Goal: Task Accomplishment & Management: Manage account settings

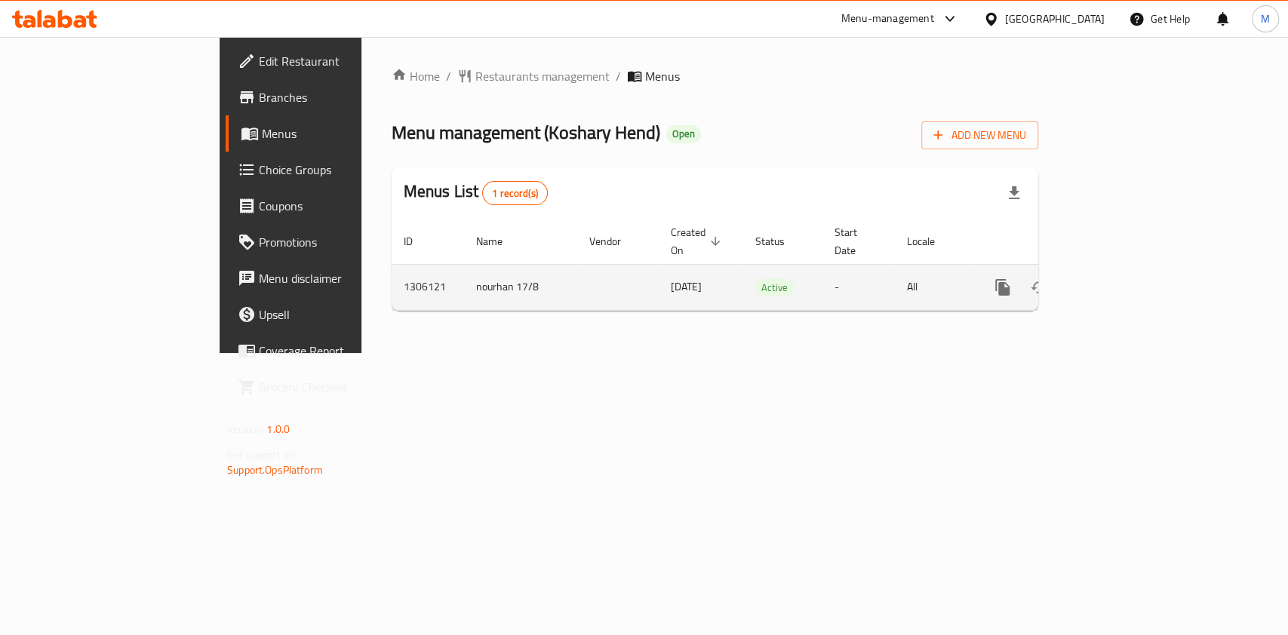
click at [1118, 281] on icon "enhanced table" at bounding box center [1111, 288] width 14 height 14
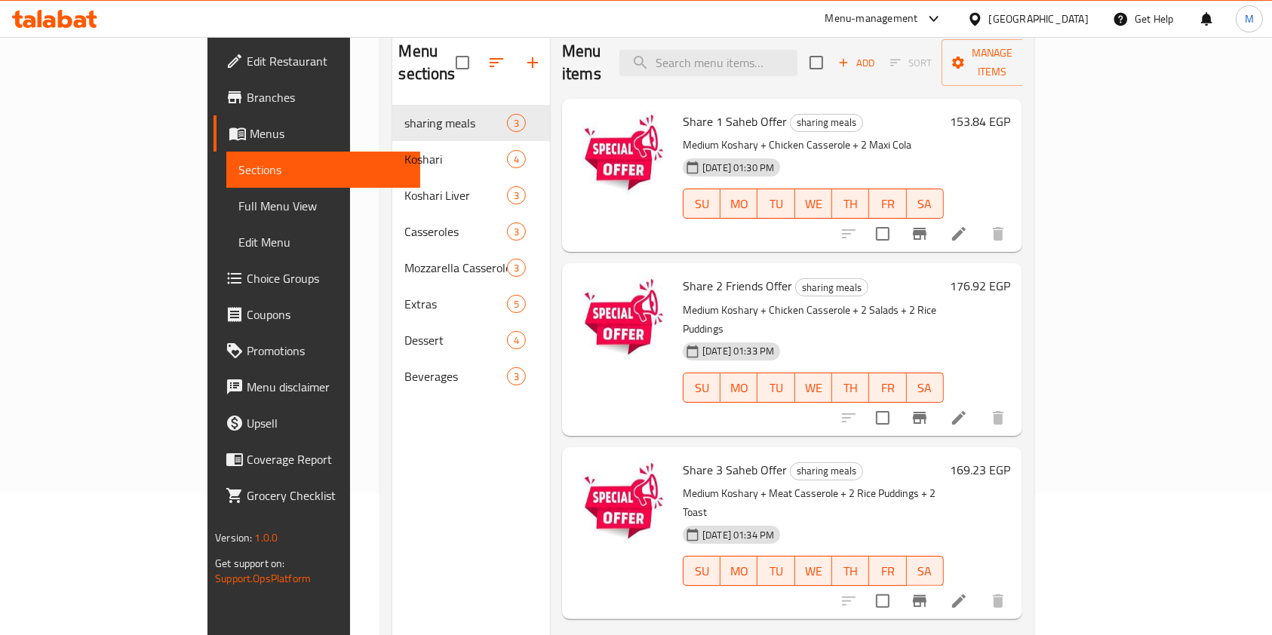
scroll to position [110, 0]
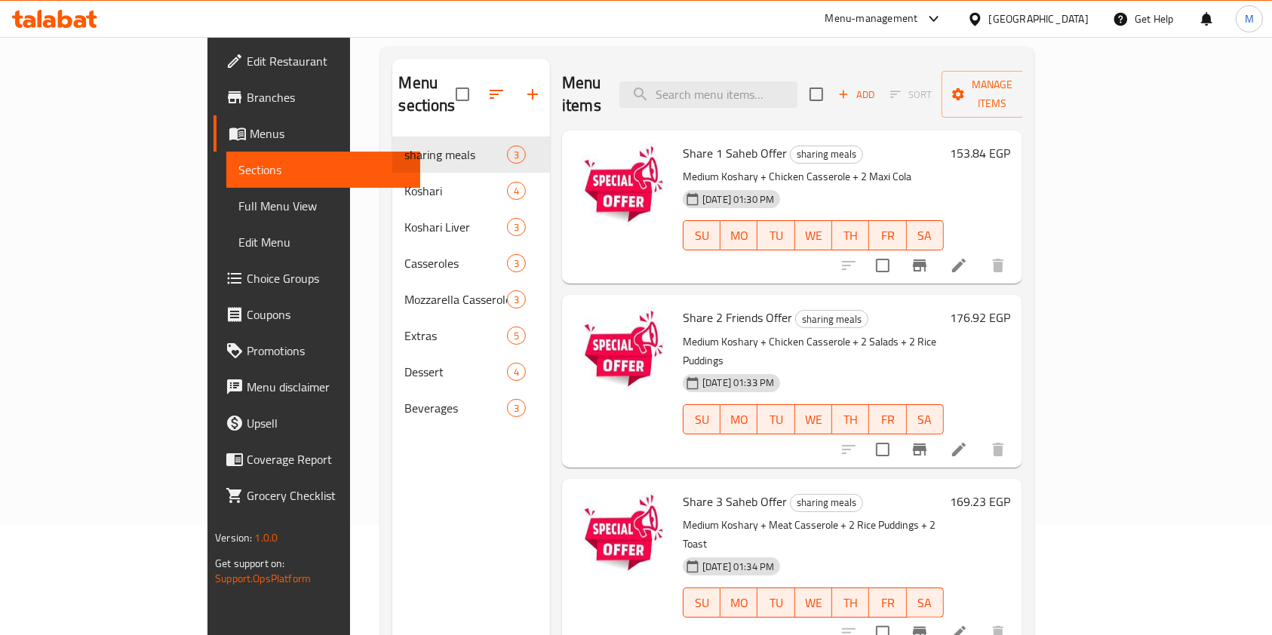
click at [926, 259] on icon "Branch-specific-item" at bounding box center [920, 265] width 14 height 12
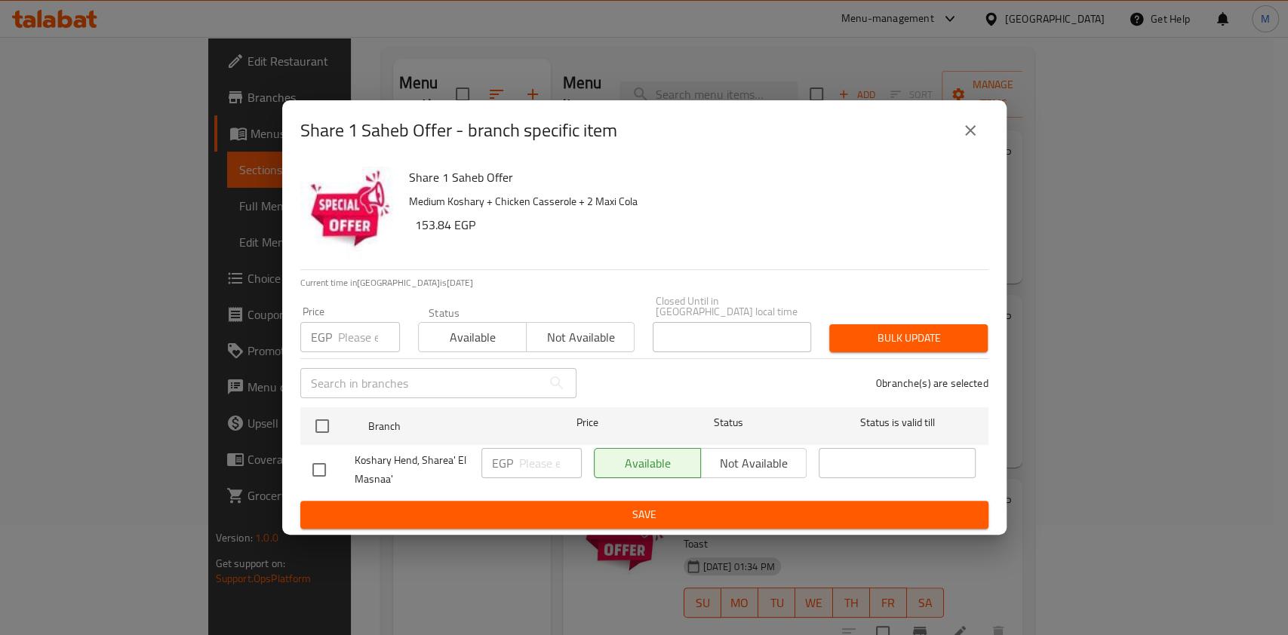
click at [966, 136] on icon "close" at bounding box center [970, 130] width 18 height 18
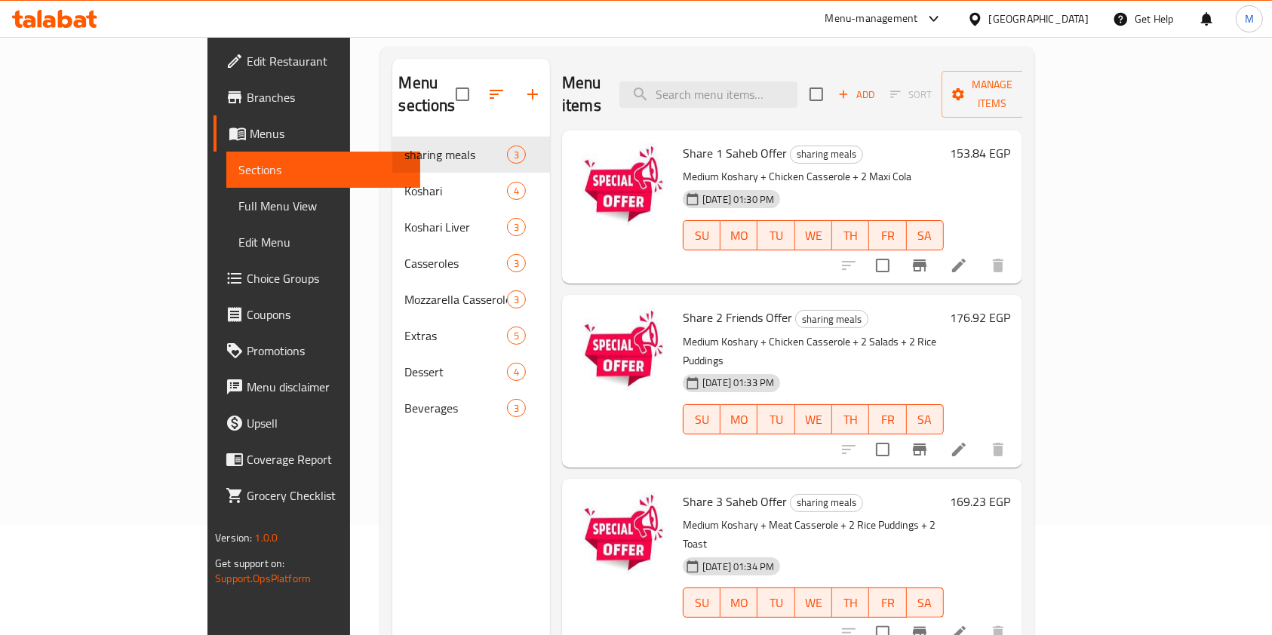
click at [1010, 143] on h6 "153.84 EGP" at bounding box center [980, 153] width 60 height 21
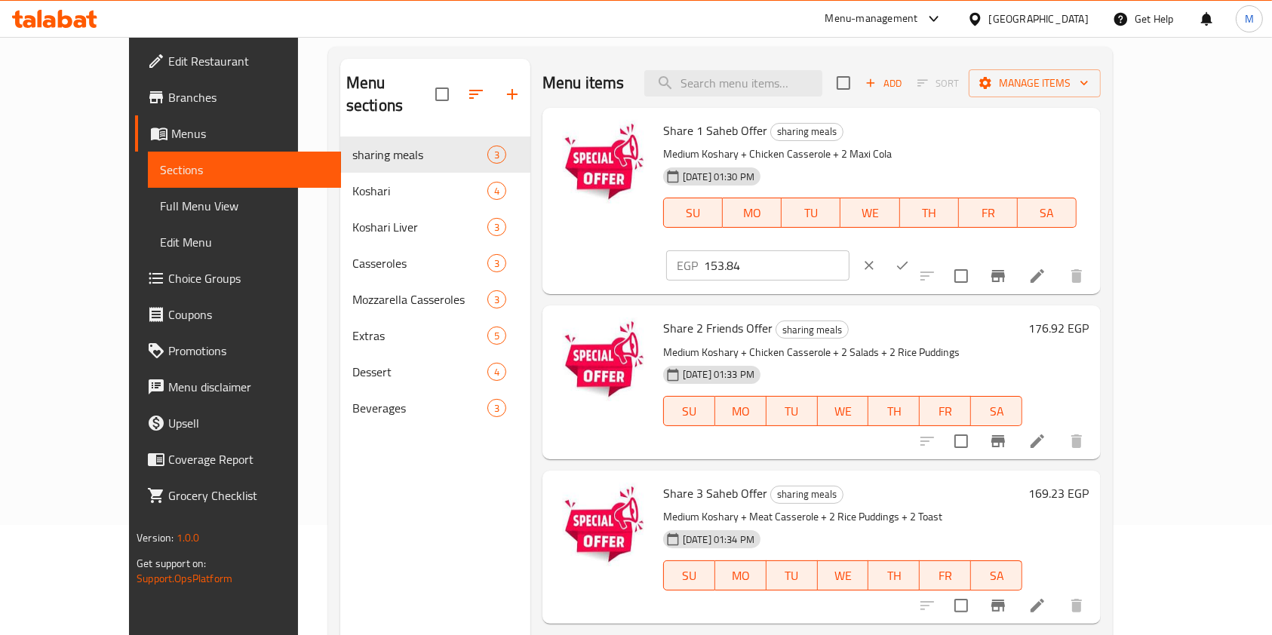
click at [849, 250] on input "153.84" at bounding box center [777, 265] width 146 height 30
drag, startPoint x: 1032, startPoint y: 141, endPoint x: 1030, endPoint y: 161, distance: 20.4
click at [849, 250] on input "16923" at bounding box center [777, 265] width 146 height 30
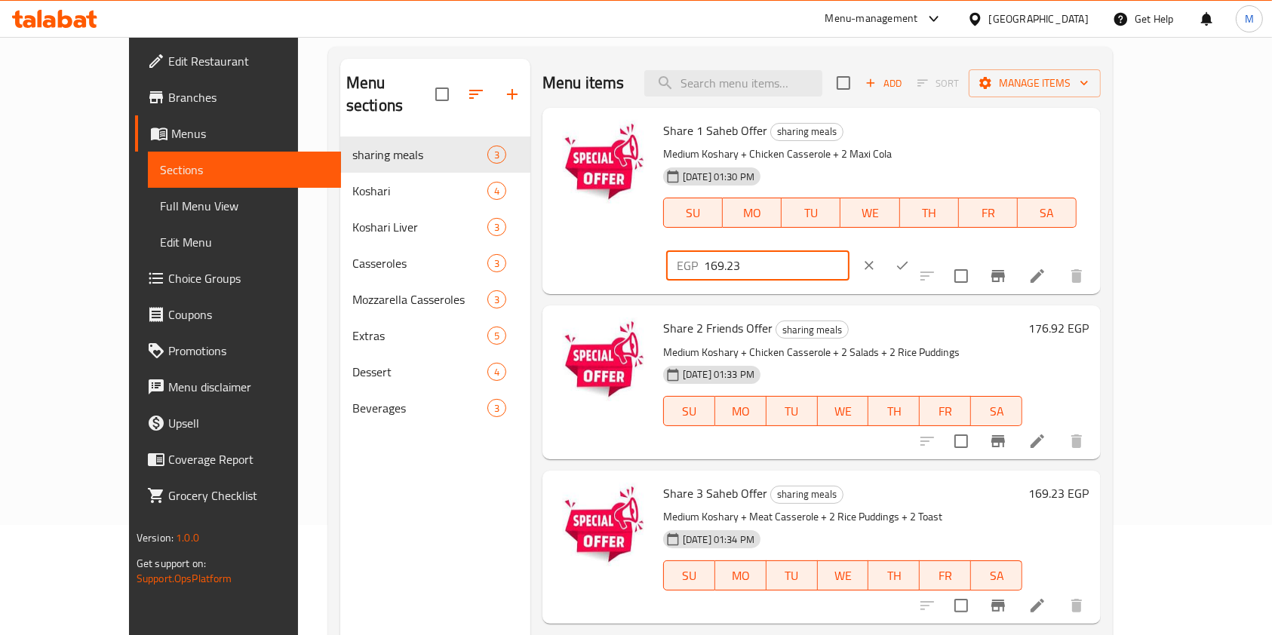
type input "169.23"
click at [919, 249] on button "ok" at bounding box center [901, 265] width 33 height 33
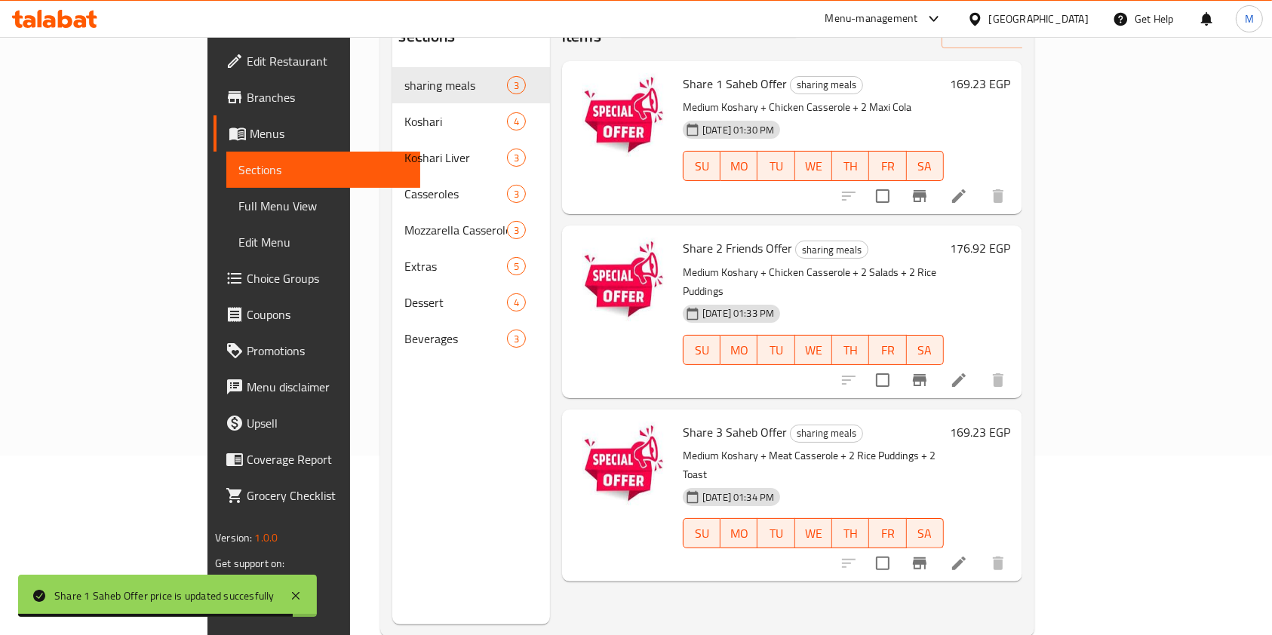
scroll to position [211, 0]
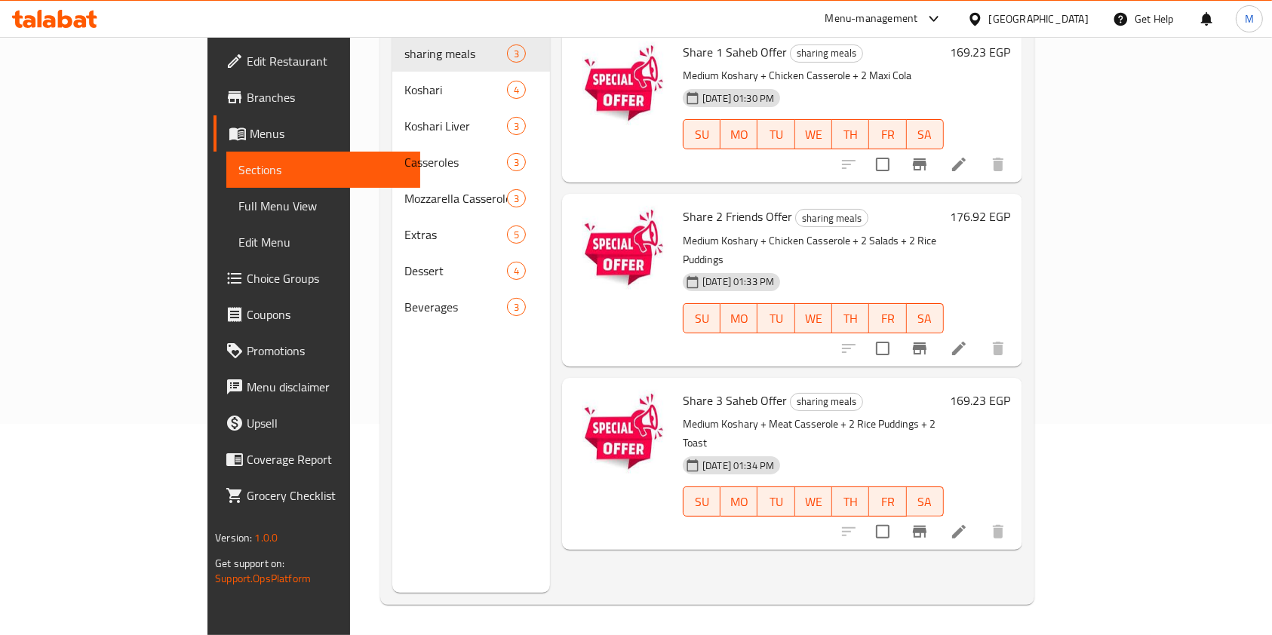
click at [1010, 206] on div "176.92 EGP" at bounding box center [977, 280] width 66 height 148
click at [1010, 206] on h6 "176.92 EGP" at bounding box center [980, 216] width 60 height 21
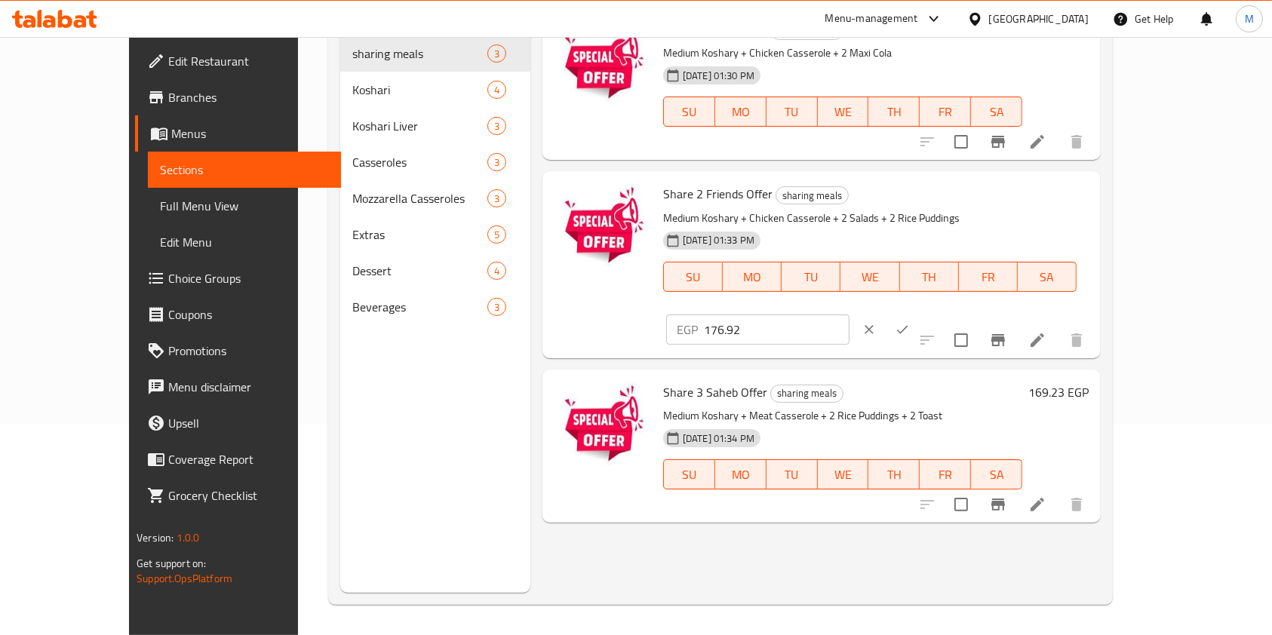
click at [849, 315] on input "176.92" at bounding box center [777, 330] width 146 height 30
type input "192.30"
click at [910, 322] on icon "ok" at bounding box center [902, 329] width 15 height 15
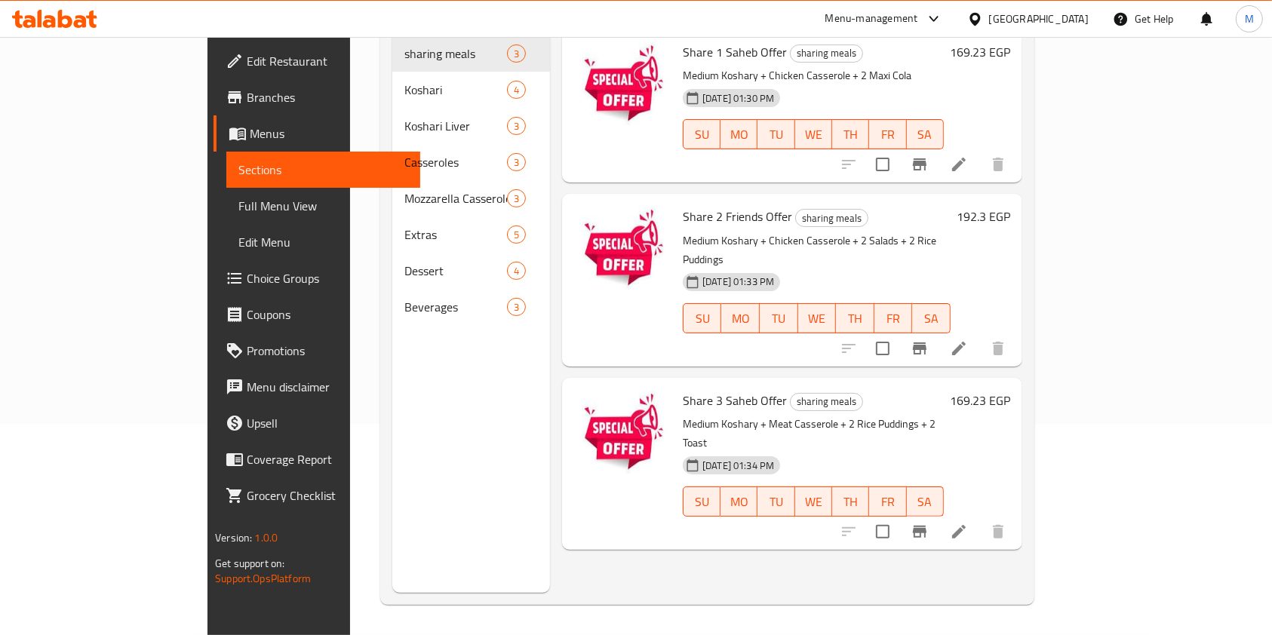
click at [1010, 390] on h6 "169.23 EGP" at bounding box center [980, 400] width 60 height 21
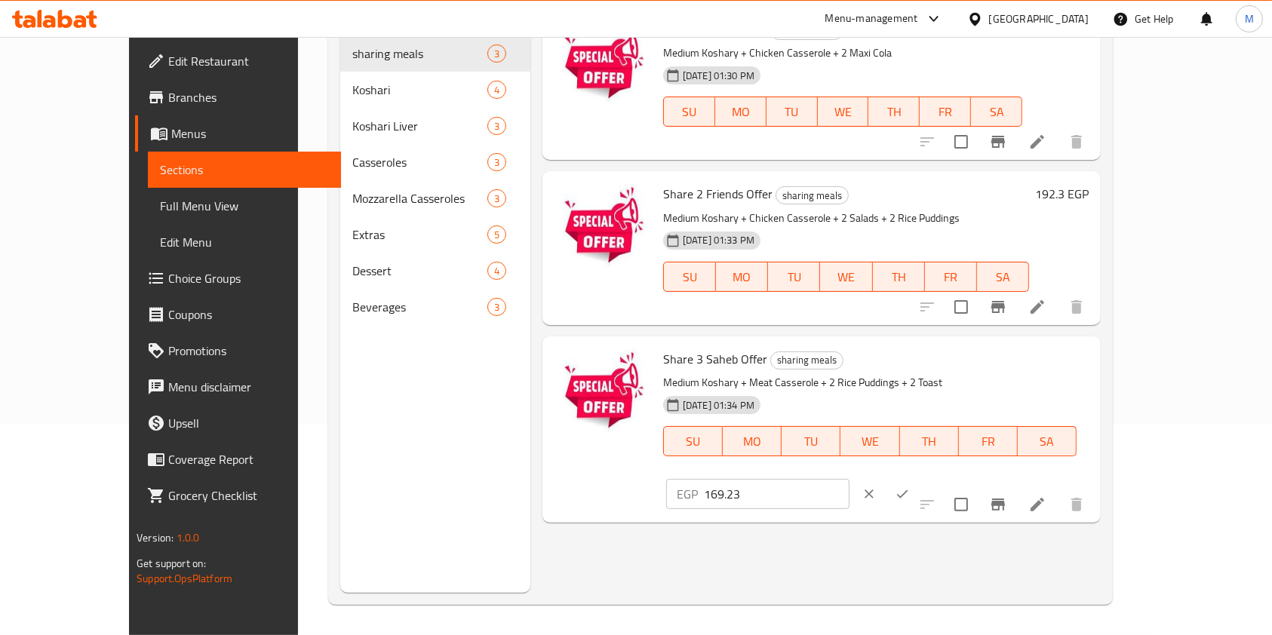
click at [849, 479] on input "169.23" at bounding box center [777, 494] width 146 height 30
type input "184.61"
click at [910, 486] on icon "ok" at bounding box center [902, 493] width 15 height 15
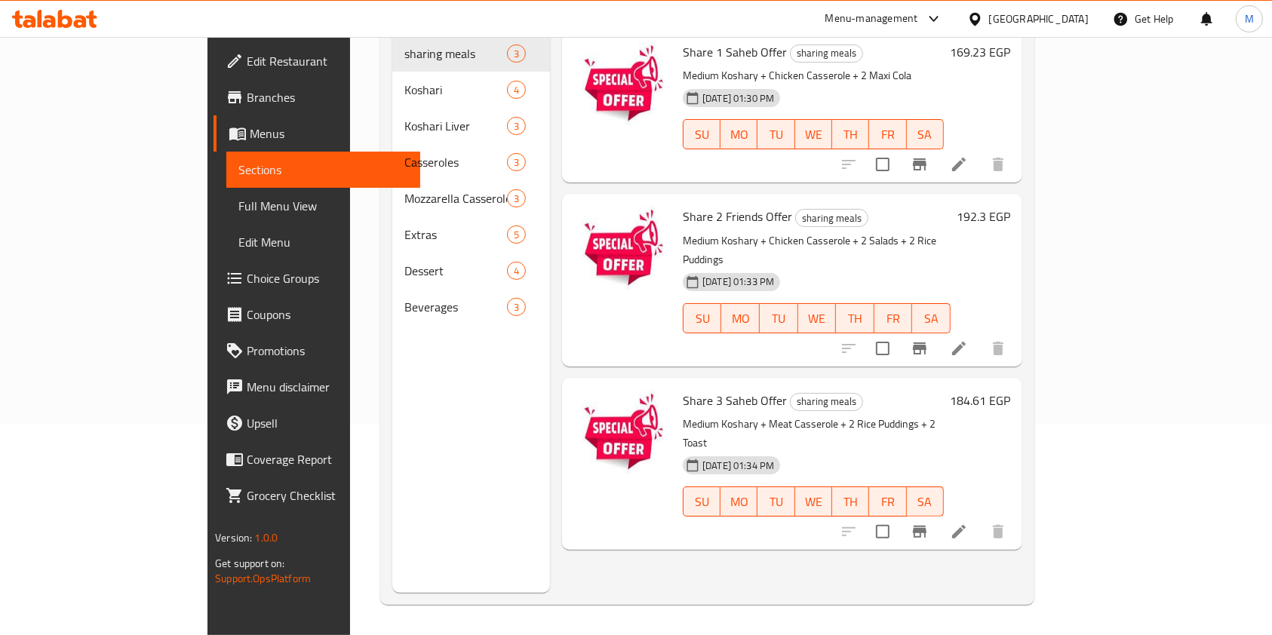
scroll to position [110, 0]
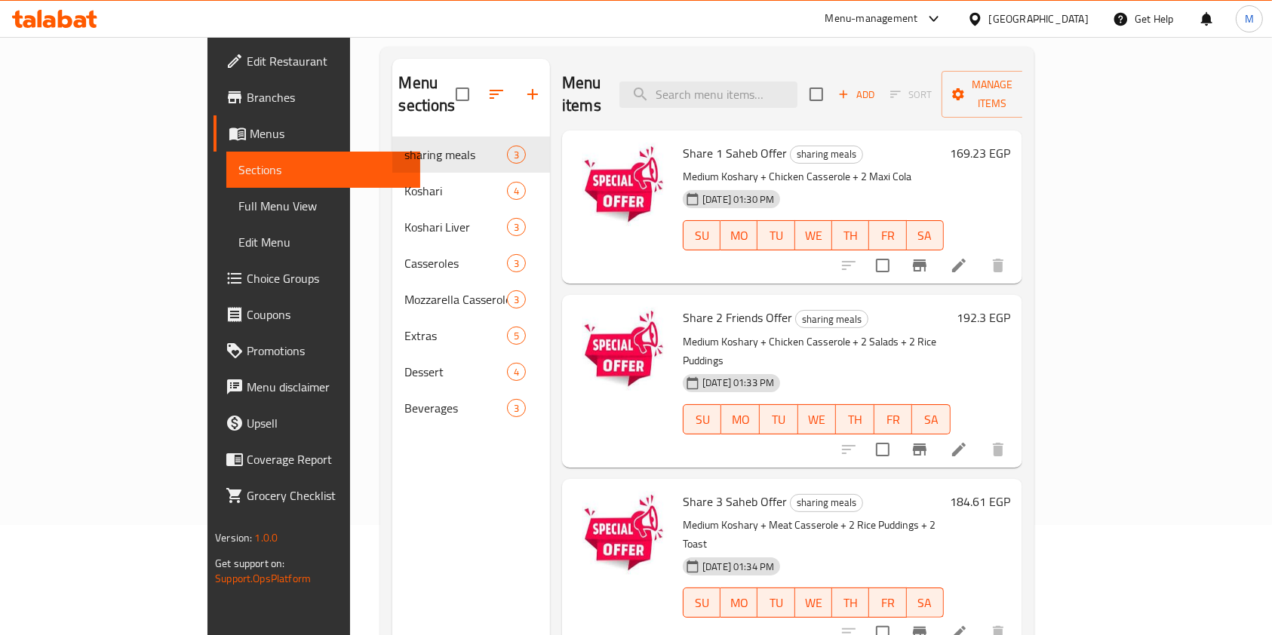
click at [79, 27] on icon at bounding box center [80, 21] width 13 height 13
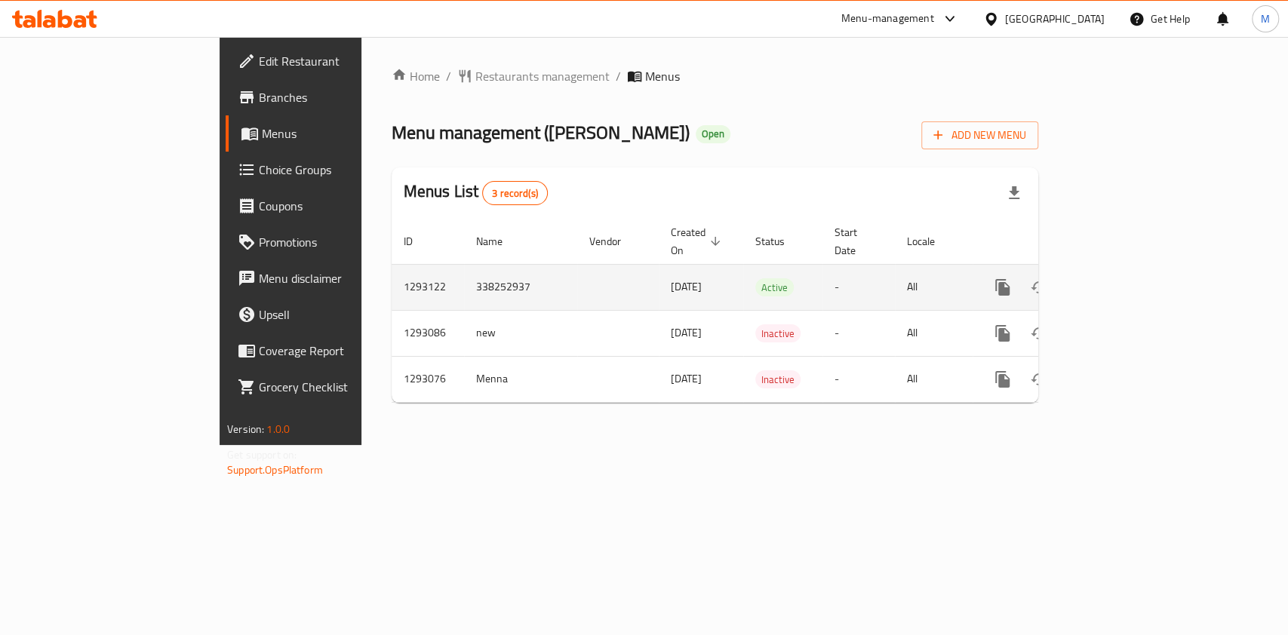
click at [1118, 281] on icon "enhanced table" at bounding box center [1111, 288] width 14 height 14
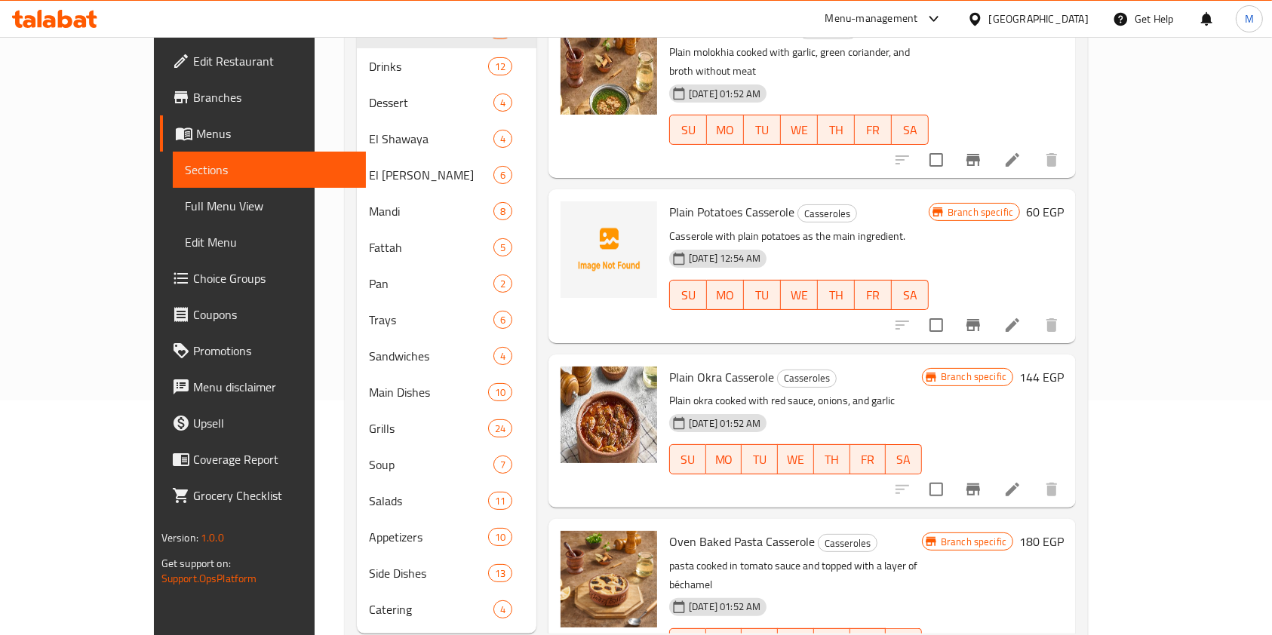
scroll to position [253, 0]
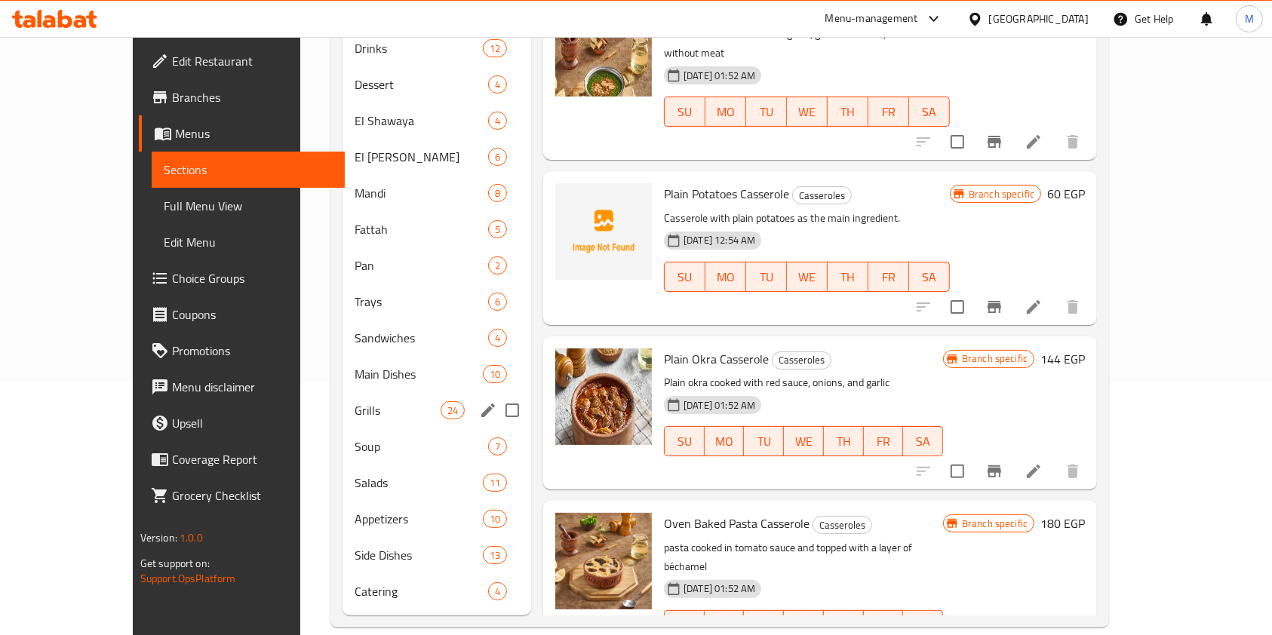
click at [345, 392] on div "Grills 24" at bounding box center [436, 410] width 189 height 36
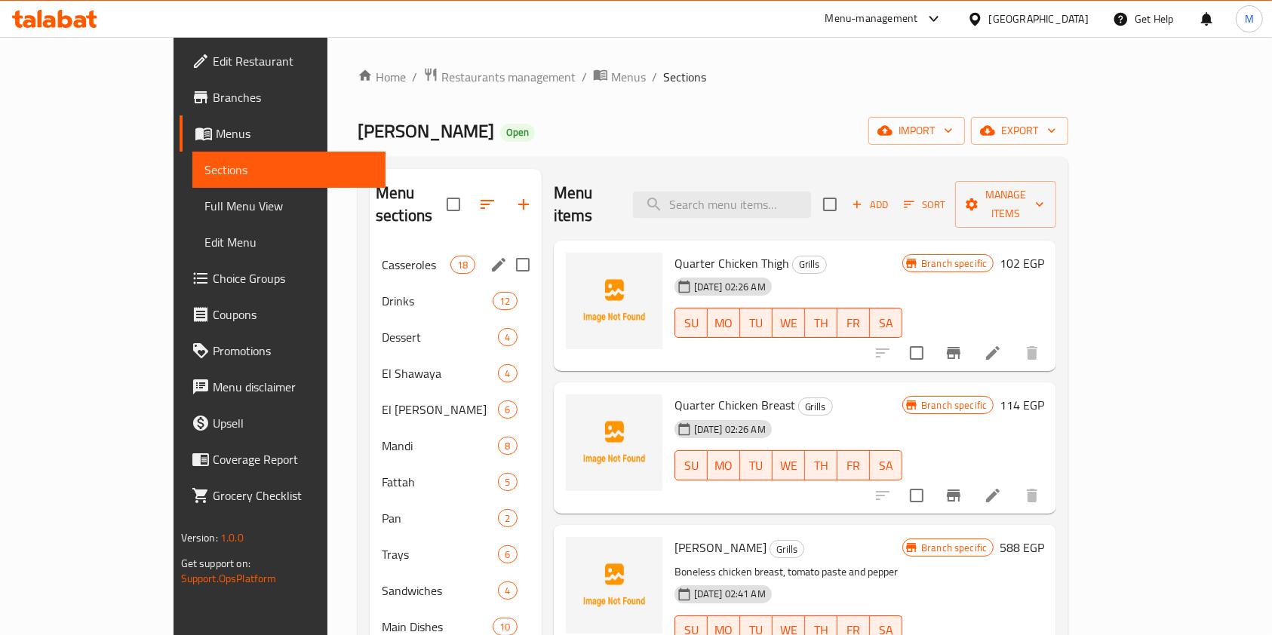
click at [382, 256] on span "Casseroles" at bounding box center [416, 265] width 69 height 18
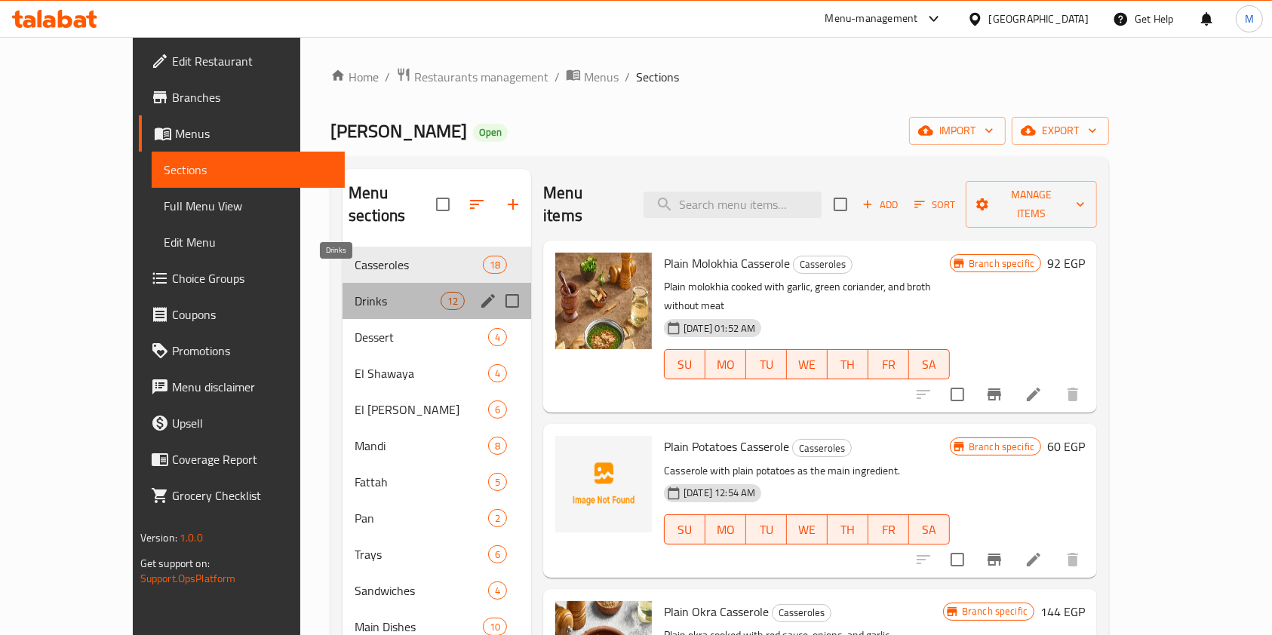
click at [354, 292] on span "Drinks" at bounding box center [397, 301] width 86 height 18
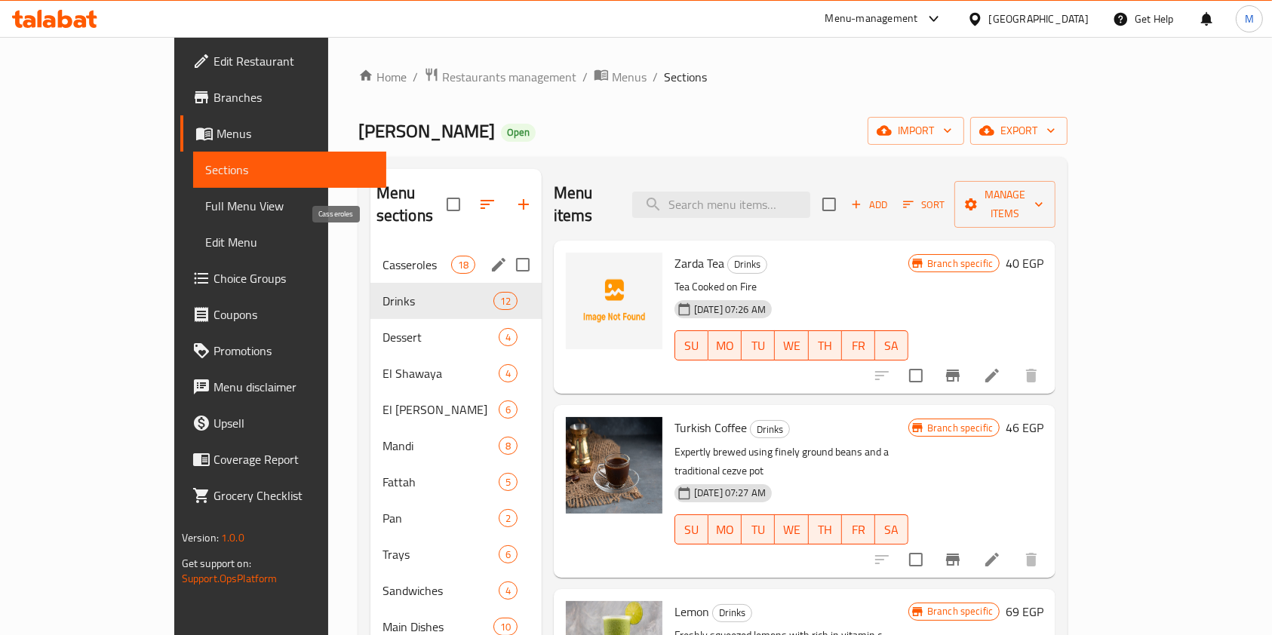
click at [382, 256] on span "Casseroles" at bounding box center [416, 265] width 69 height 18
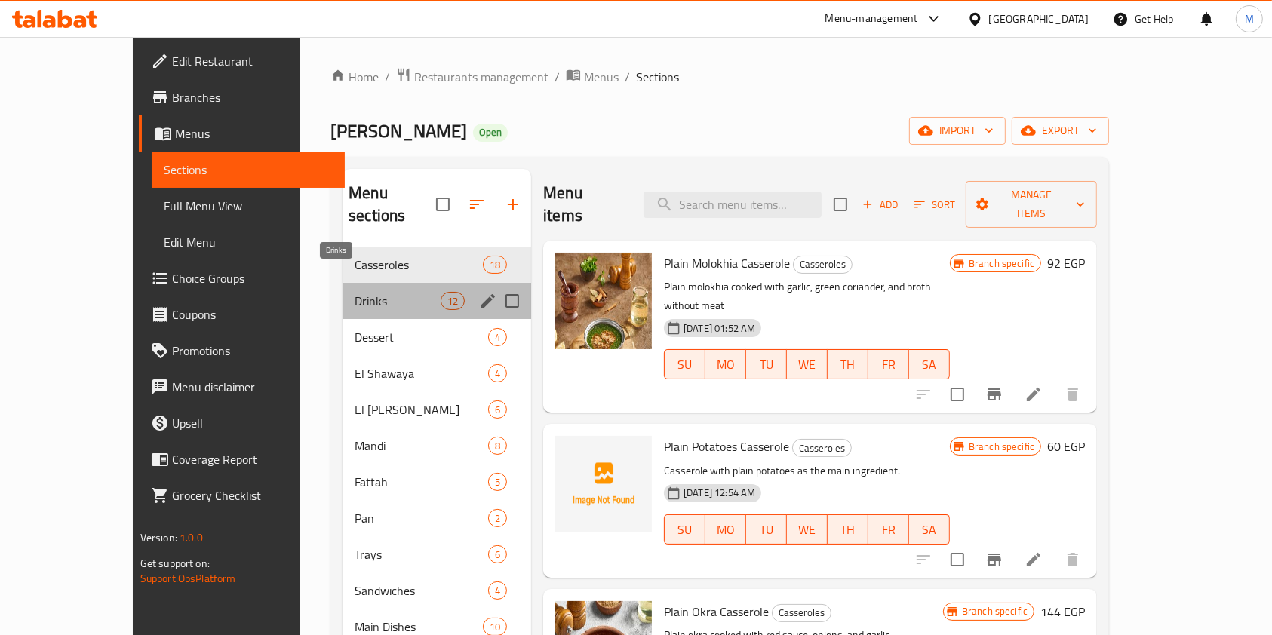
click at [354, 292] on span "Drinks" at bounding box center [397, 301] width 86 height 18
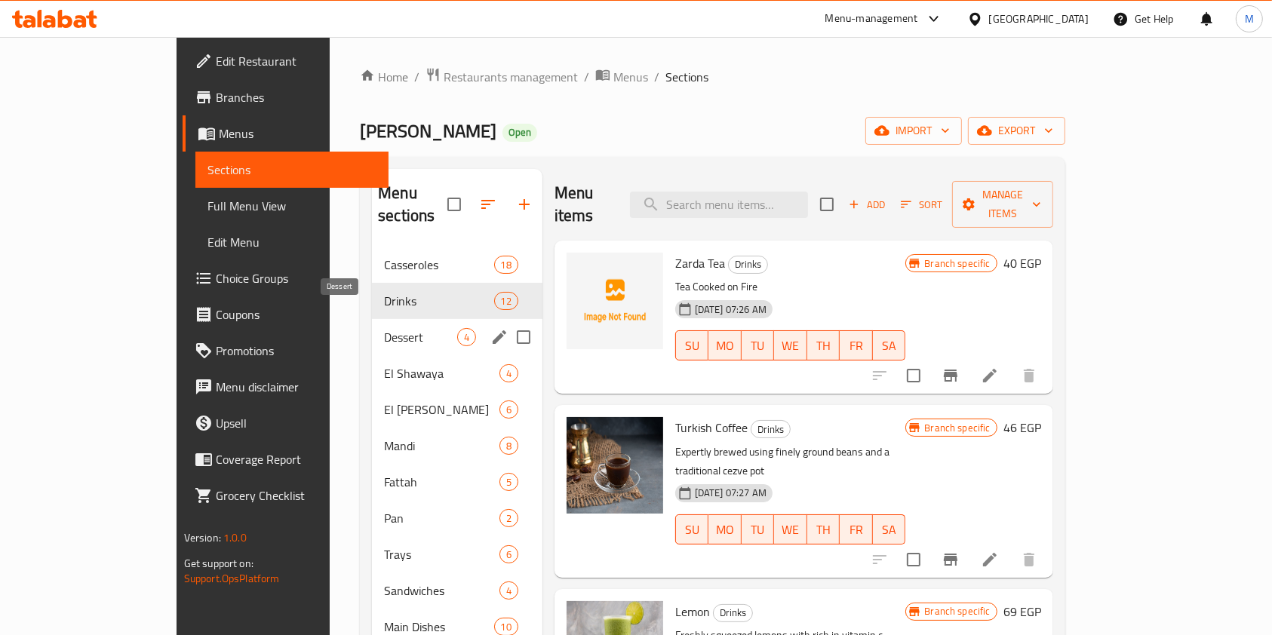
click at [384, 328] on span "Dessert" at bounding box center [420, 337] width 72 height 18
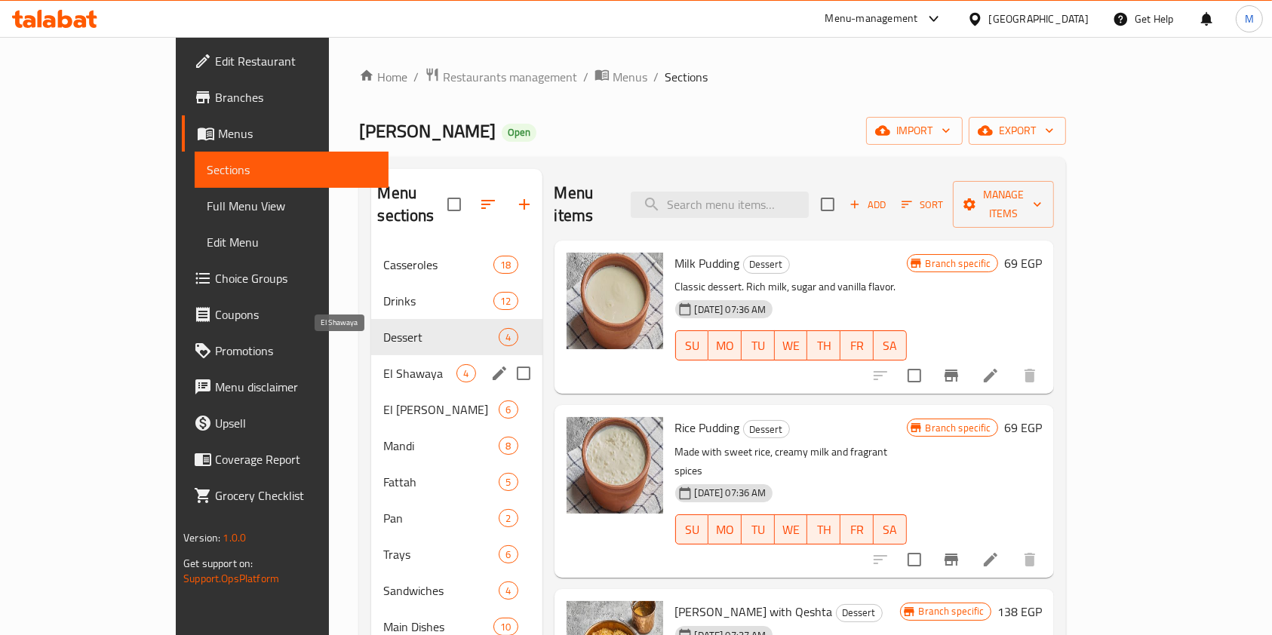
click at [383, 364] on span "El Shawaya" at bounding box center [419, 373] width 73 height 18
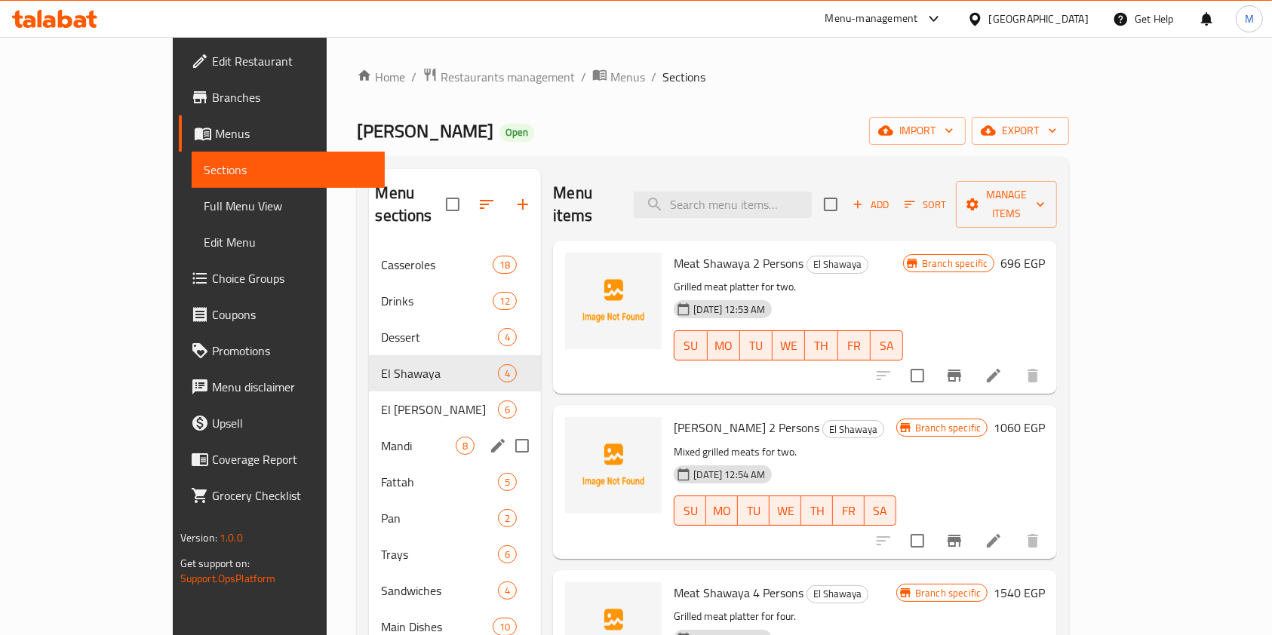
scroll to position [100, 0]
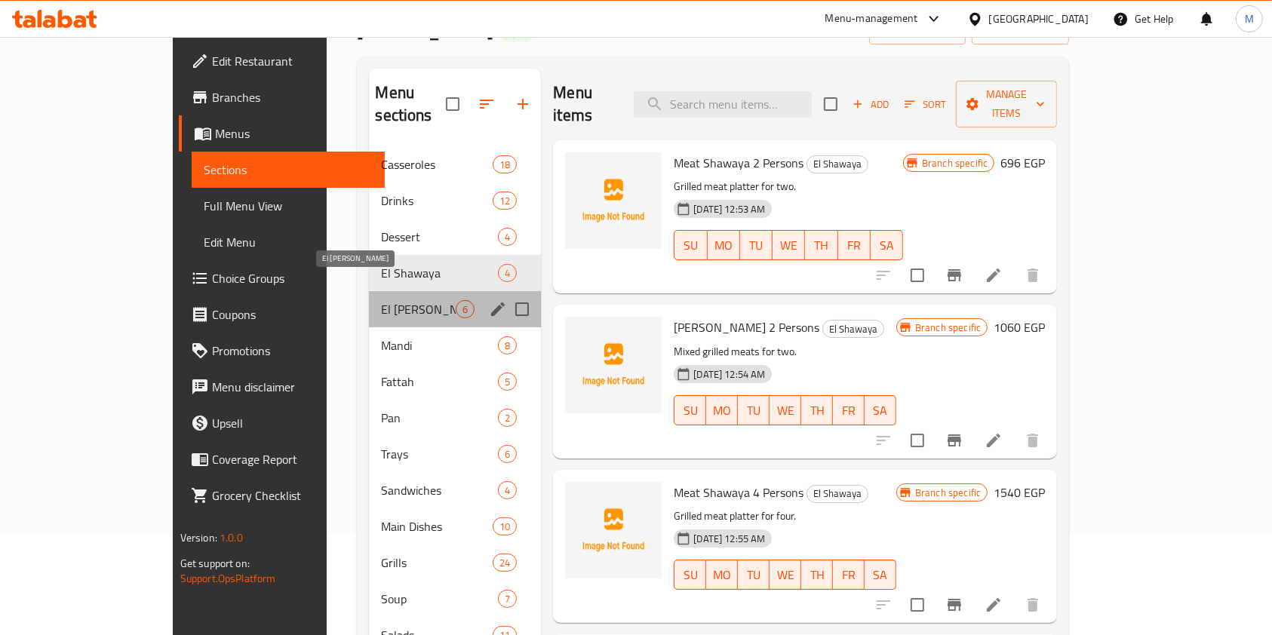
click at [381, 300] on span "El Badawy" at bounding box center [418, 309] width 75 height 18
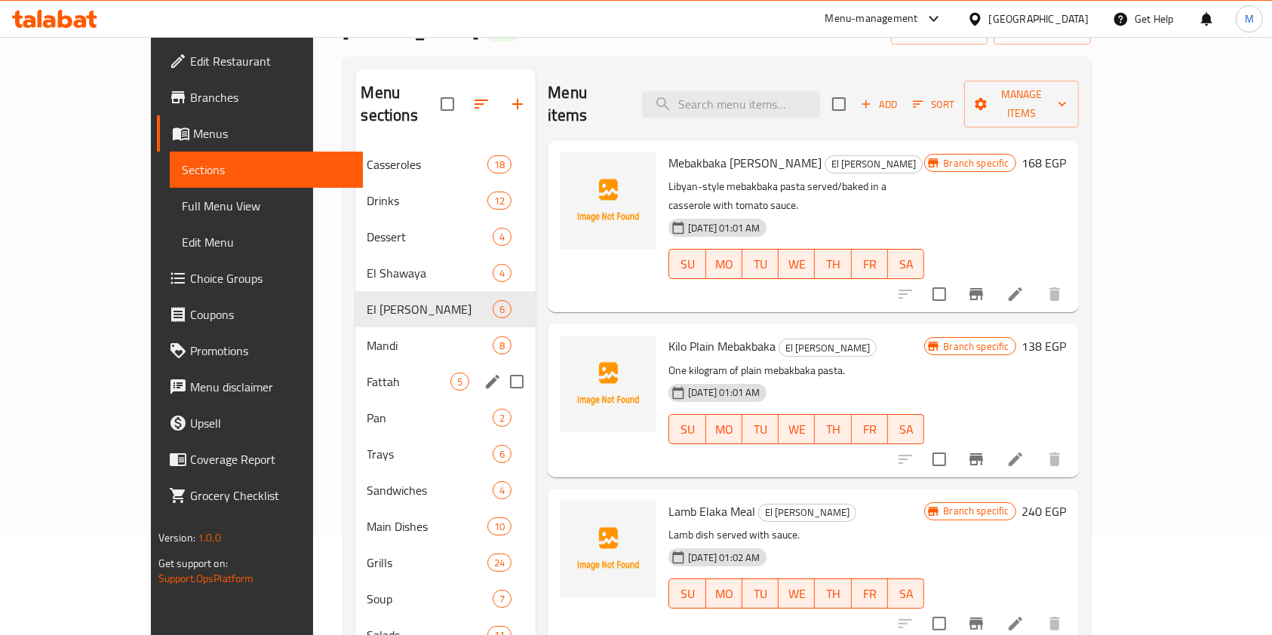
click at [357, 373] on div "Fattah 5" at bounding box center [445, 382] width 181 height 36
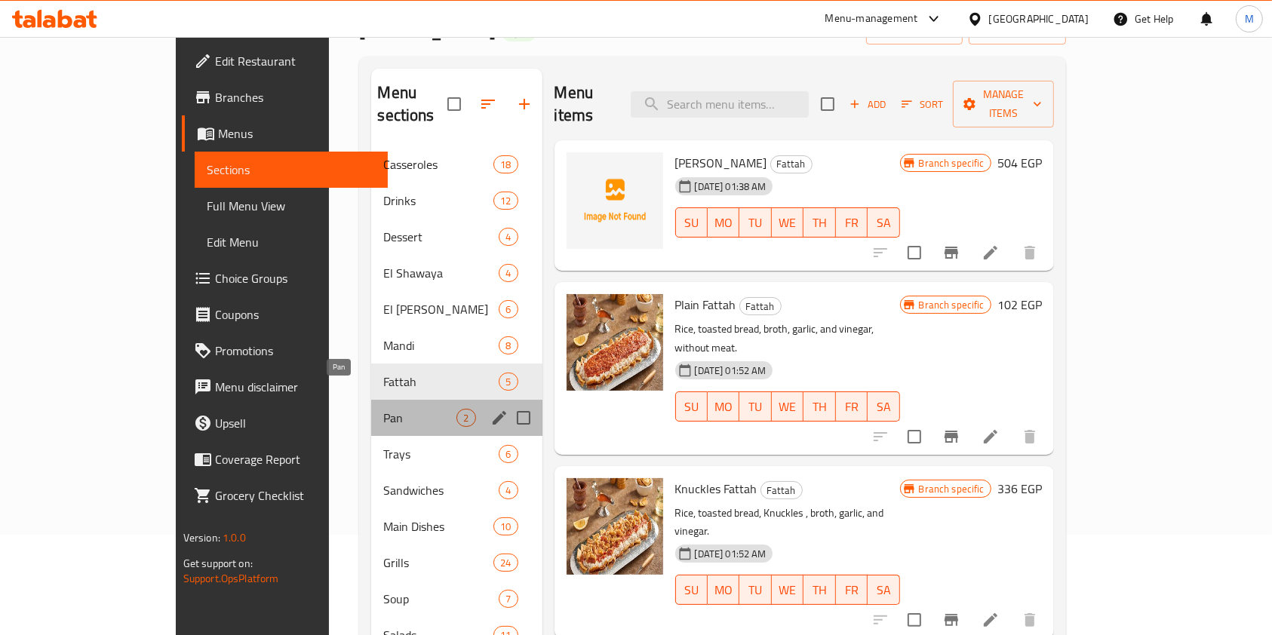
click at [383, 409] on span "Pan" at bounding box center [419, 418] width 73 height 18
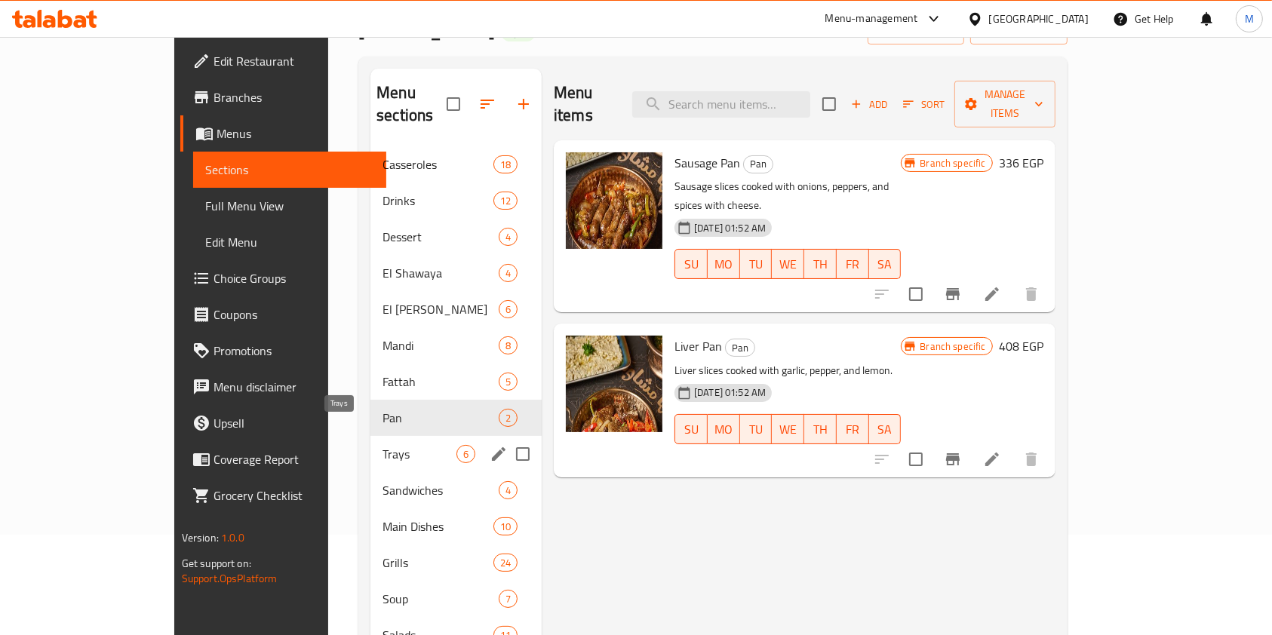
click at [382, 445] on span "Trays" at bounding box center [419, 454] width 74 height 18
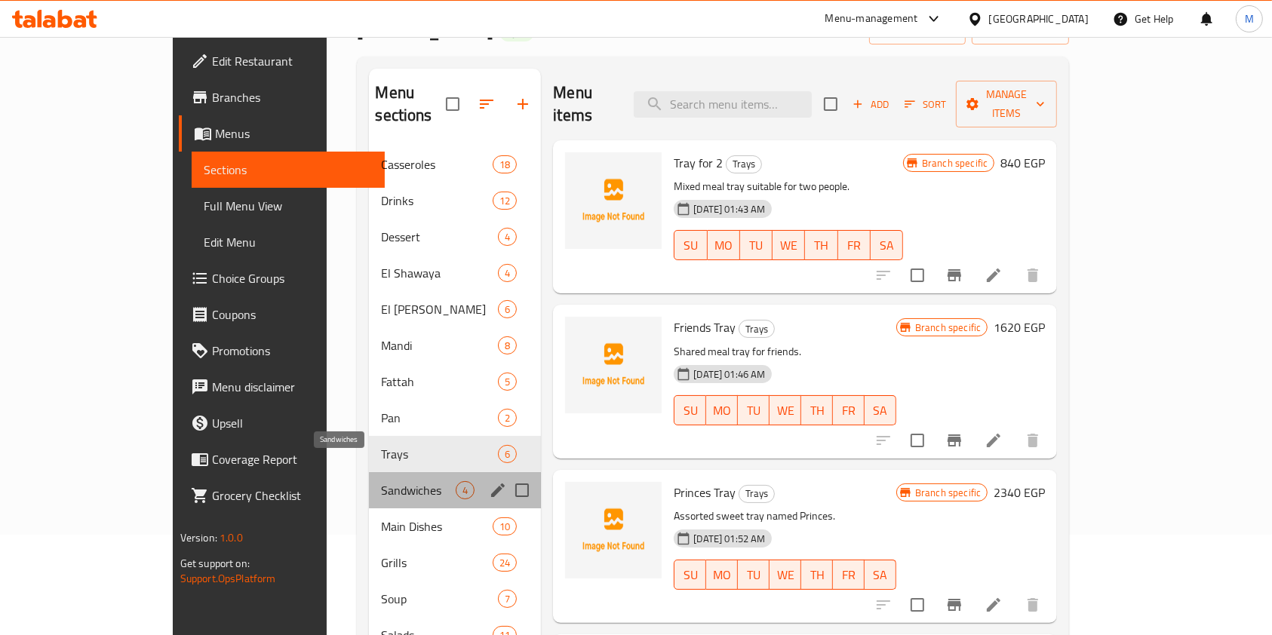
click at [381, 481] on span "Sandwiches" at bounding box center [418, 490] width 75 height 18
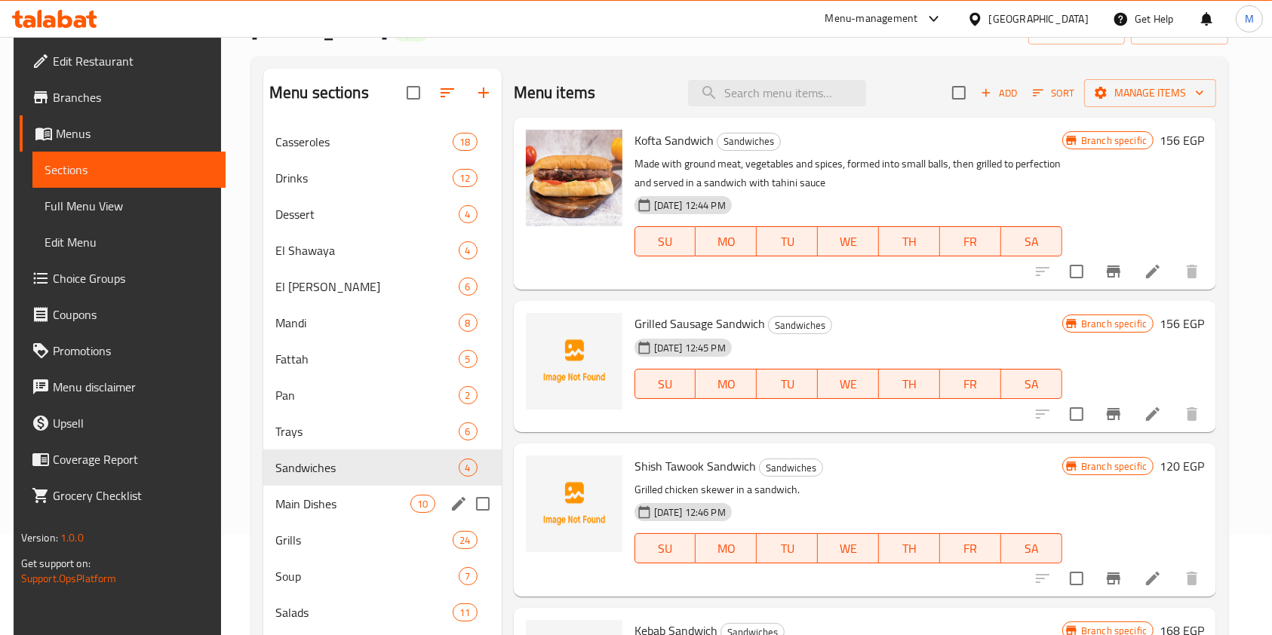
click at [350, 493] on div "Main Dishes 10" at bounding box center [382, 504] width 238 height 36
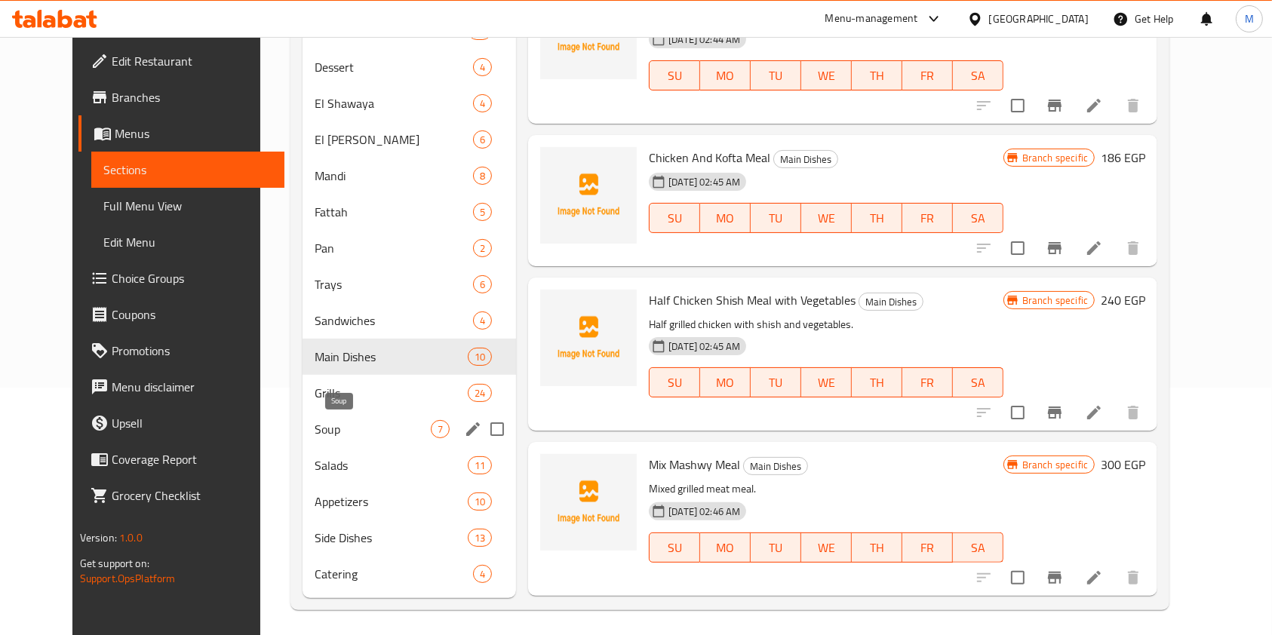
scroll to position [253, 0]
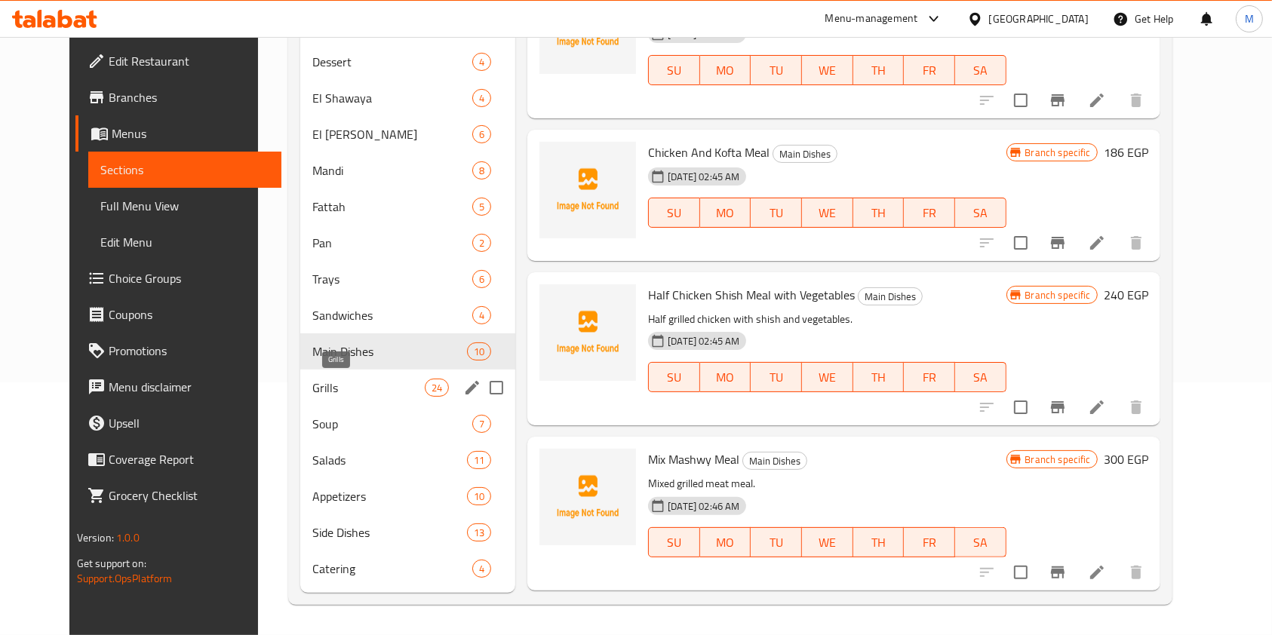
click at [329, 385] on span "Grills" at bounding box center [368, 388] width 112 height 18
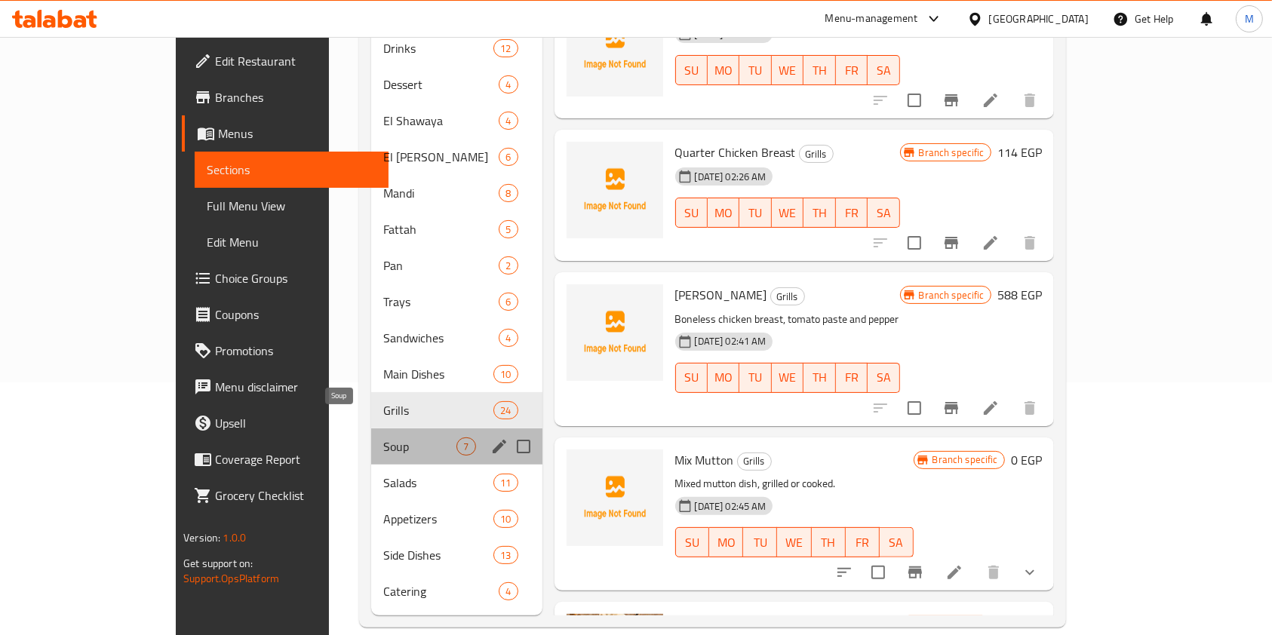
click at [383, 437] on span "Soup" at bounding box center [419, 446] width 73 height 18
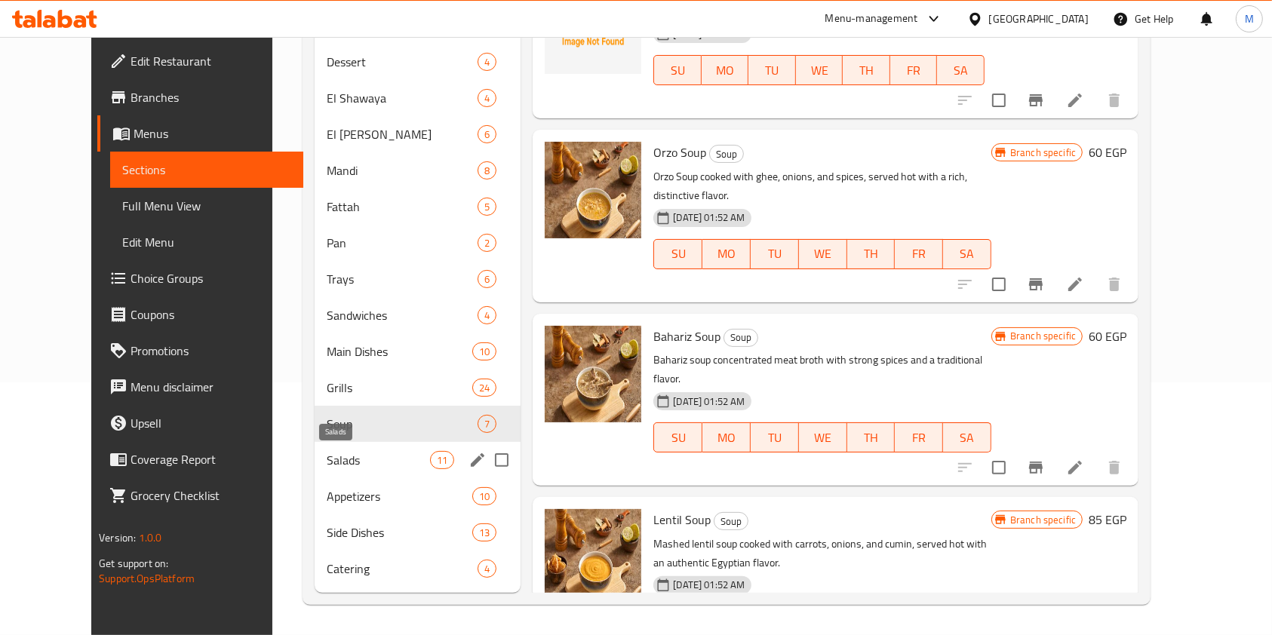
click at [327, 465] on span "Salads" at bounding box center [378, 460] width 103 height 18
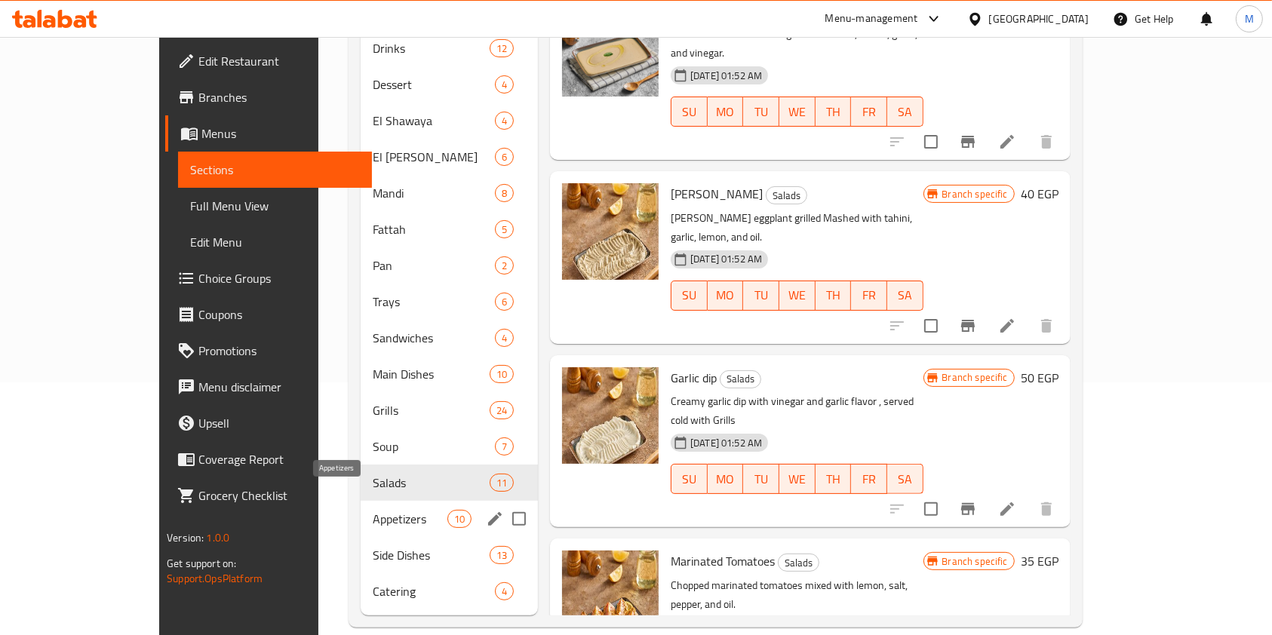
click at [373, 510] on span "Appetizers" at bounding box center [410, 519] width 75 height 18
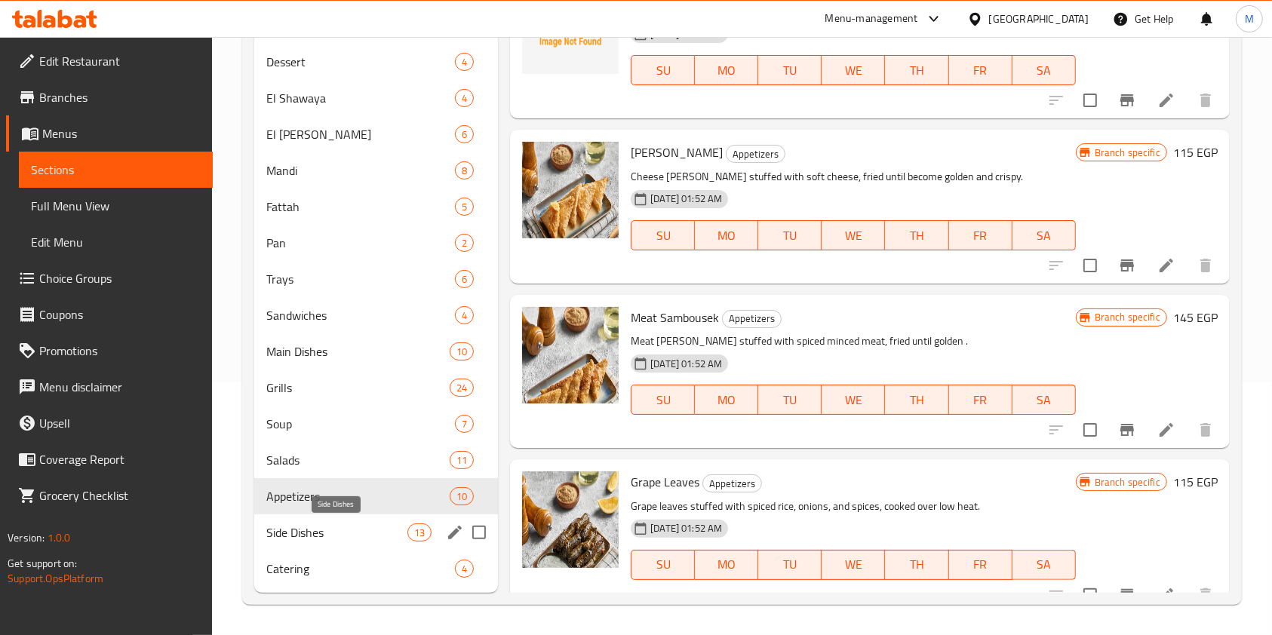
click at [330, 530] on span "Side Dishes" at bounding box center [336, 532] width 141 height 18
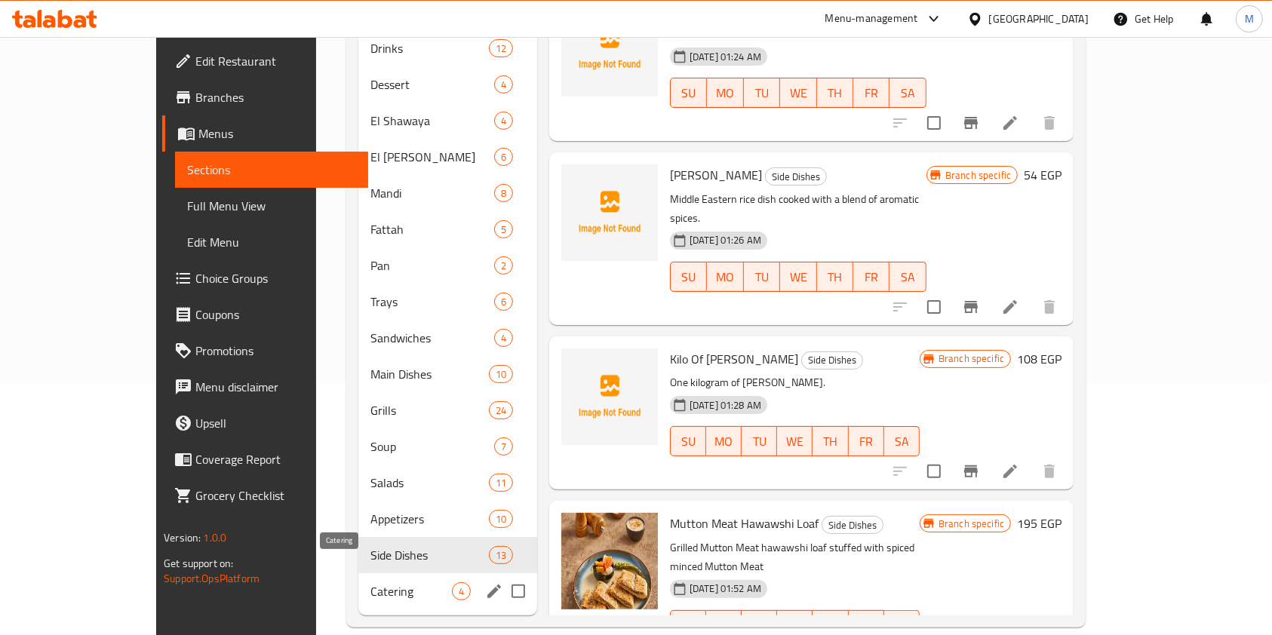
click at [370, 582] on span "Catering" at bounding box center [410, 591] width 81 height 18
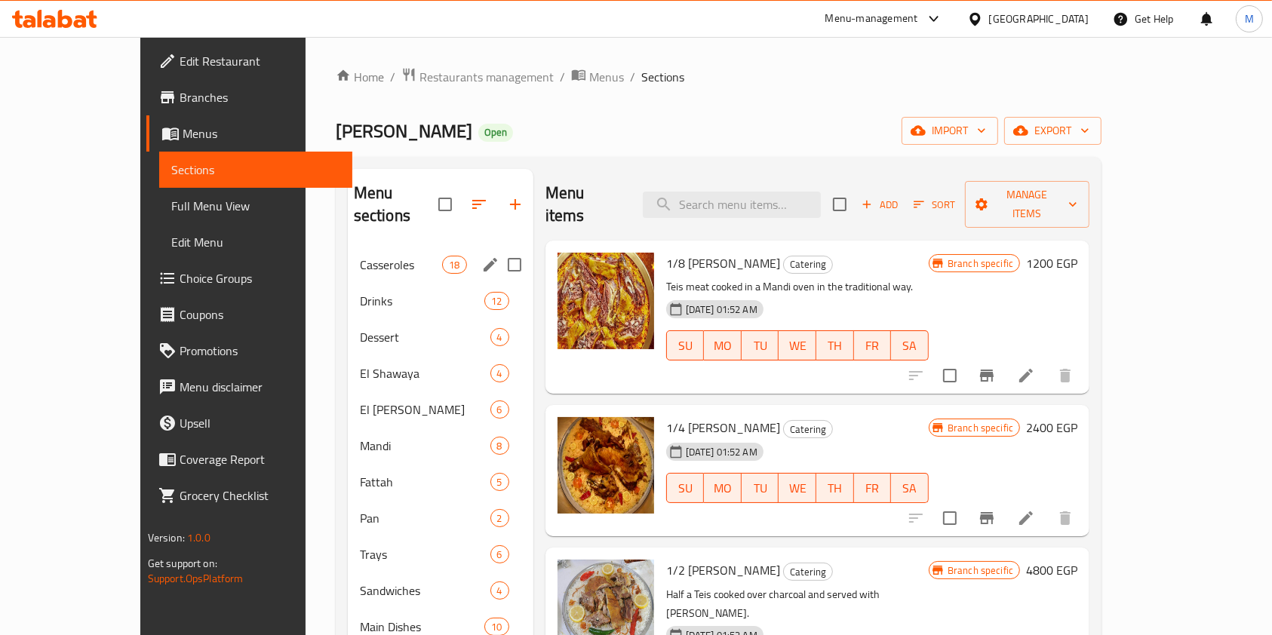
click at [348, 256] on div "Casseroles 18" at bounding box center [441, 265] width 186 height 36
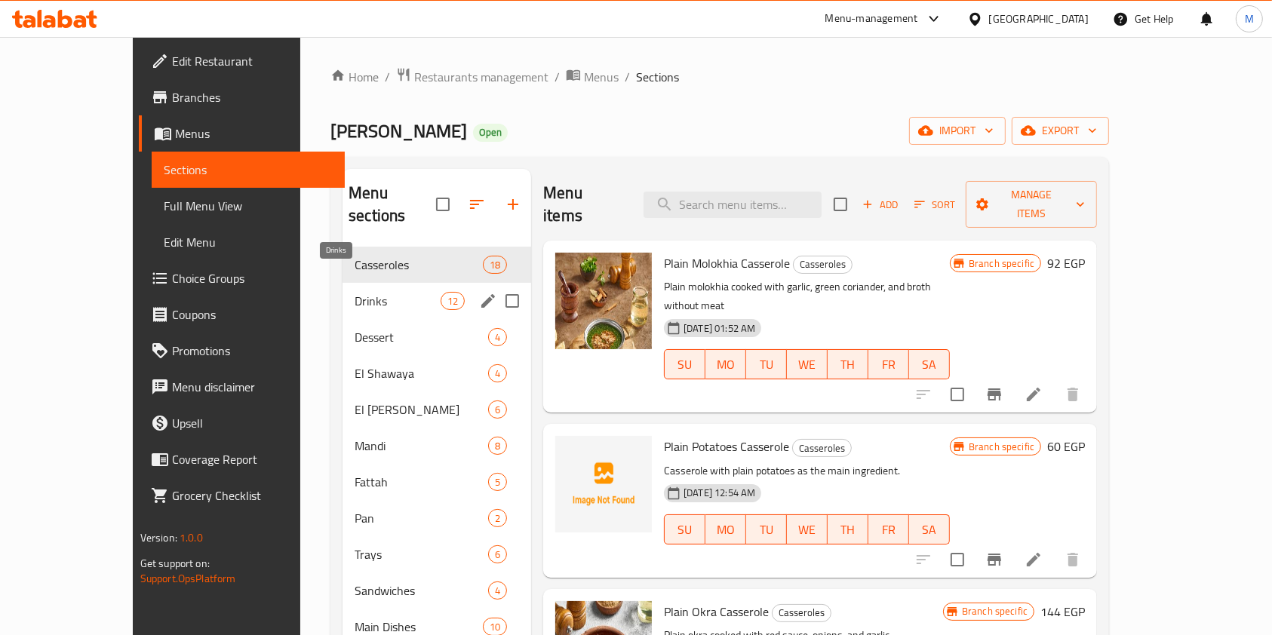
click at [354, 292] on span "Drinks" at bounding box center [397, 301] width 86 height 18
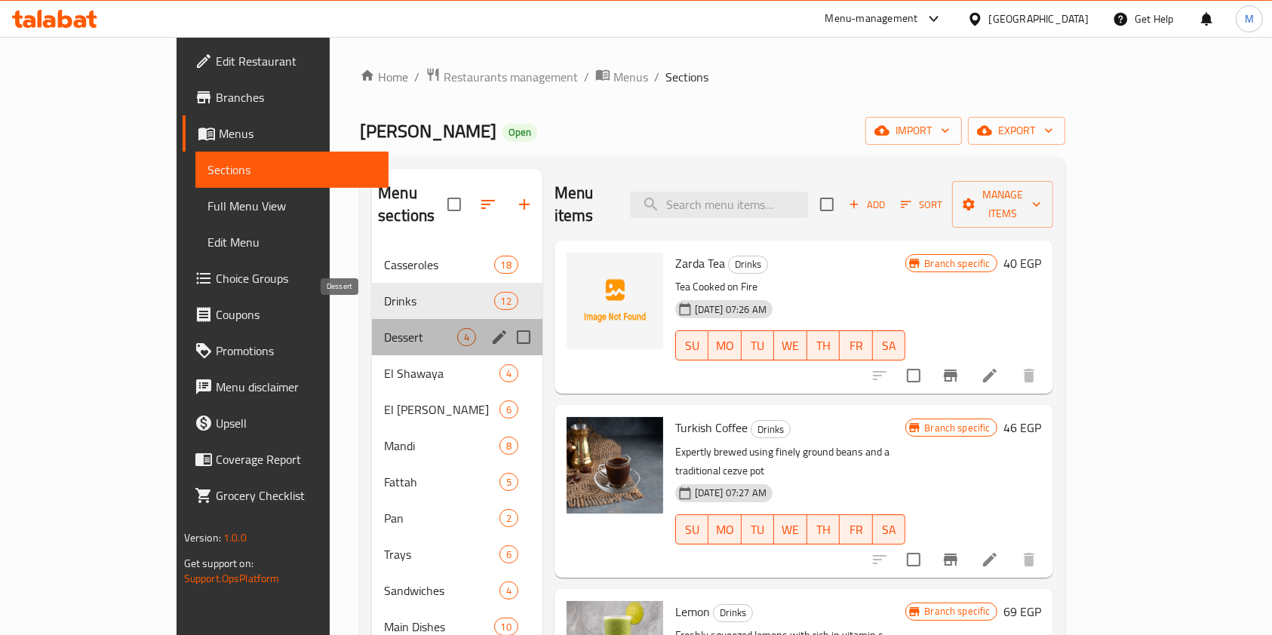
click at [384, 328] on span "Dessert" at bounding box center [420, 337] width 72 height 18
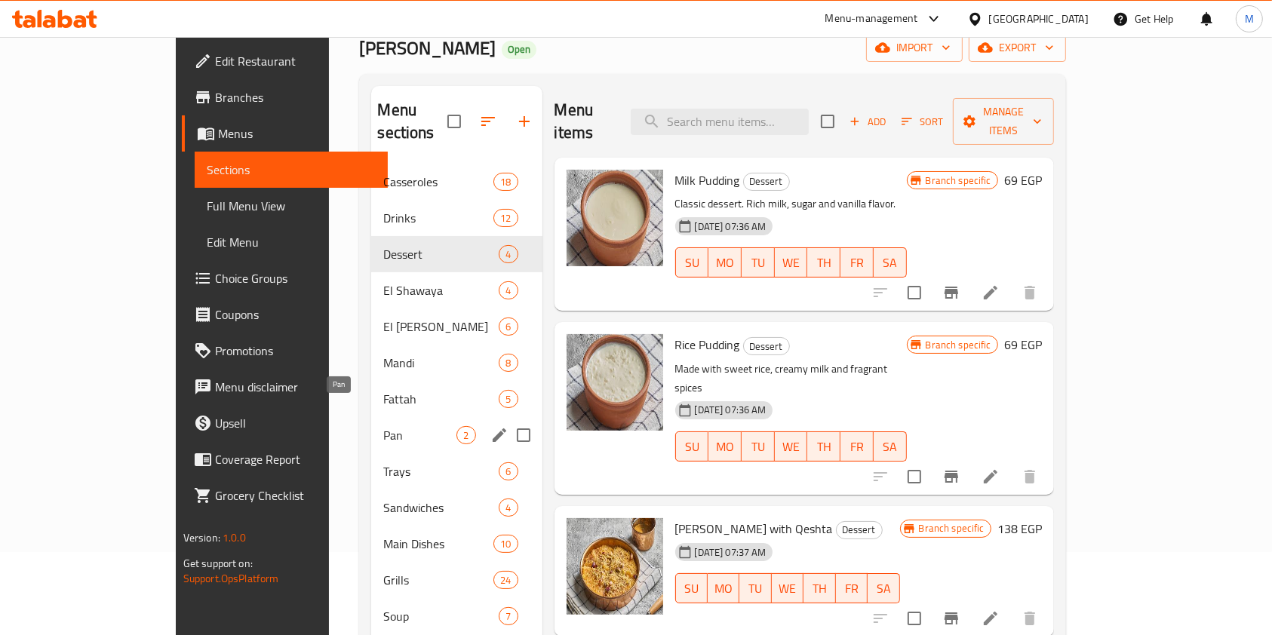
scroll to position [201, 0]
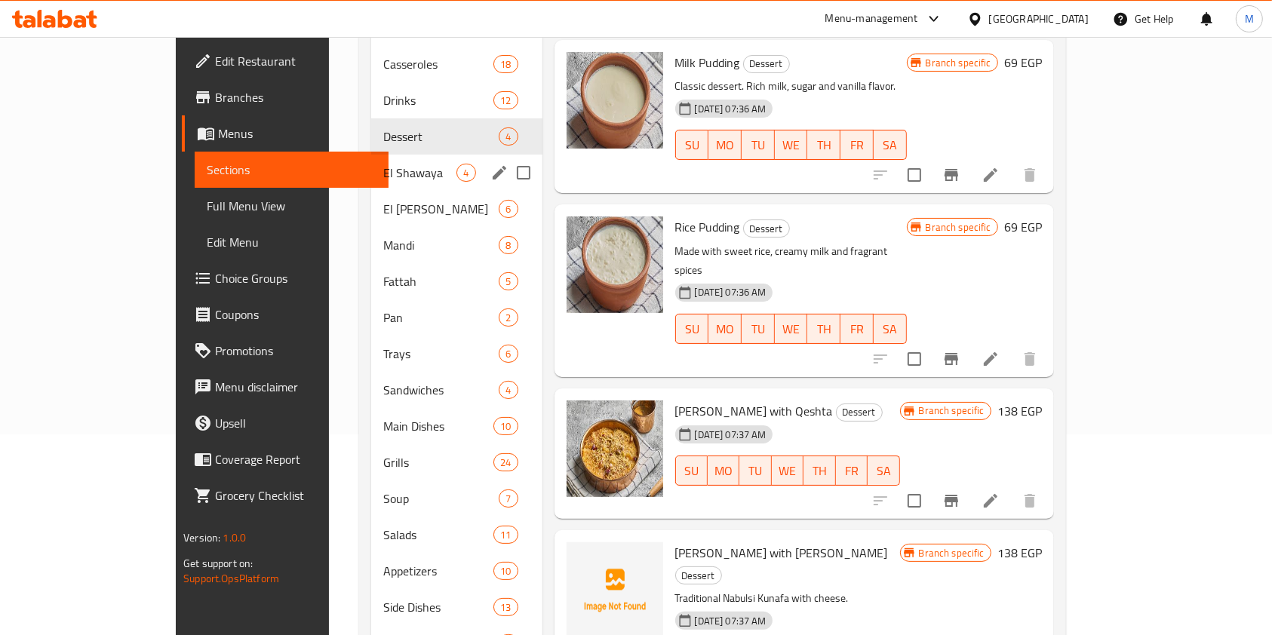
click at [383, 164] on span "El Shawaya" at bounding box center [419, 173] width 73 height 18
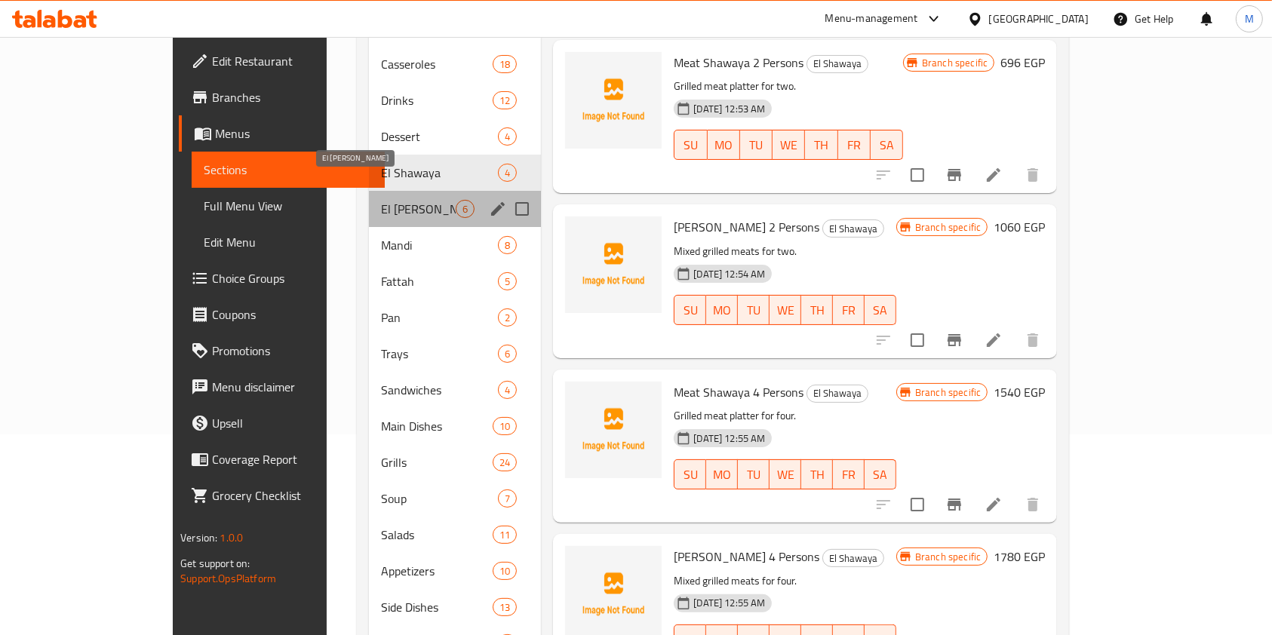
click at [381, 200] on span "El Badawy" at bounding box center [418, 209] width 75 height 18
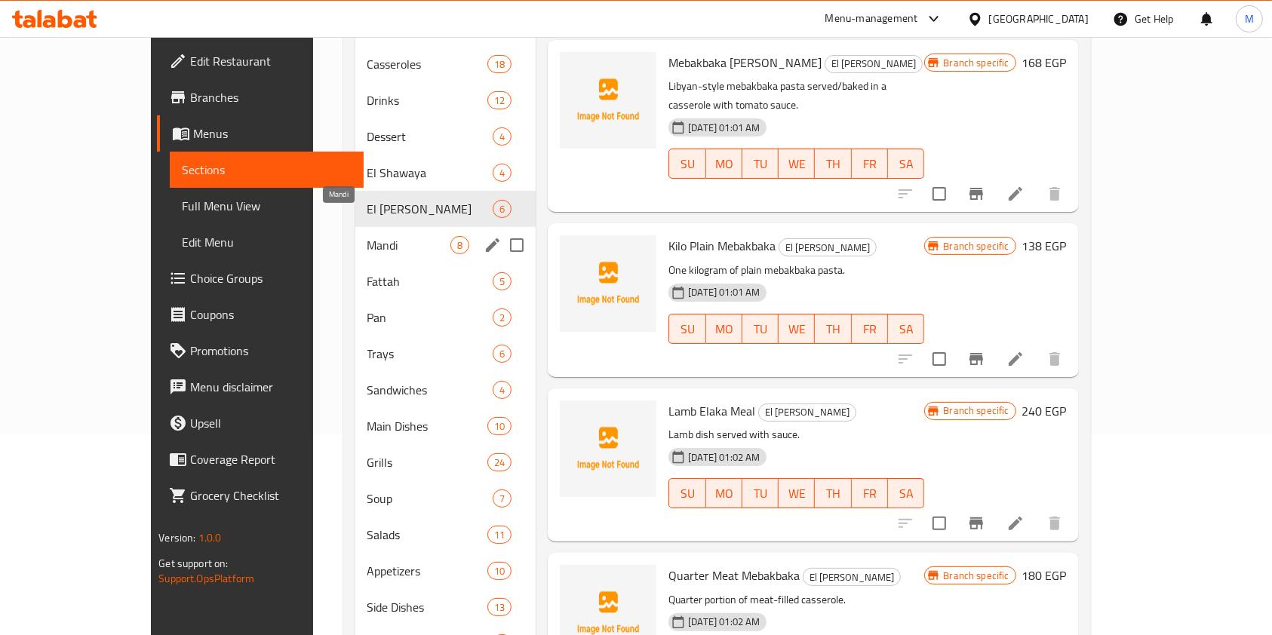
click at [378, 236] on span "Mandi" at bounding box center [409, 245] width 84 height 18
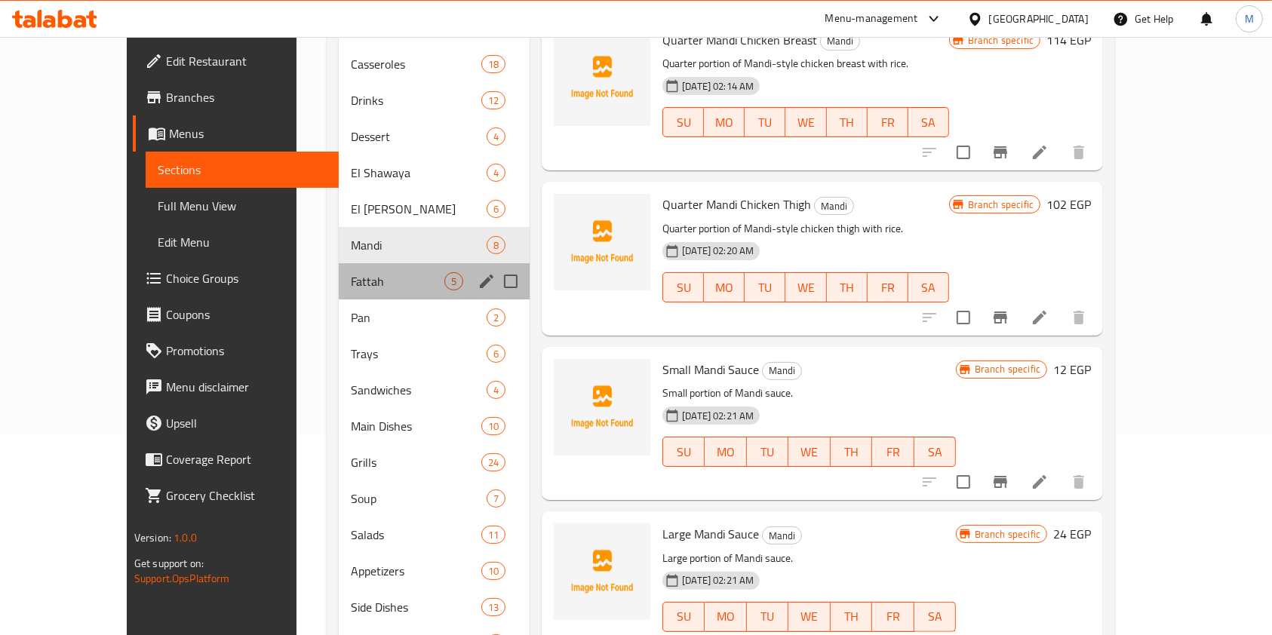
click at [347, 263] on div "Fattah 5" at bounding box center [434, 281] width 191 height 36
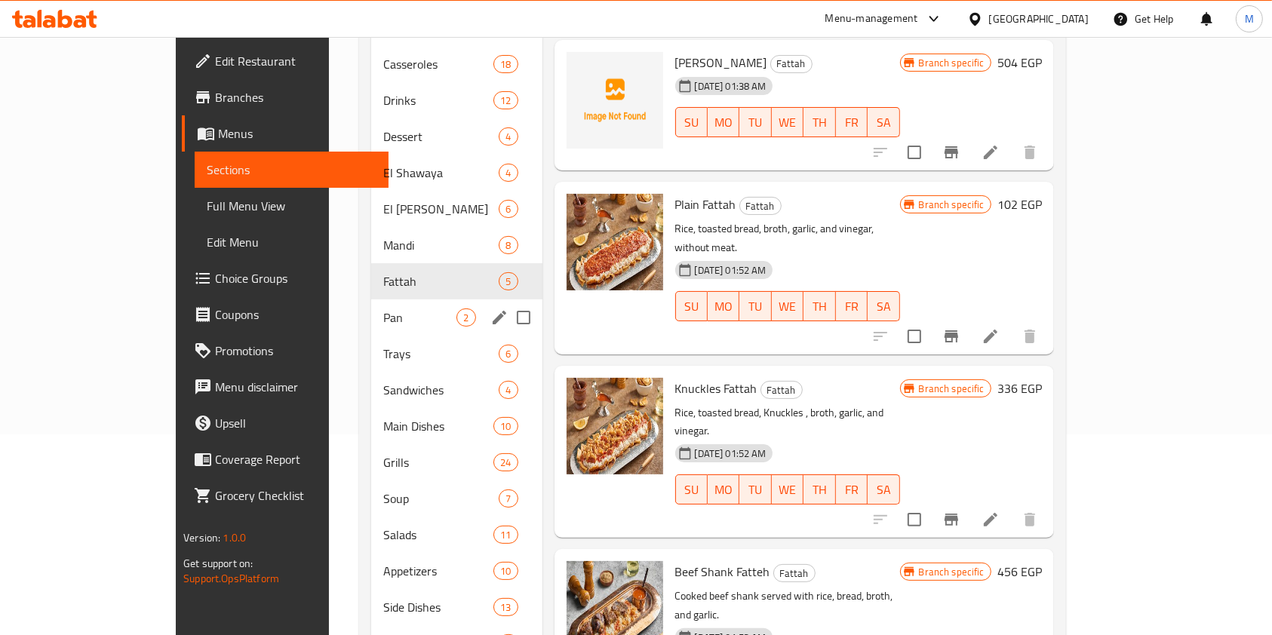
click at [371, 311] on div "Pan 2" at bounding box center [456, 317] width 170 height 36
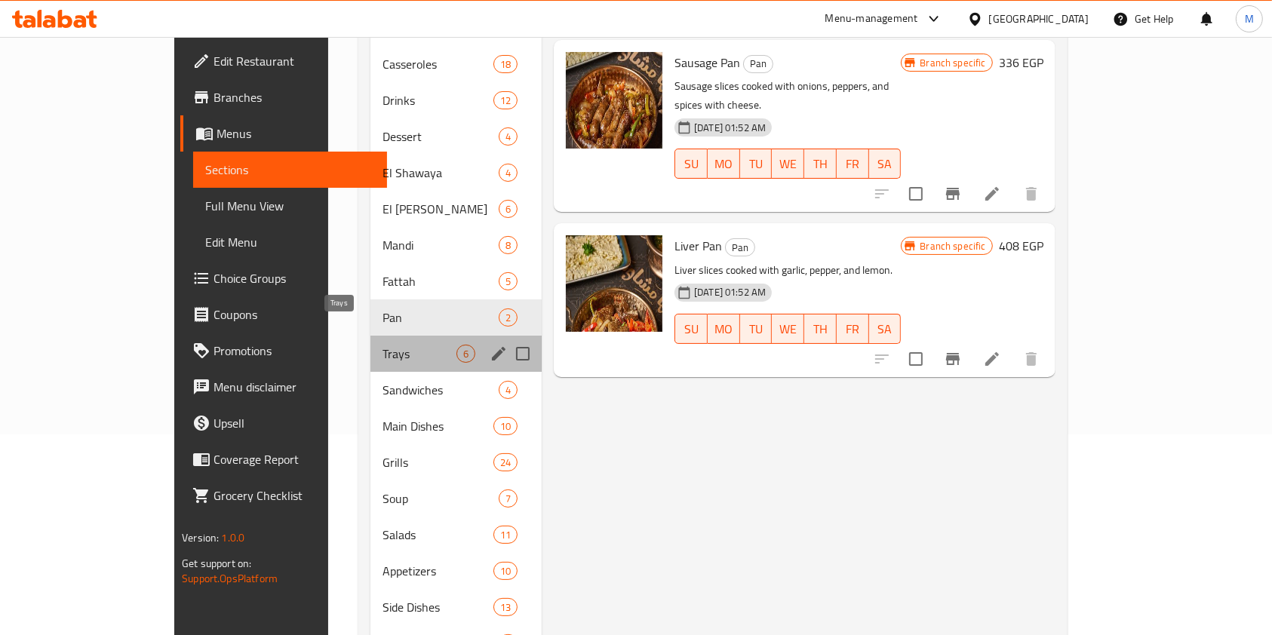
click at [382, 345] on span "Trays" at bounding box center [419, 354] width 74 height 18
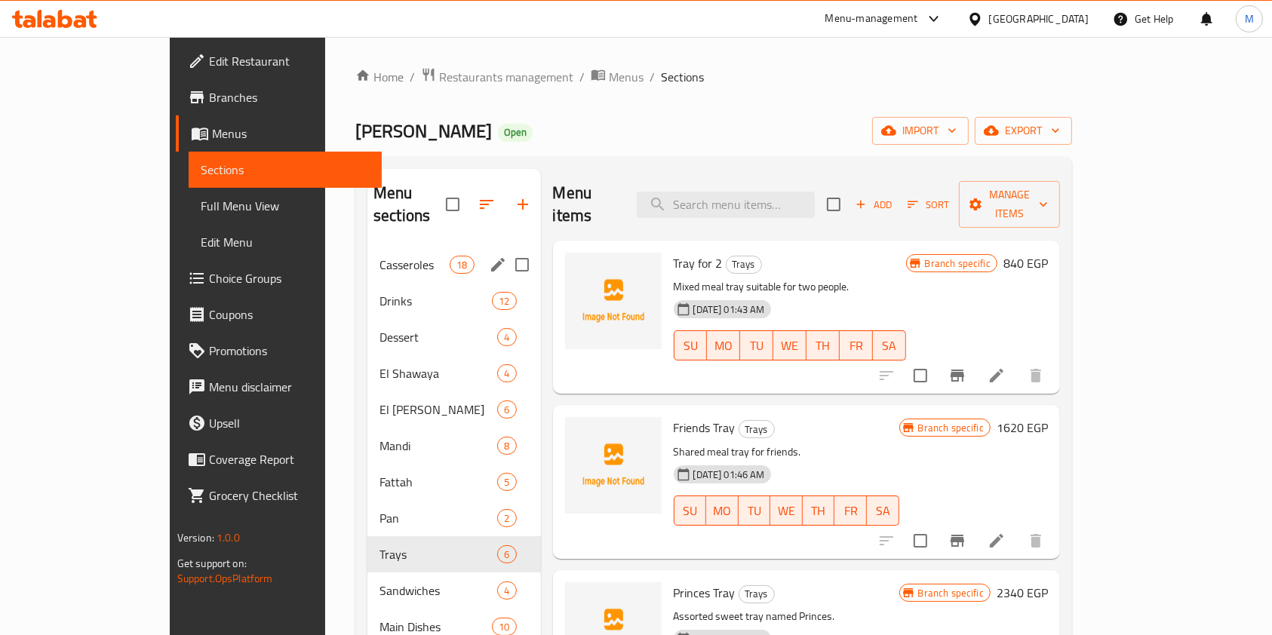
click at [367, 256] on div "Casseroles 18" at bounding box center [453, 265] width 173 height 36
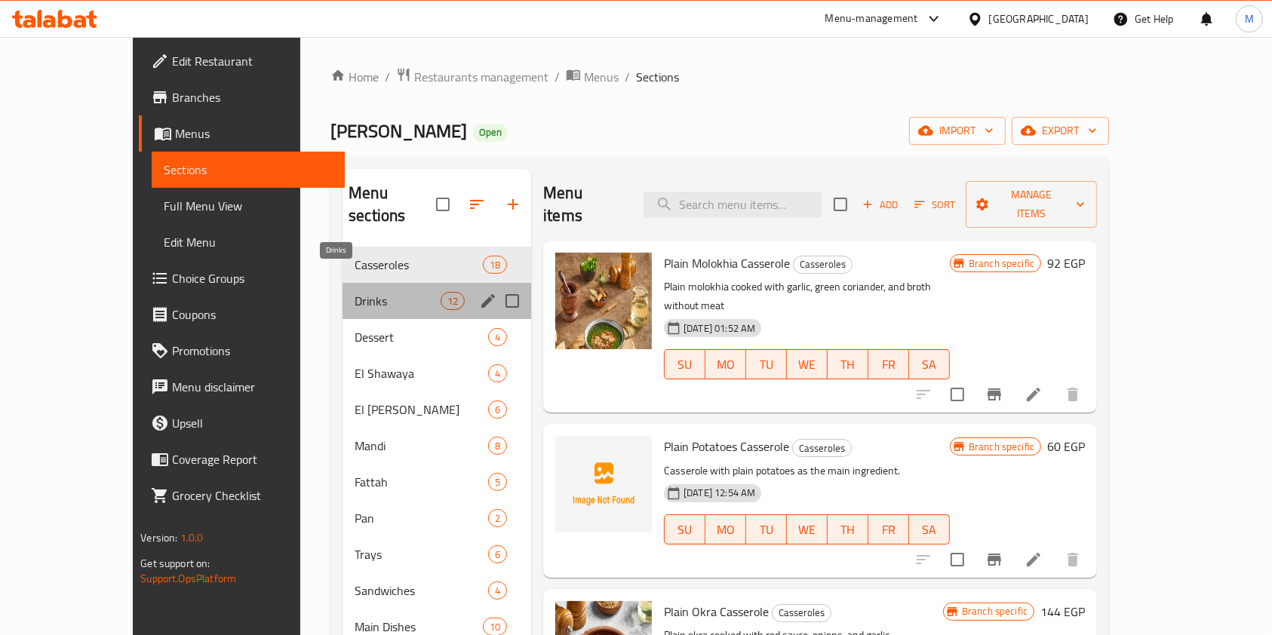
click at [359, 292] on span "Drinks" at bounding box center [397, 301] width 86 height 18
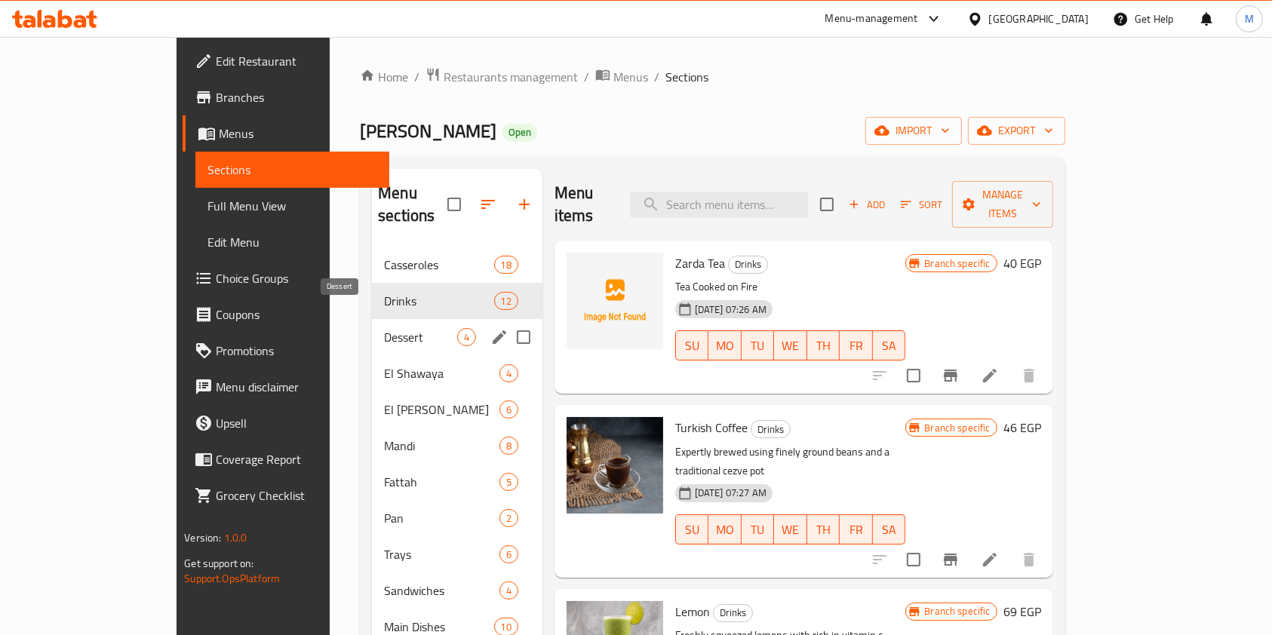
click at [384, 328] on span "Dessert" at bounding box center [420, 337] width 72 height 18
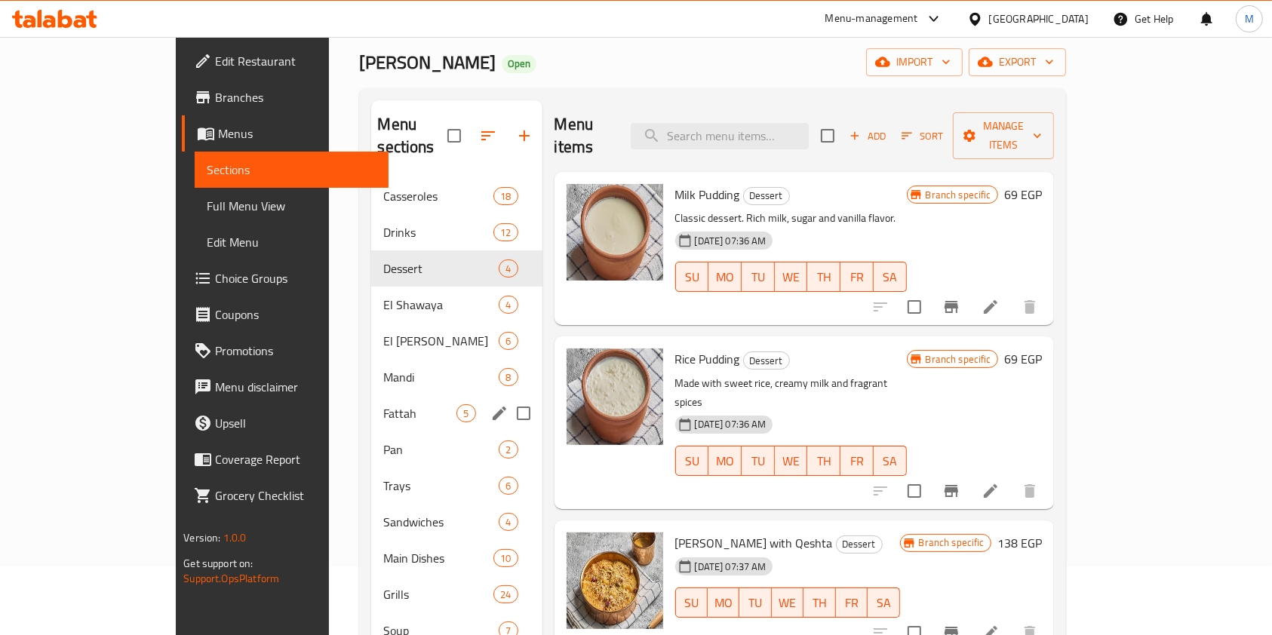
scroll to position [100, 0]
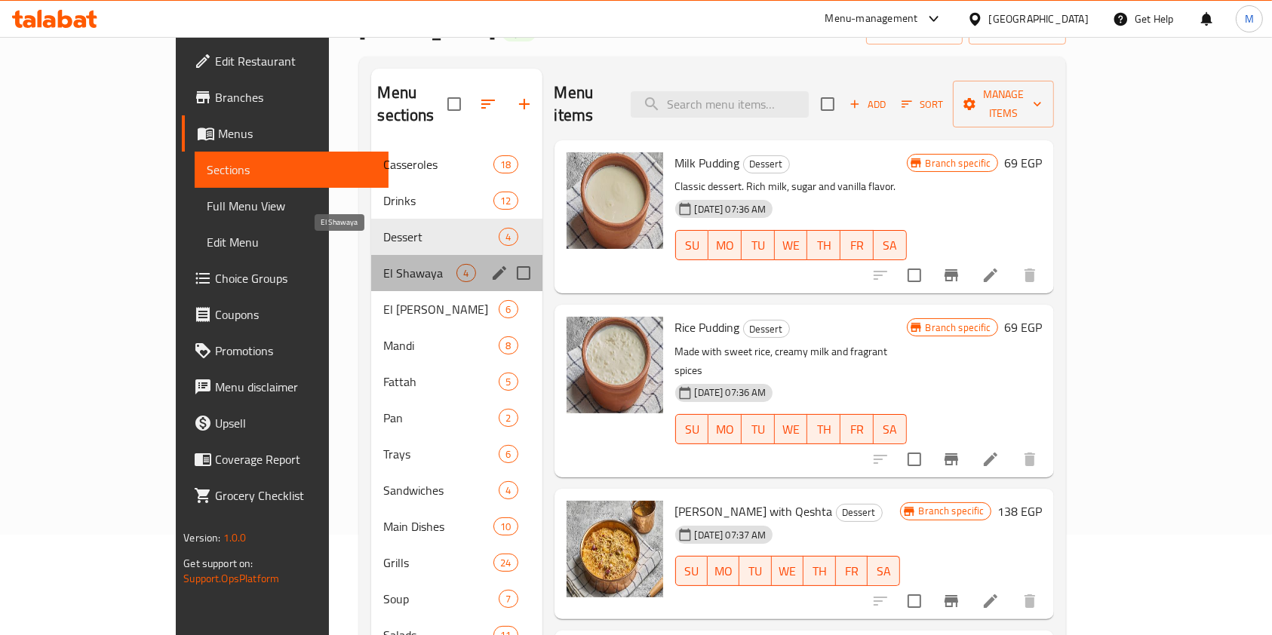
click at [383, 264] on span "El Shawaya" at bounding box center [419, 273] width 73 height 18
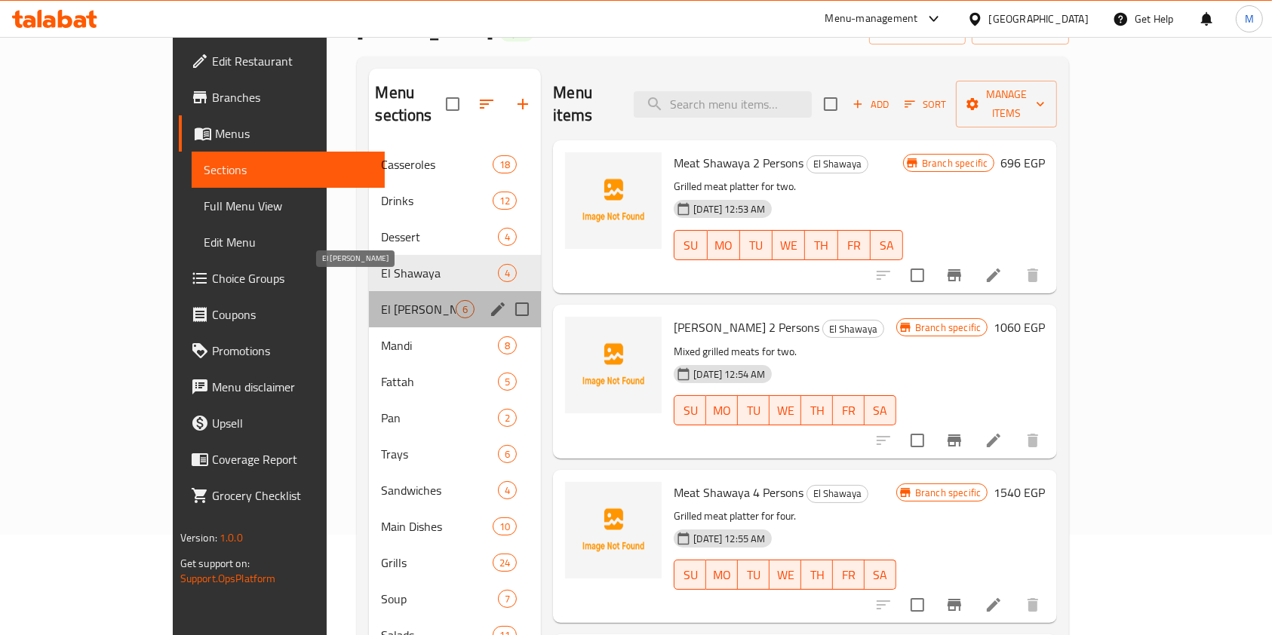
click at [381, 300] on span "El Badawy" at bounding box center [418, 309] width 75 height 18
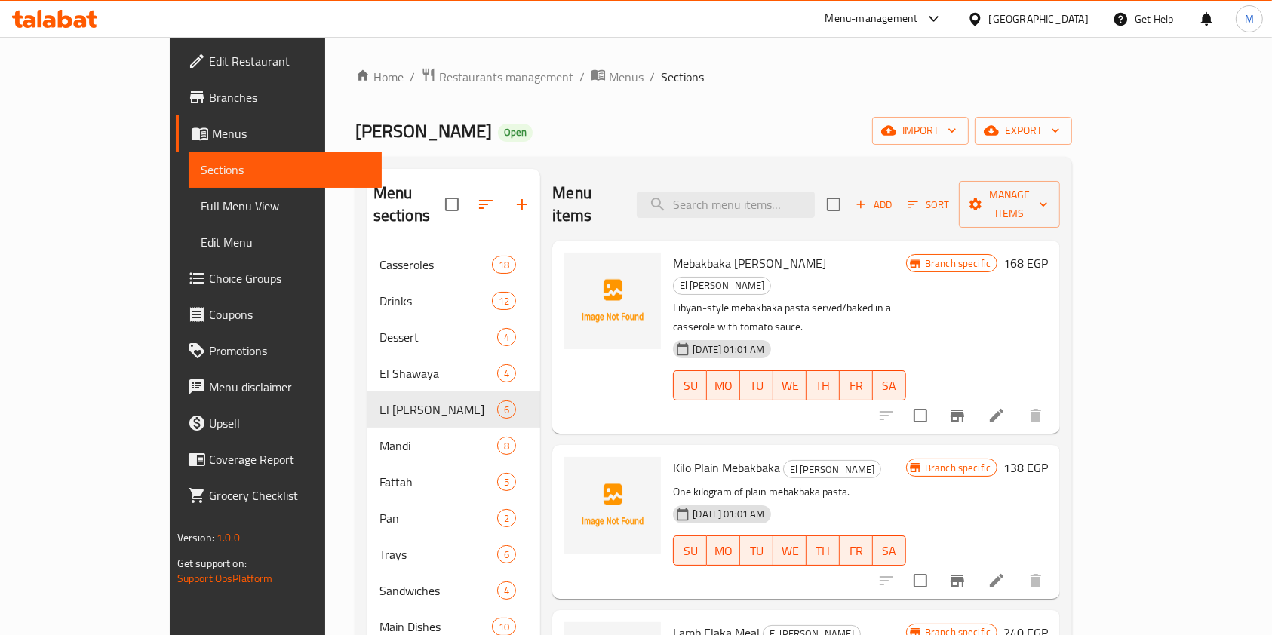
click at [212, 127] on span "Menus" at bounding box center [291, 133] width 158 height 18
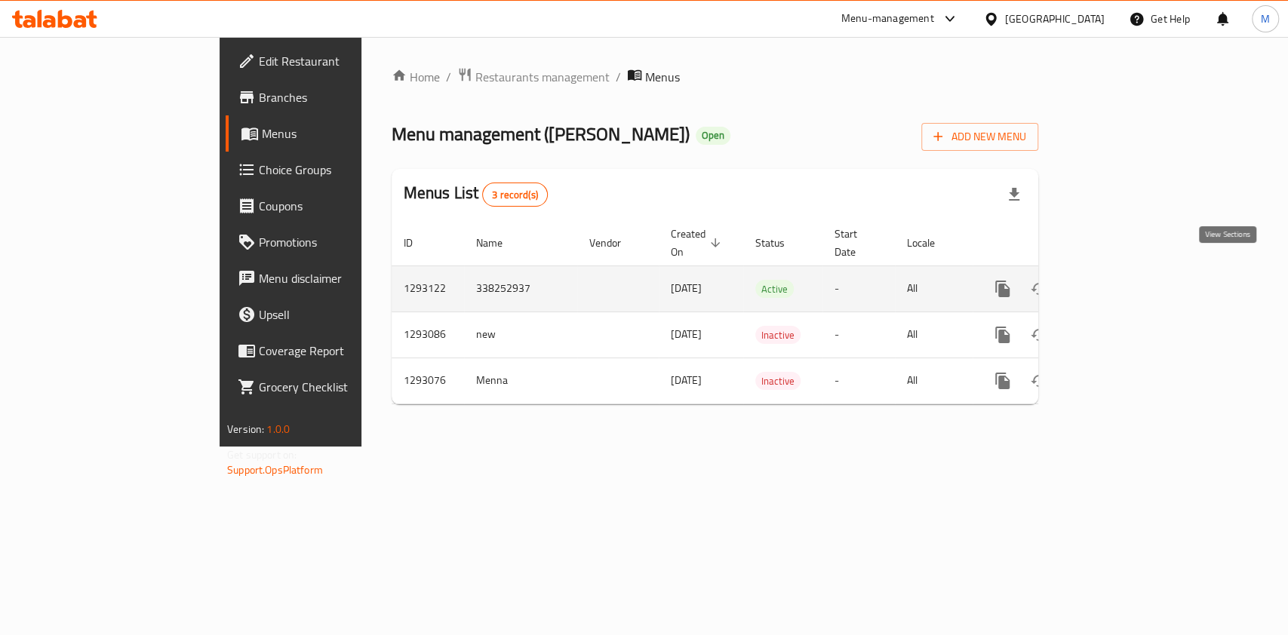
click at [1120, 280] on icon "enhanced table" at bounding box center [1111, 289] width 18 height 18
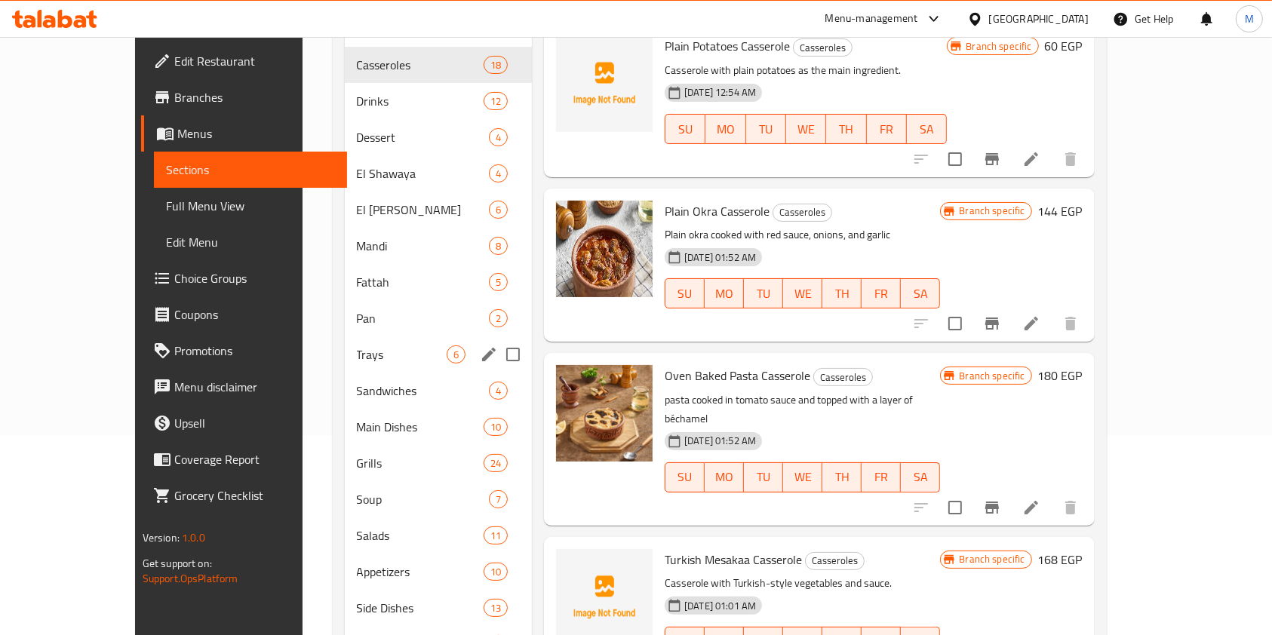
scroll to position [201, 0]
click at [361, 232] on div "Mandi 8" at bounding box center [439, 245] width 188 height 36
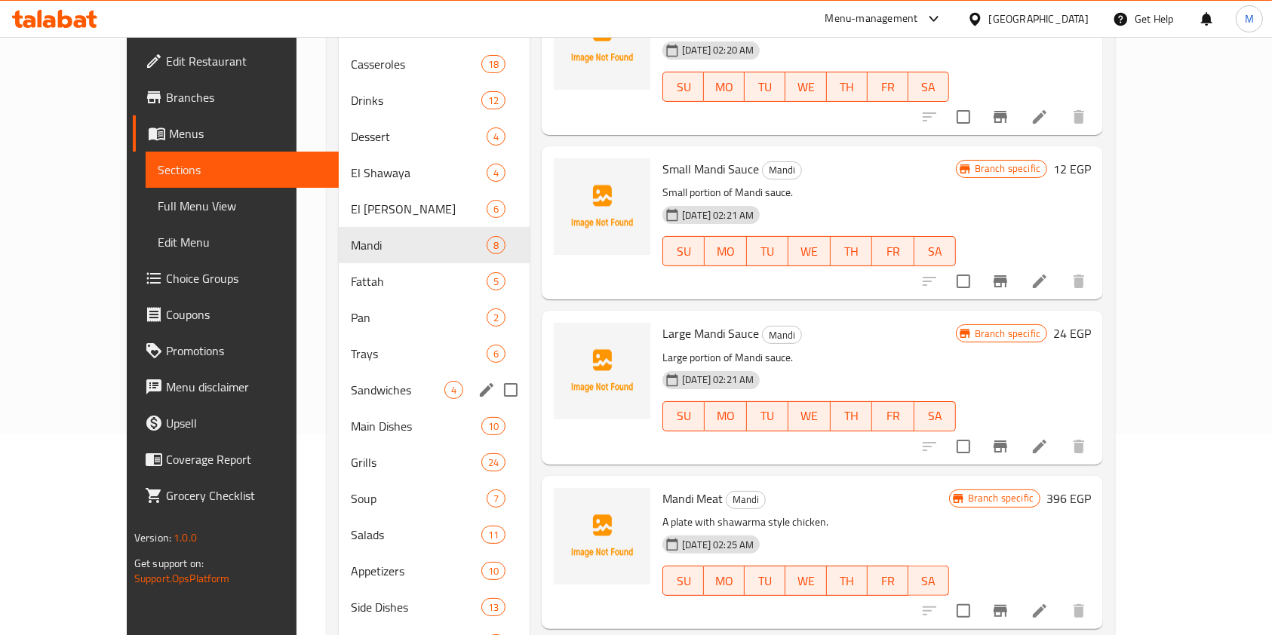
click at [358, 381] on span "Sandwiches" at bounding box center [398, 390] width 94 height 18
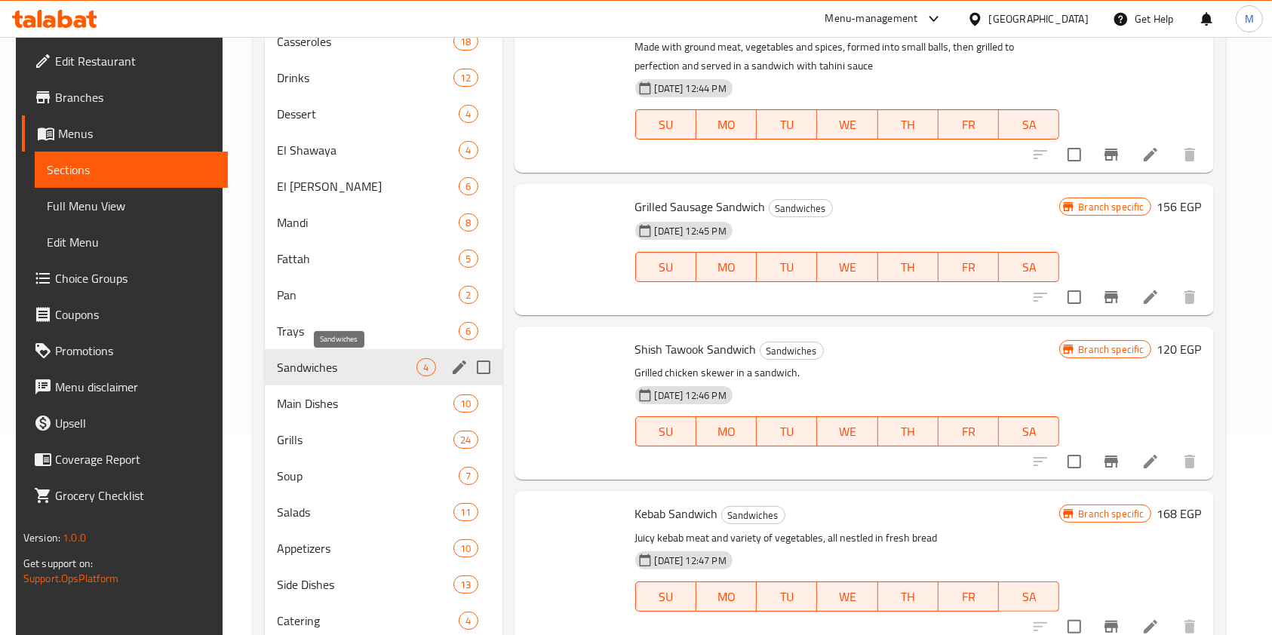
scroll to position [17, 0]
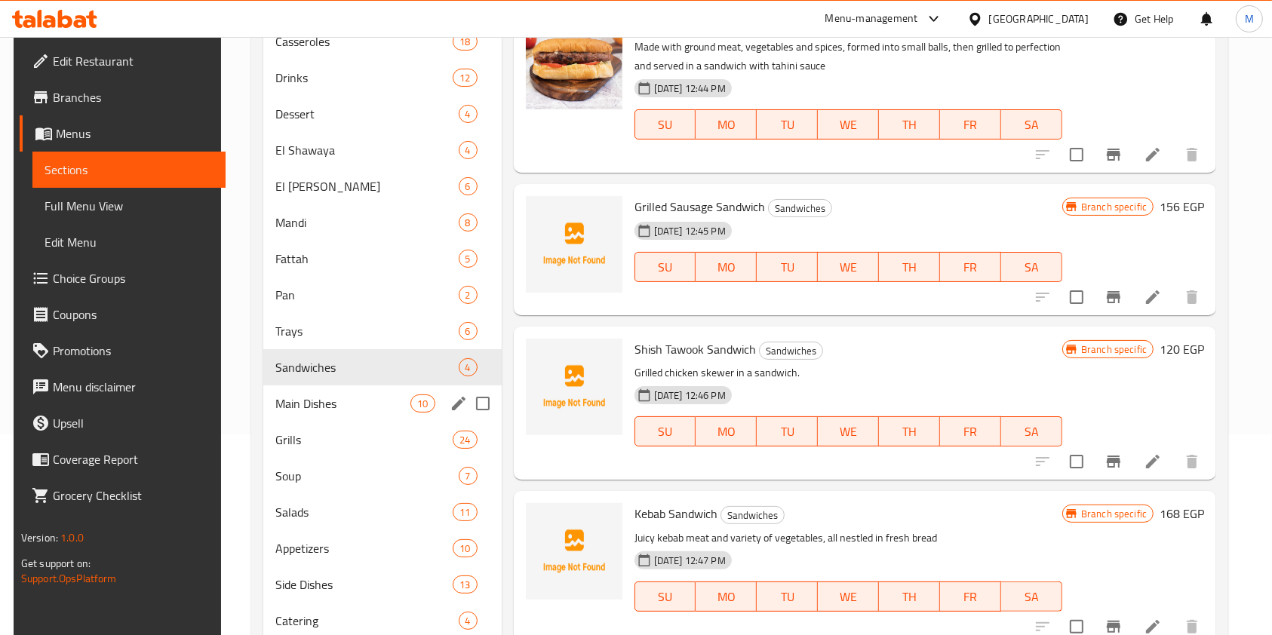
click at [362, 389] on div "Main Dishes 10" at bounding box center [382, 403] width 238 height 36
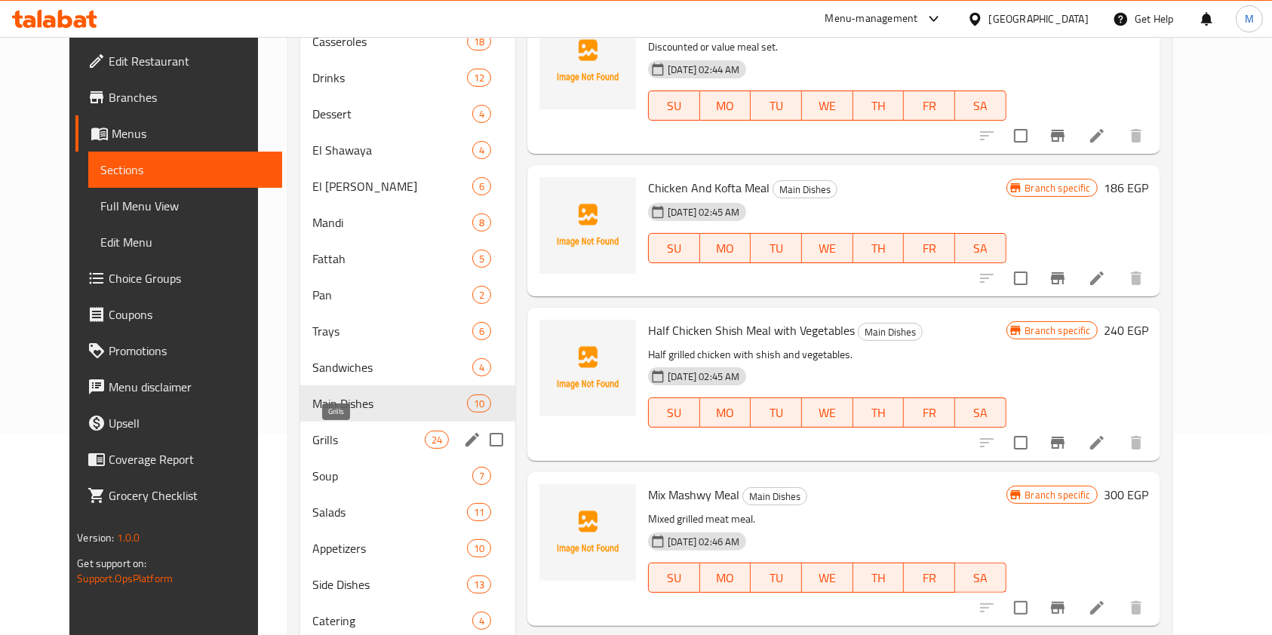
scroll to position [253, 0]
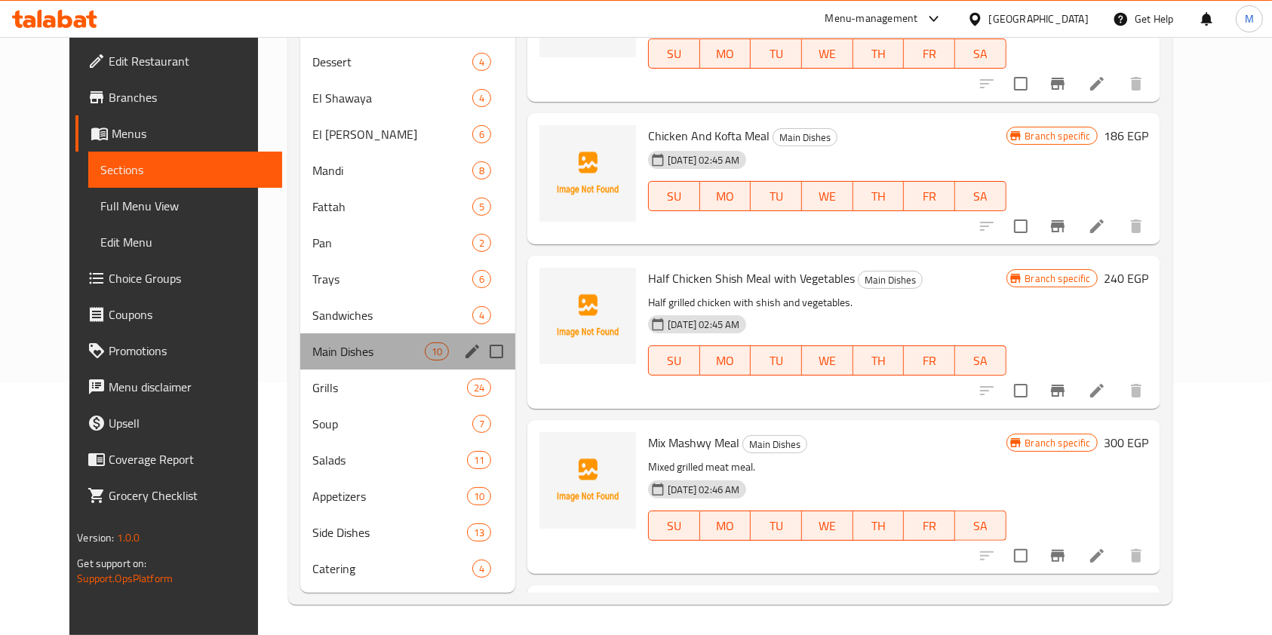
click at [364, 367] on div "Main Dishes 10" at bounding box center [407, 351] width 215 height 36
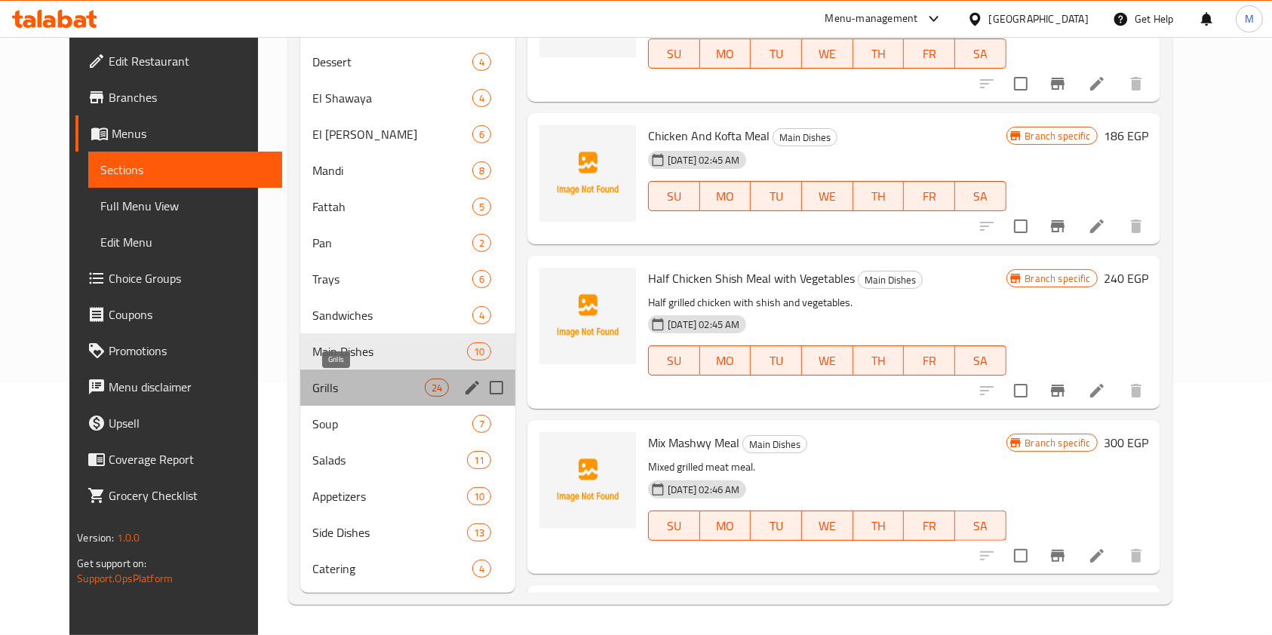
click at [378, 389] on span "Grills" at bounding box center [368, 388] width 112 height 18
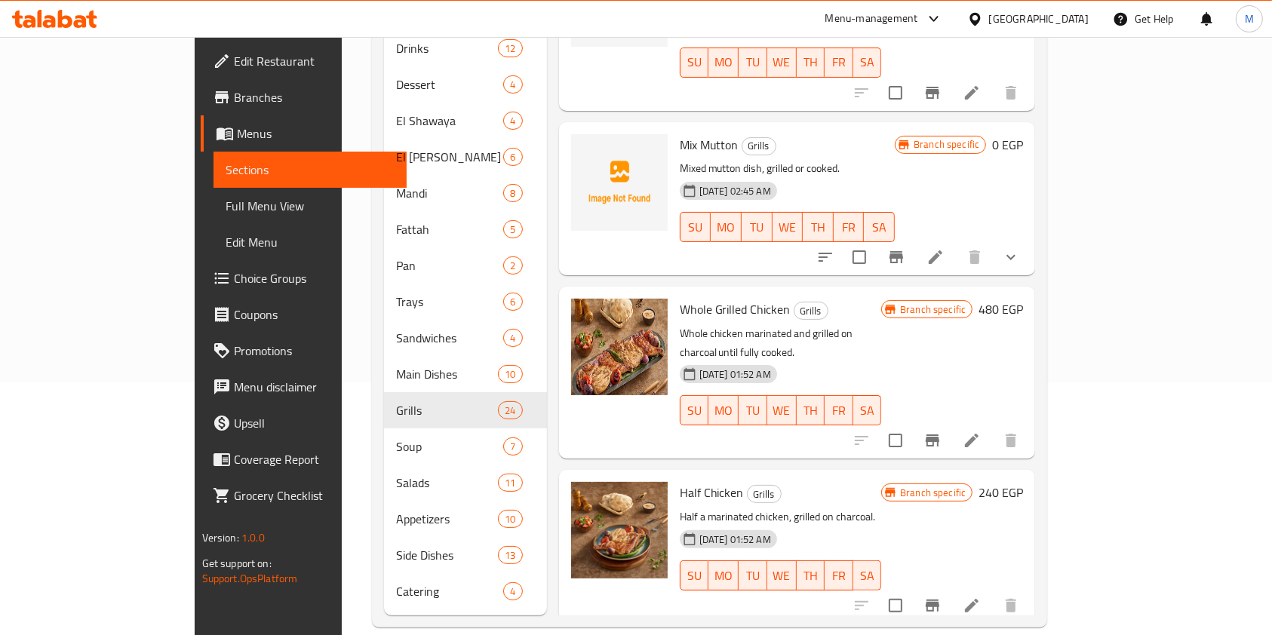
scroll to position [217, 0]
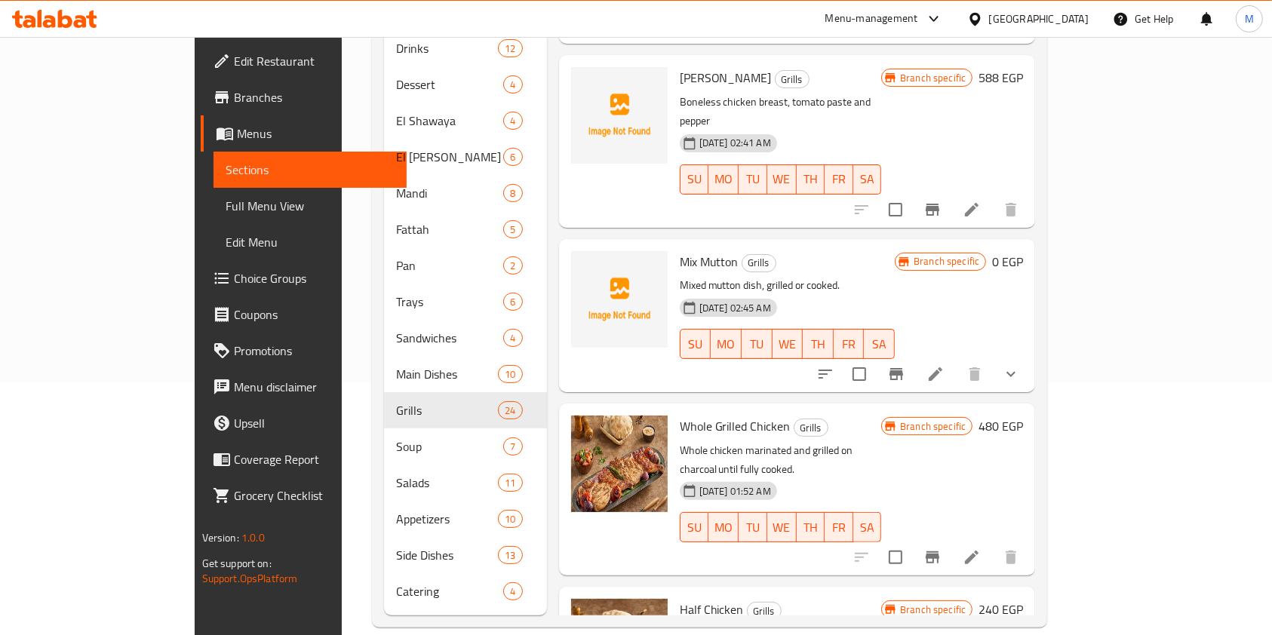
click at [1020, 365] on icon "show more" at bounding box center [1011, 374] width 18 height 18
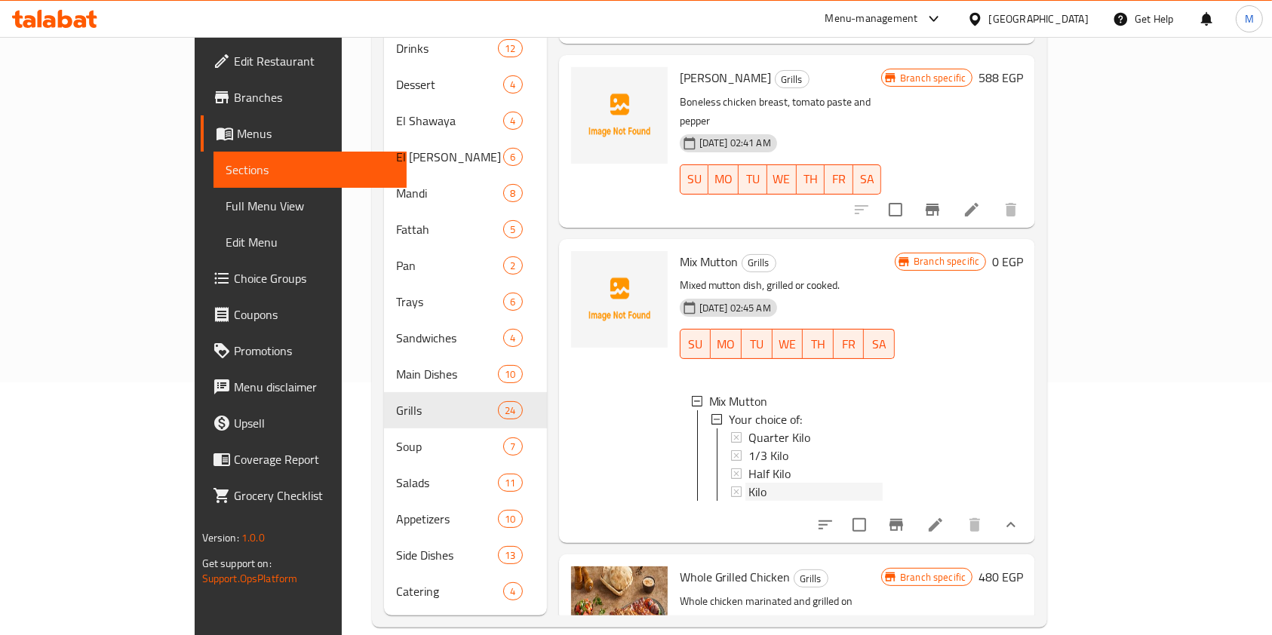
click at [761, 483] on div "Kilo" at bounding box center [815, 492] width 135 height 18
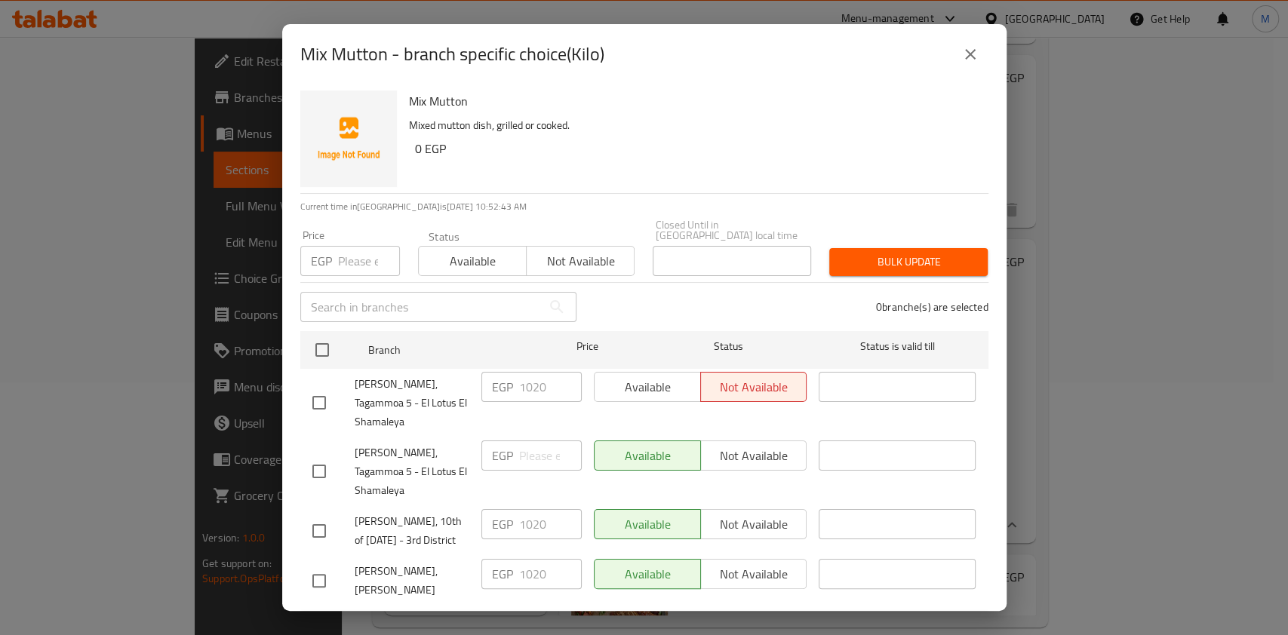
click at [971, 59] on icon "close" at bounding box center [970, 54] width 18 height 18
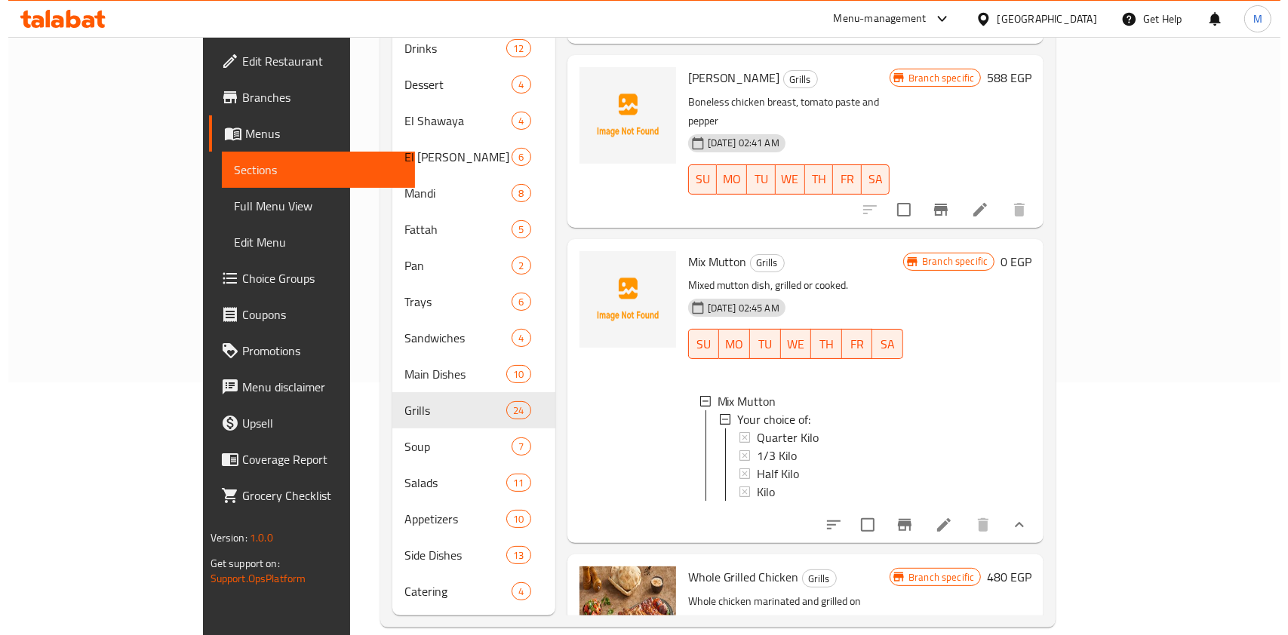
scroll to position [2, 0]
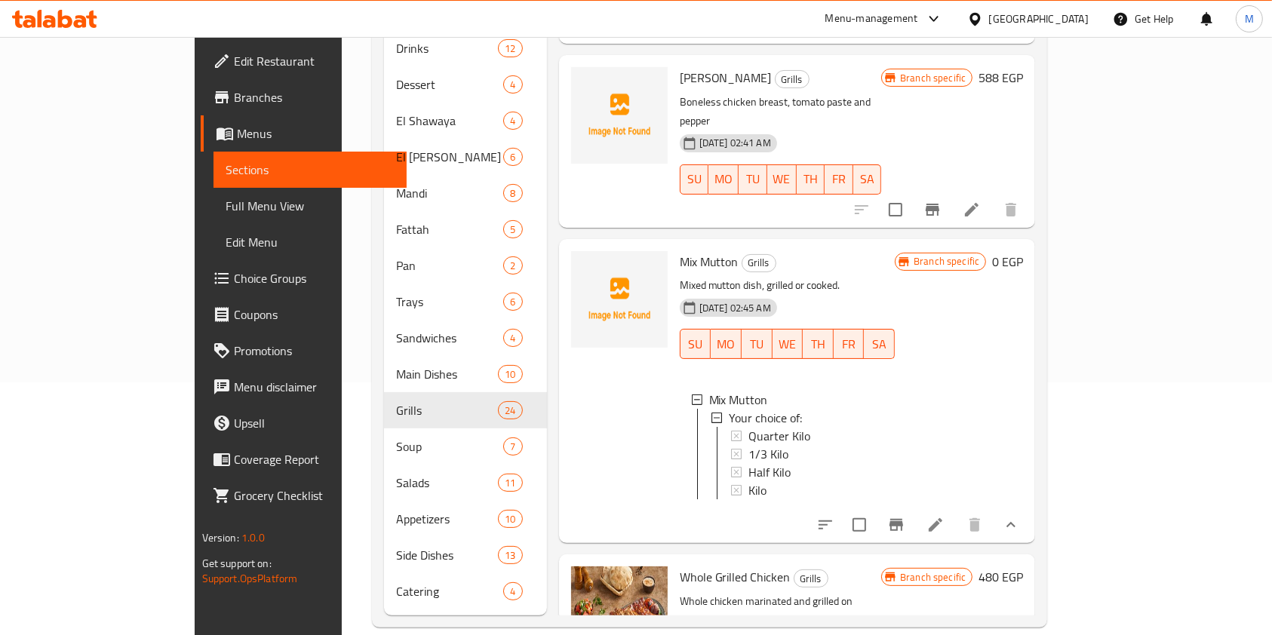
click at [764, 481] on div "Kilo" at bounding box center [815, 490] width 135 height 18
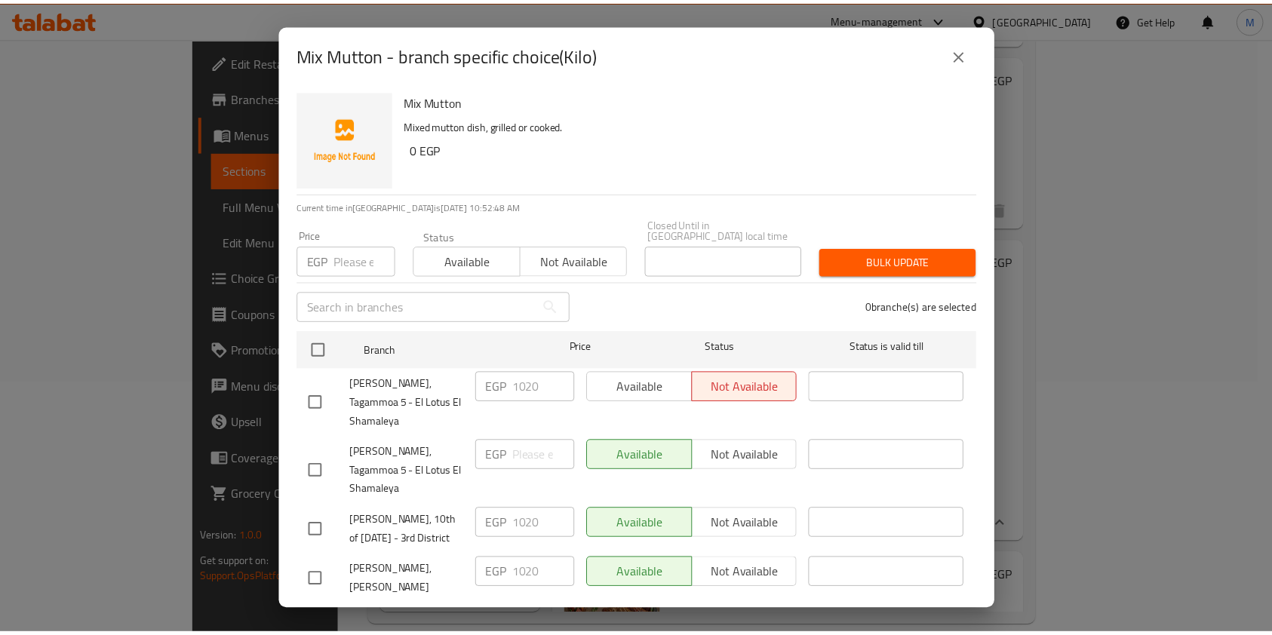
scroll to position [42, 0]
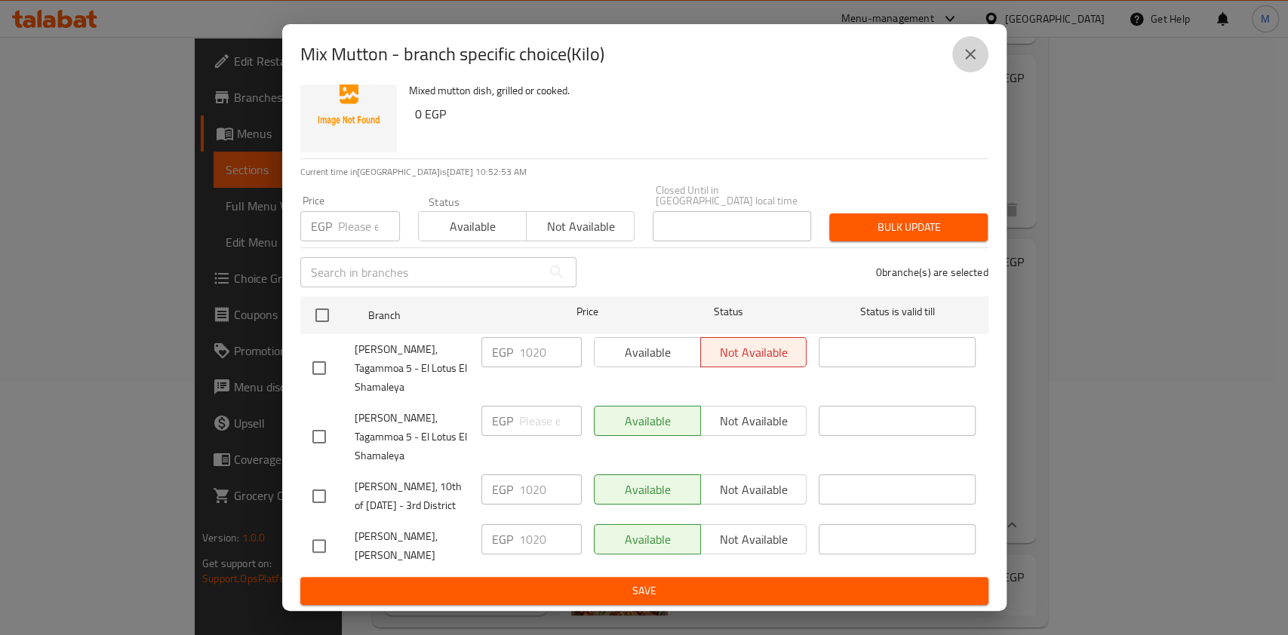
click at [975, 57] on icon "close" at bounding box center [970, 54] width 18 height 18
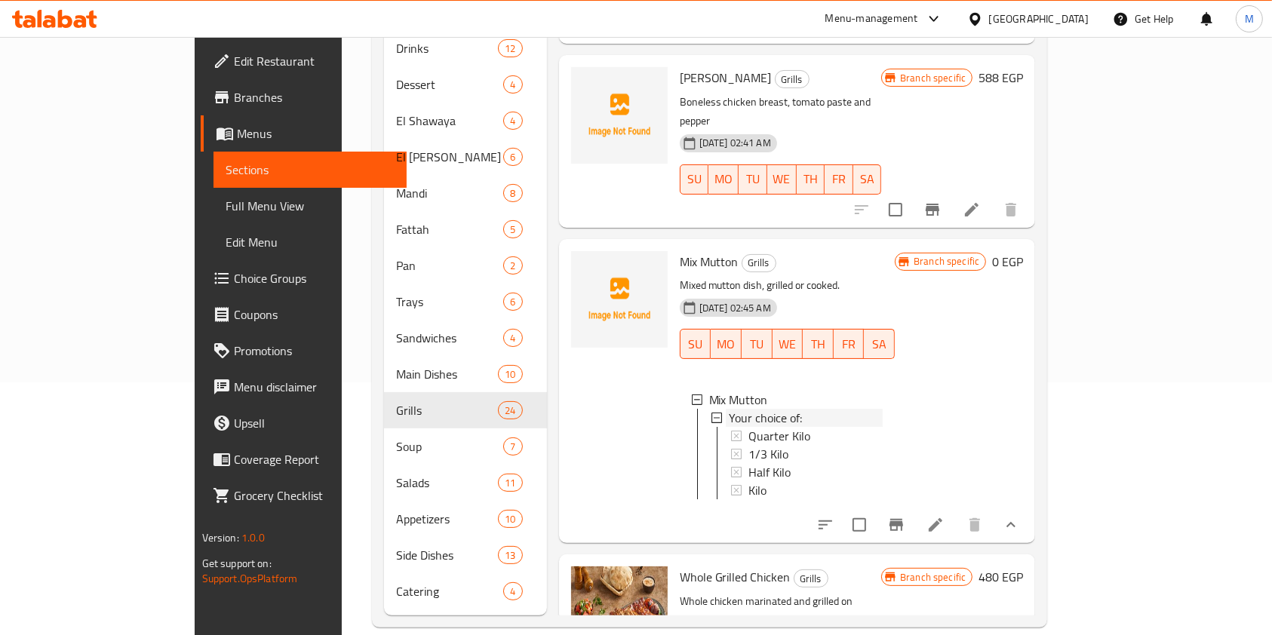
click at [729, 409] on span "Your choice of:" at bounding box center [765, 418] width 73 height 18
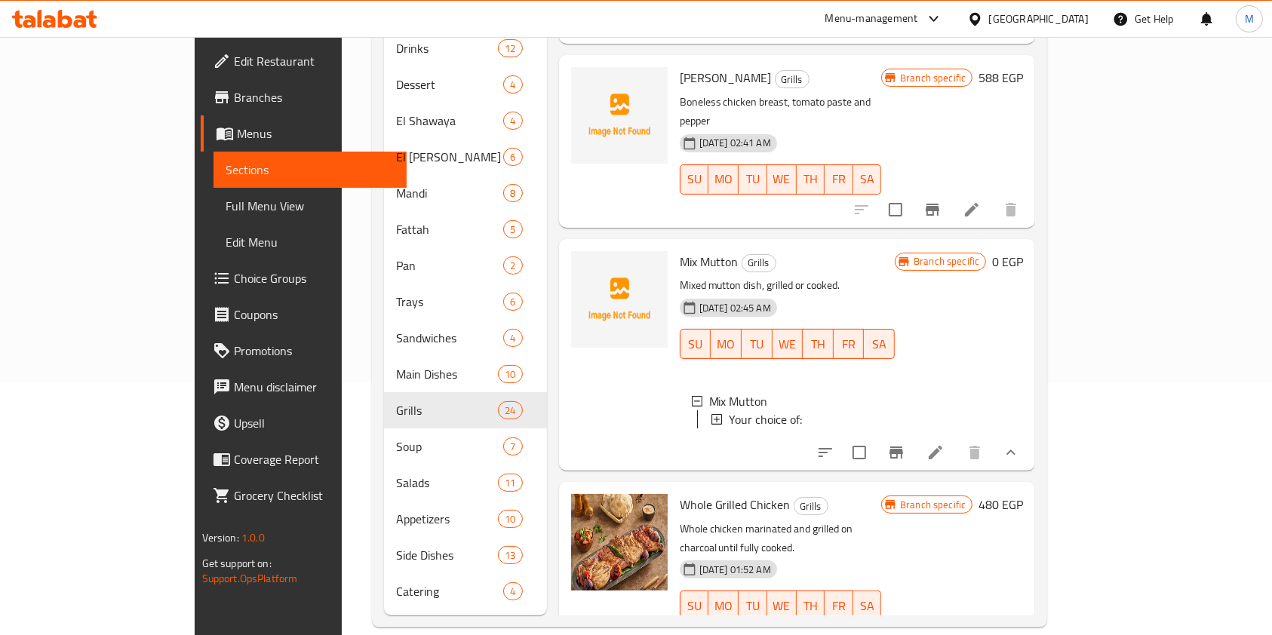
click at [62, 9] on div at bounding box center [54, 19] width 109 height 30
click at [38, 24] on icon at bounding box center [40, 18] width 5 height 17
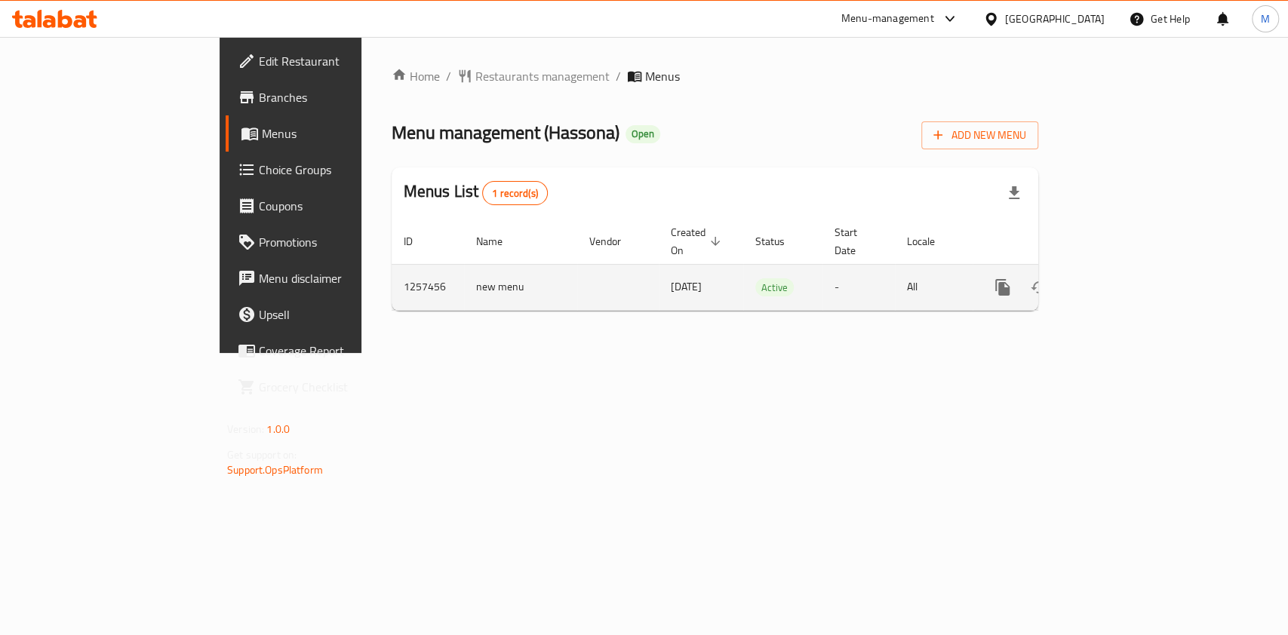
click at [1118, 281] on icon "enhanced table" at bounding box center [1111, 288] width 14 height 14
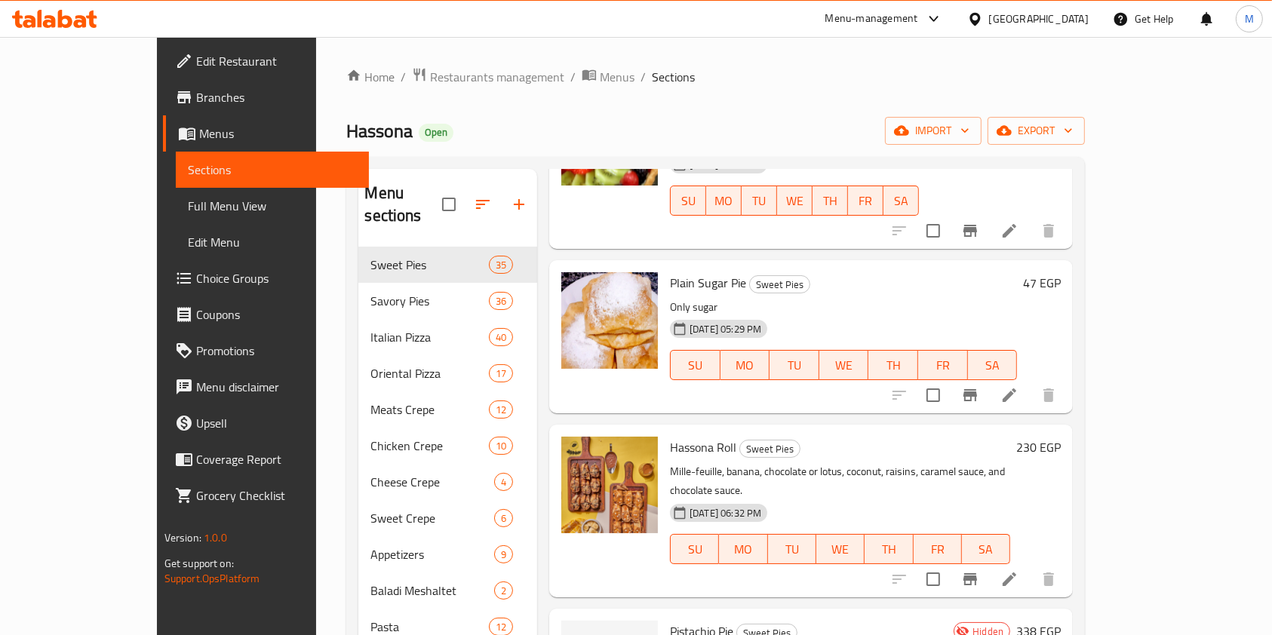
scroll to position [804, 0]
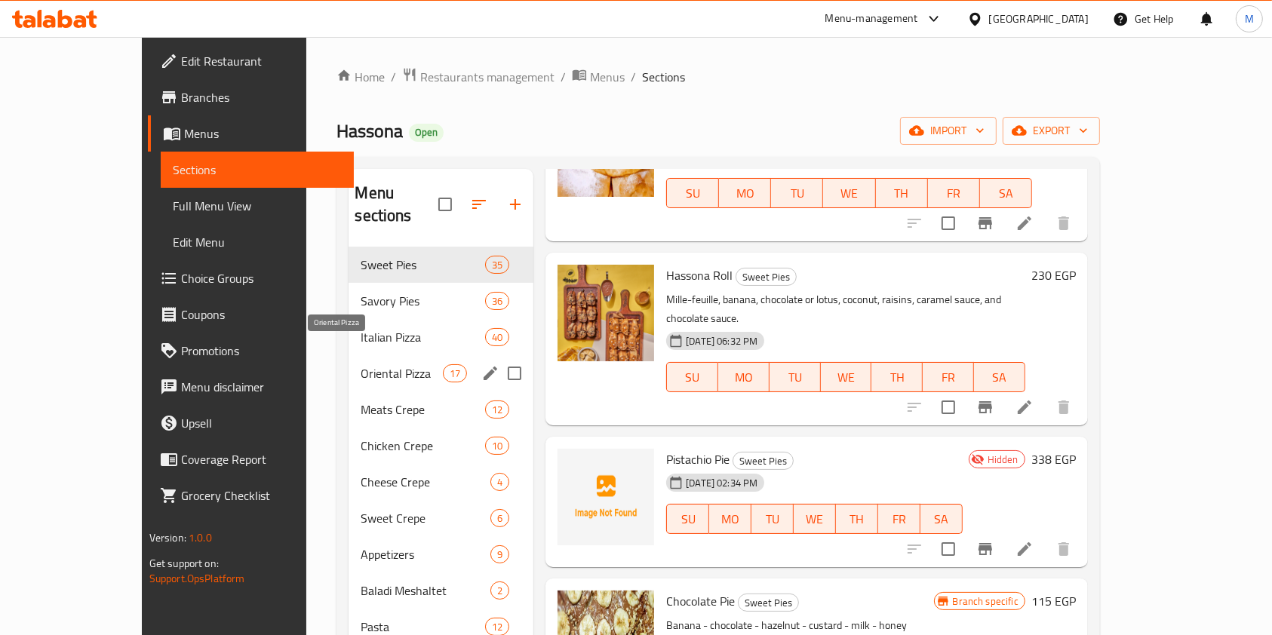
click at [374, 364] on span "Oriental Pizza" at bounding box center [402, 373] width 82 height 18
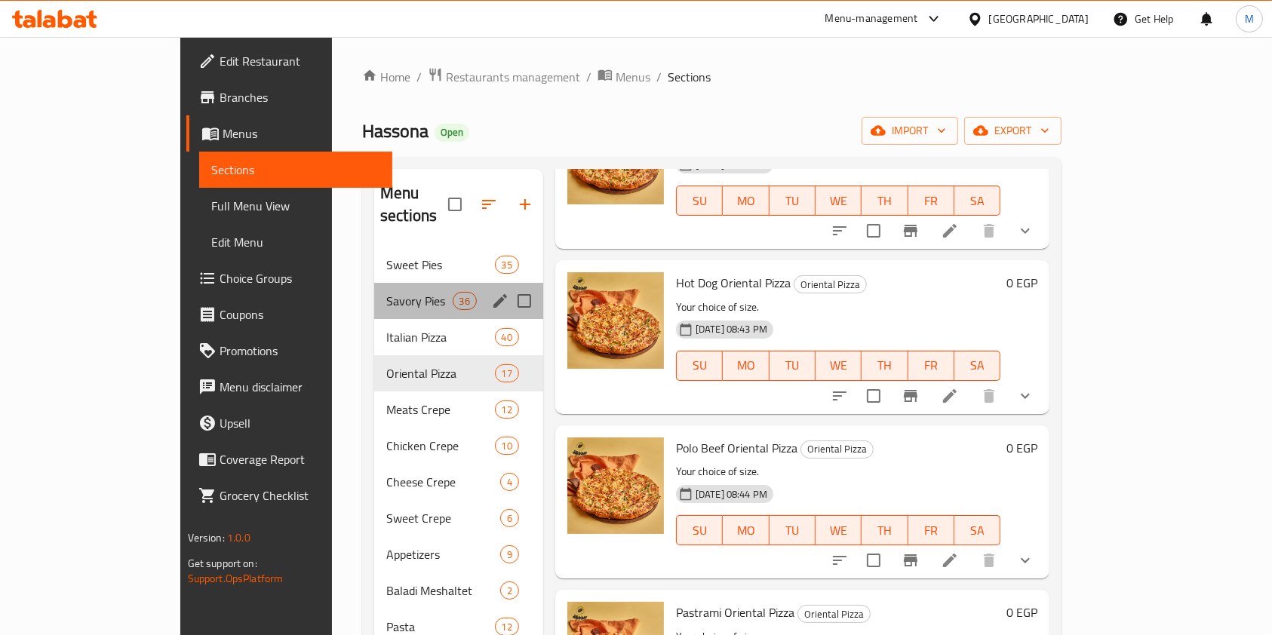
click at [374, 295] on div "Savory Pies 36" at bounding box center [458, 301] width 169 height 36
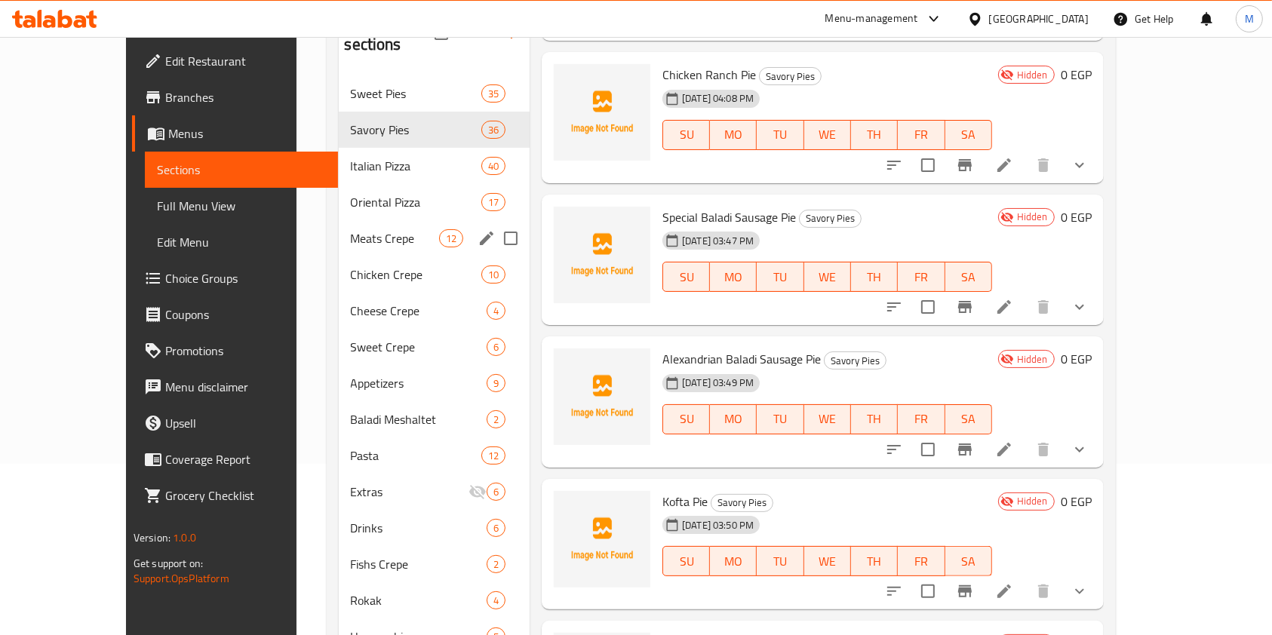
scroll to position [253, 0]
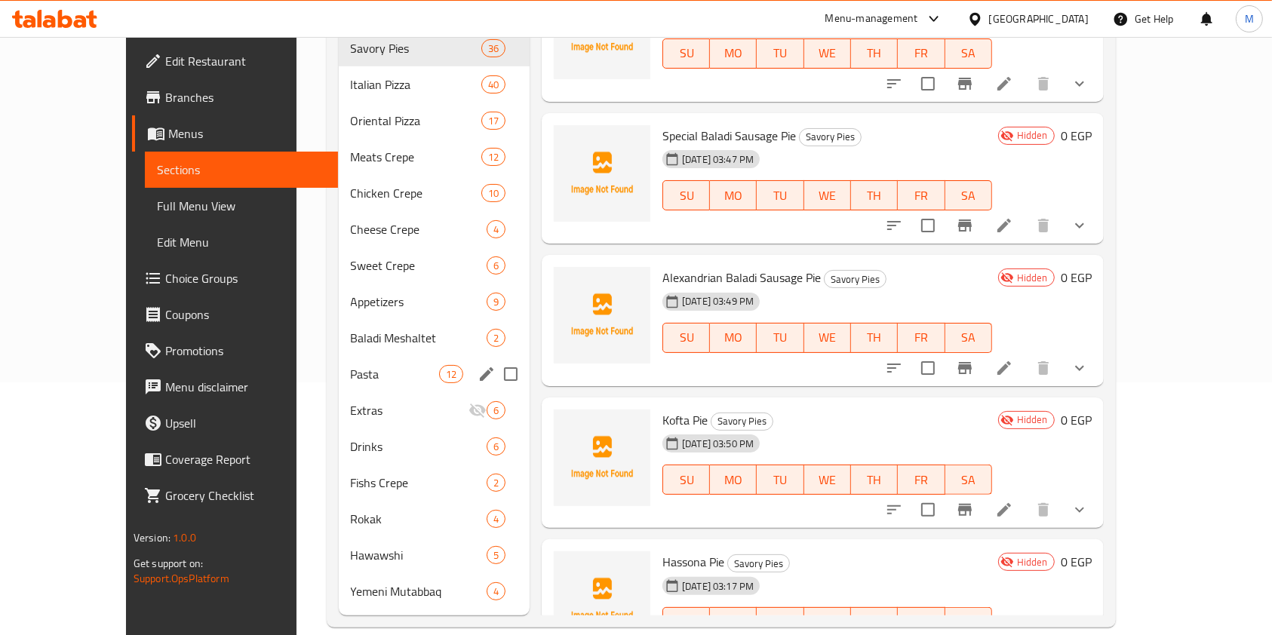
click at [367, 365] on span "Pasta" at bounding box center [395, 374] width 88 height 18
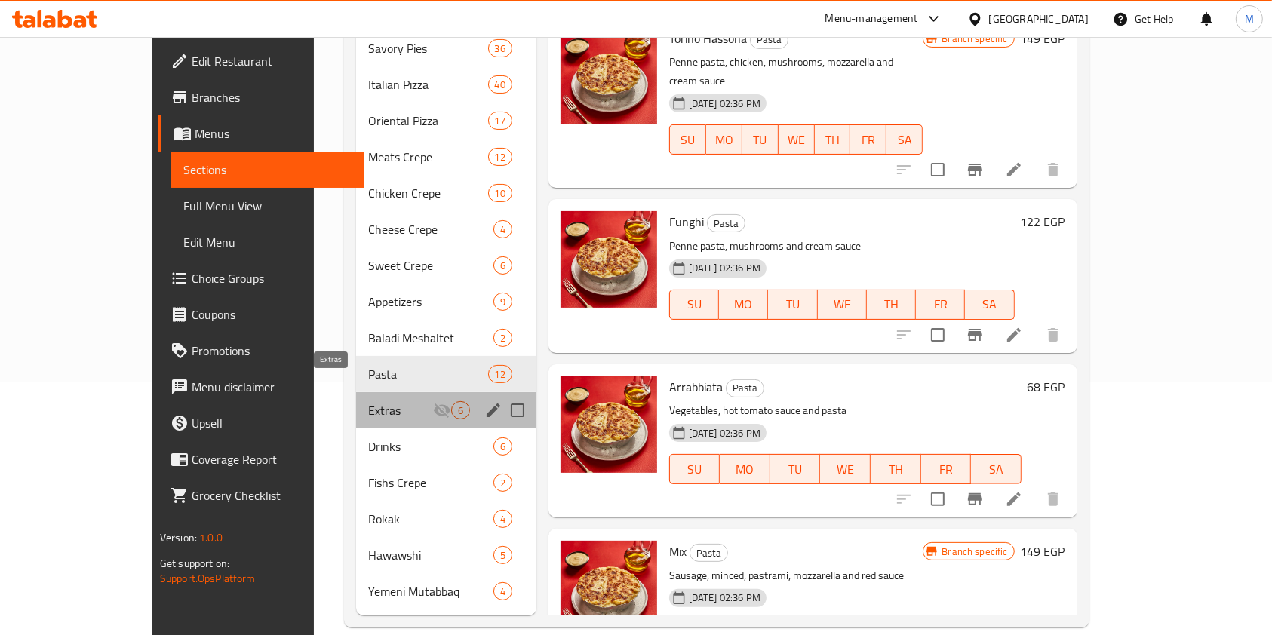
click at [368, 401] on span "Extras" at bounding box center [400, 410] width 65 height 18
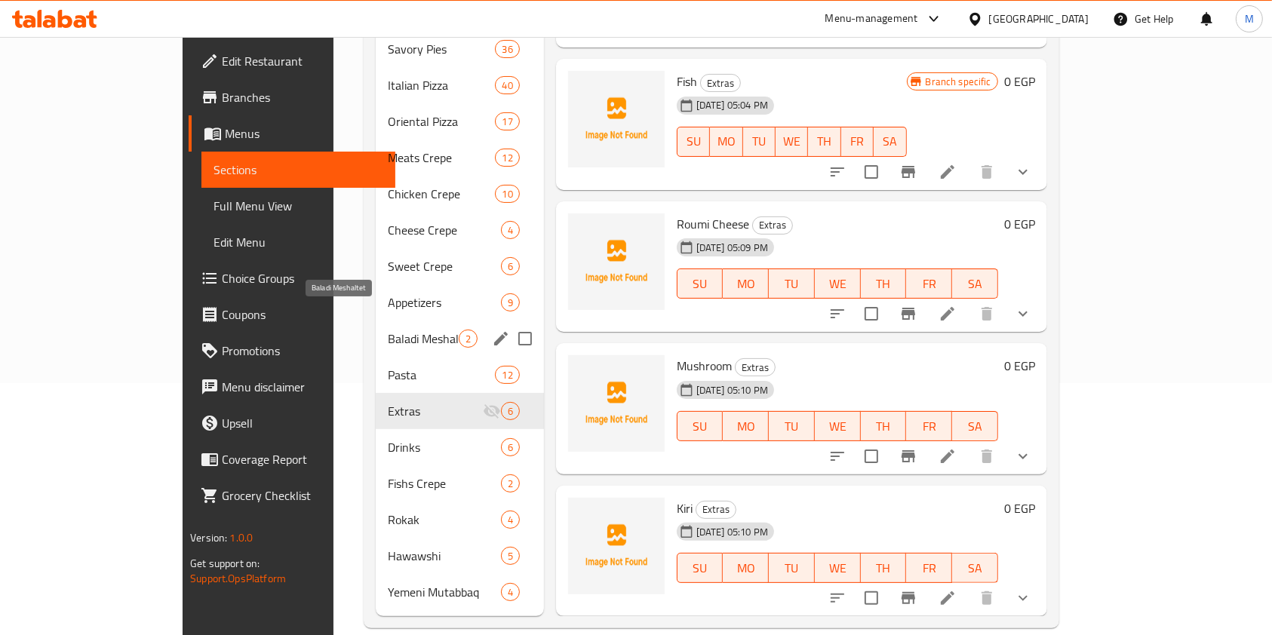
scroll to position [253, 0]
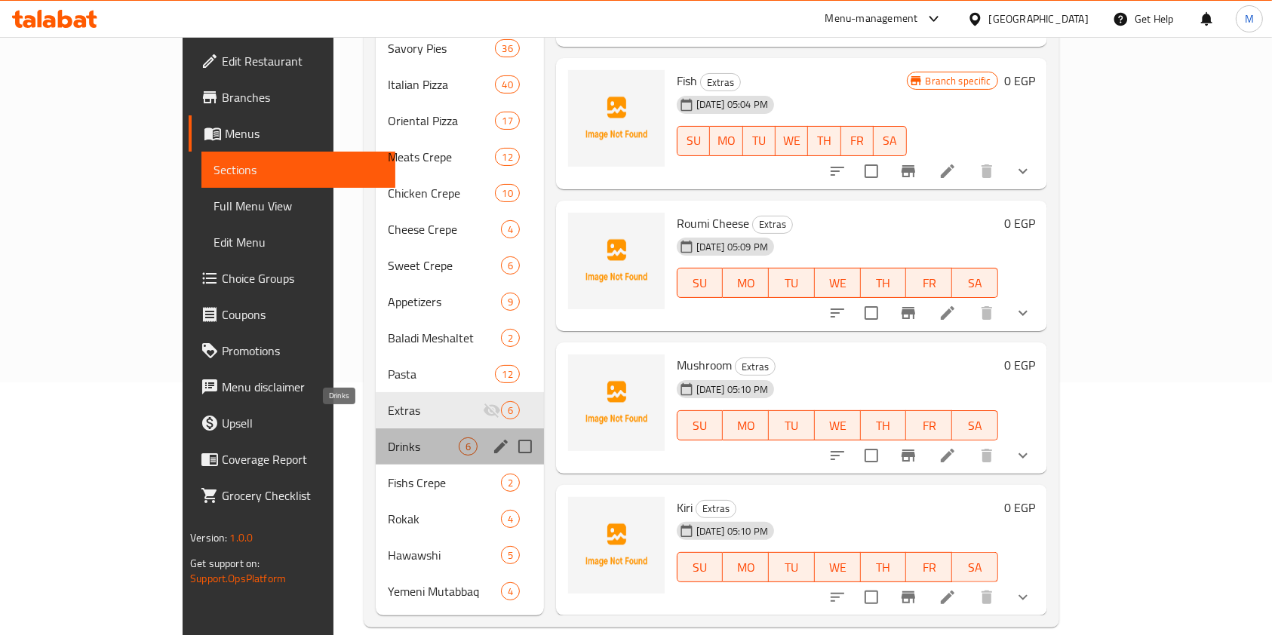
click at [388, 437] on span "Drinks" at bounding box center [423, 446] width 70 height 18
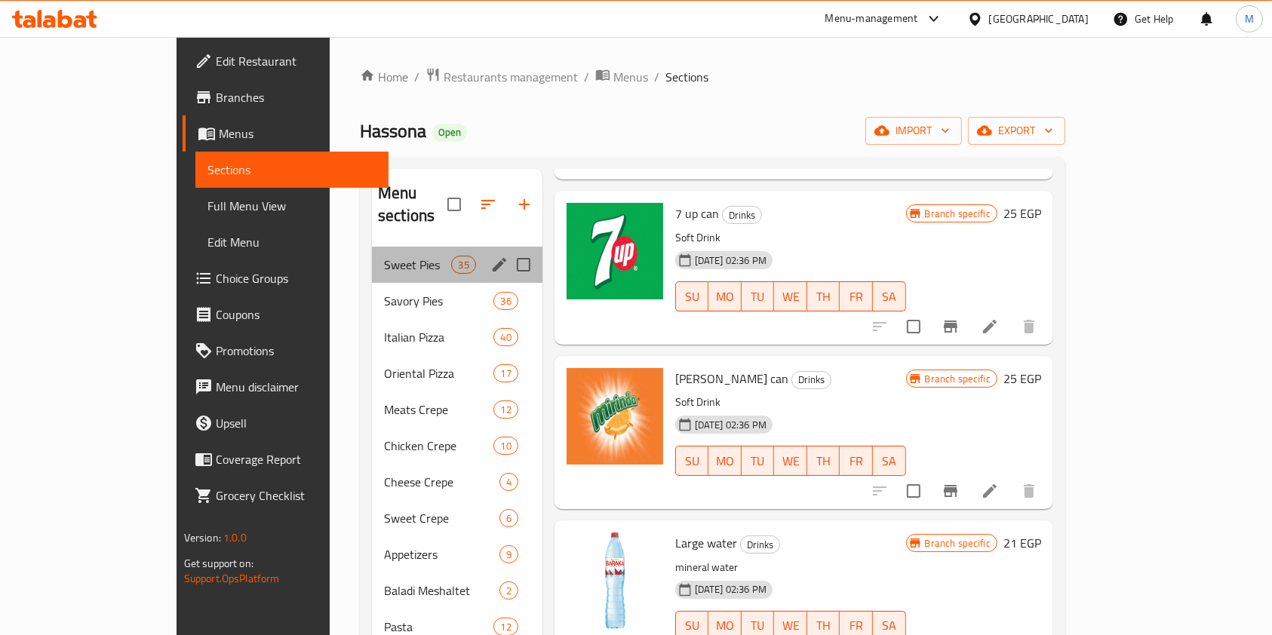
click at [386, 247] on div "Sweet Pies 35" at bounding box center [457, 265] width 170 height 36
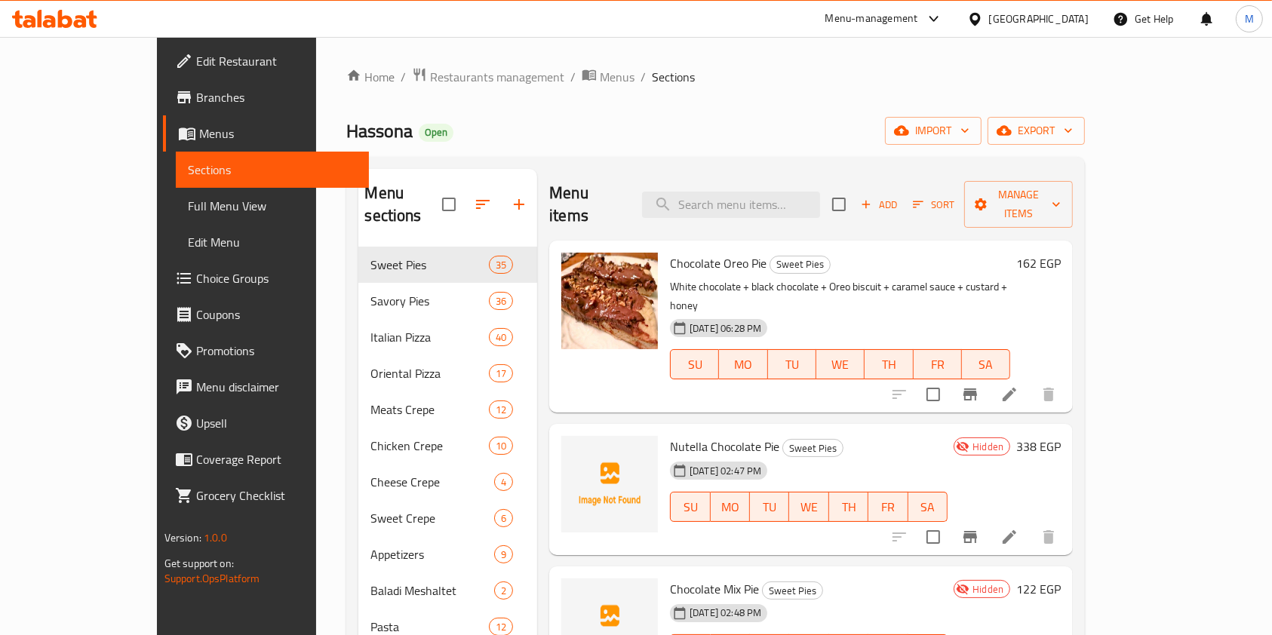
click at [671, 435] on span "Nutella Chocolate Pie" at bounding box center [724, 446] width 109 height 23
copy h6 "Nutella Chocolate Pie"
click at [163, 82] on link "Branches" at bounding box center [266, 97] width 207 height 36
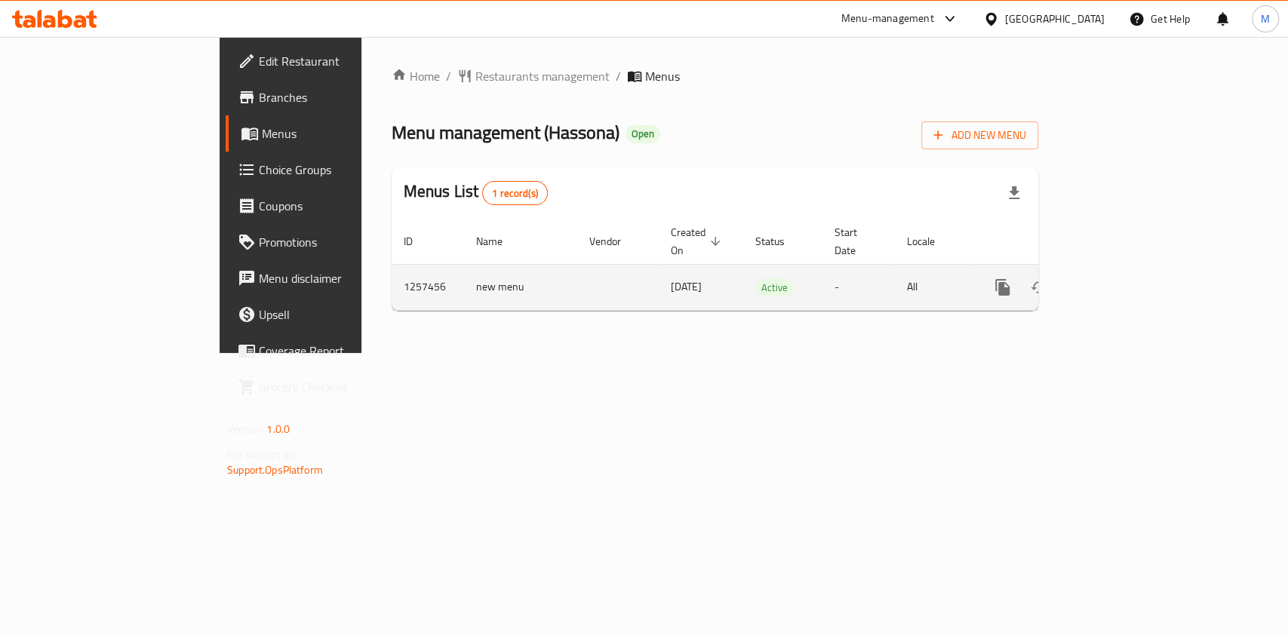
click at [1120, 278] on icon "enhanced table" at bounding box center [1111, 287] width 18 height 18
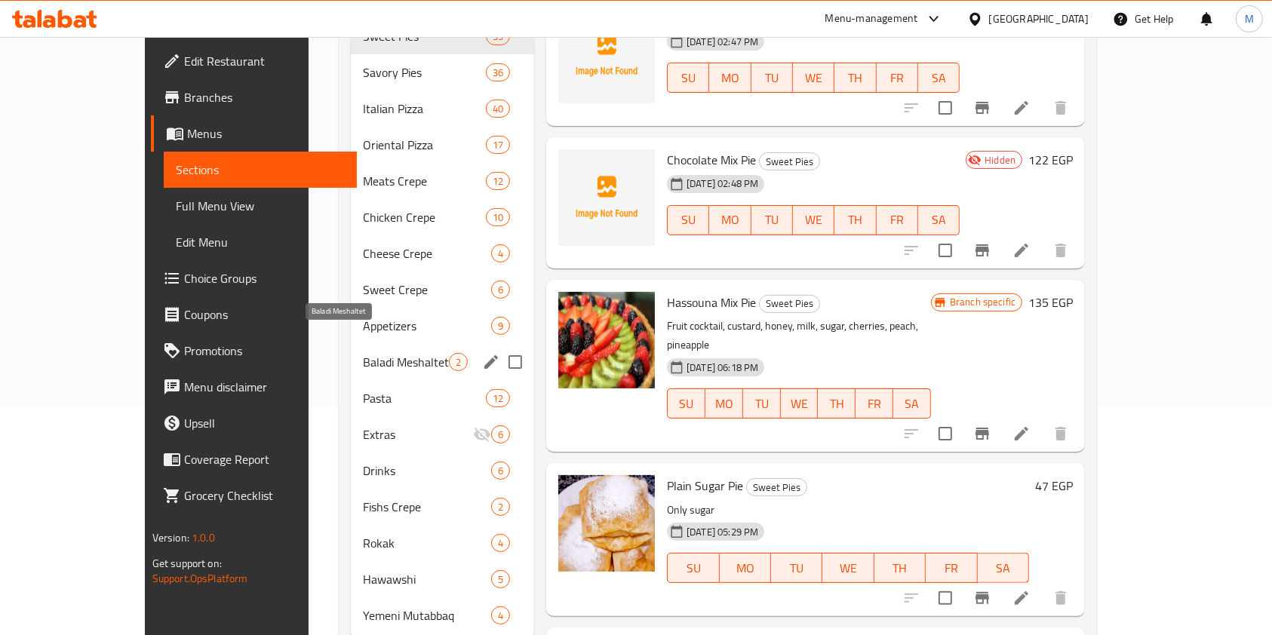
scroll to position [253, 0]
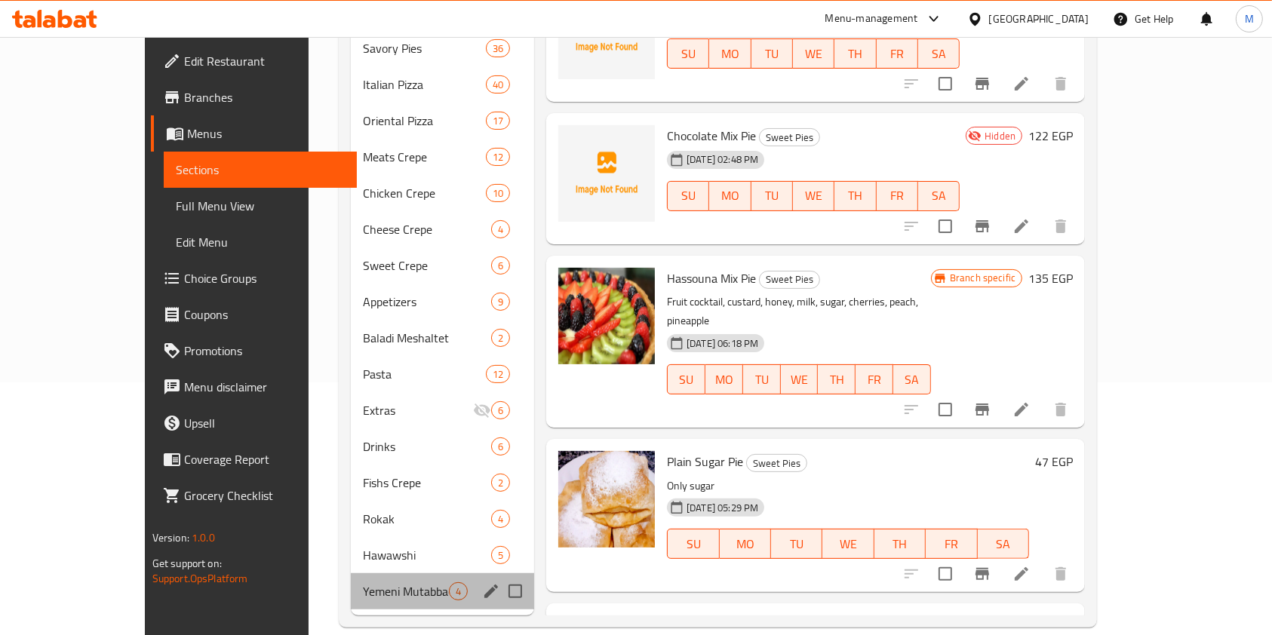
click at [435, 579] on div "Yemeni Mutabbaq 4" at bounding box center [442, 591] width 183 height 36
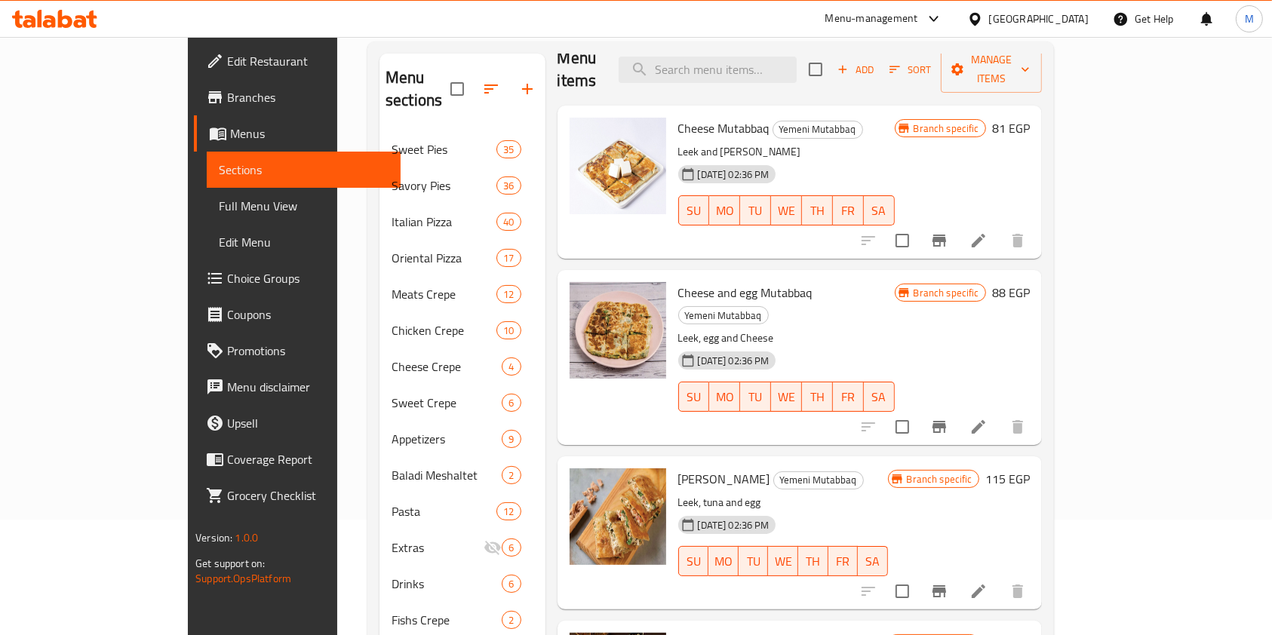
scroll to position [253, 0]
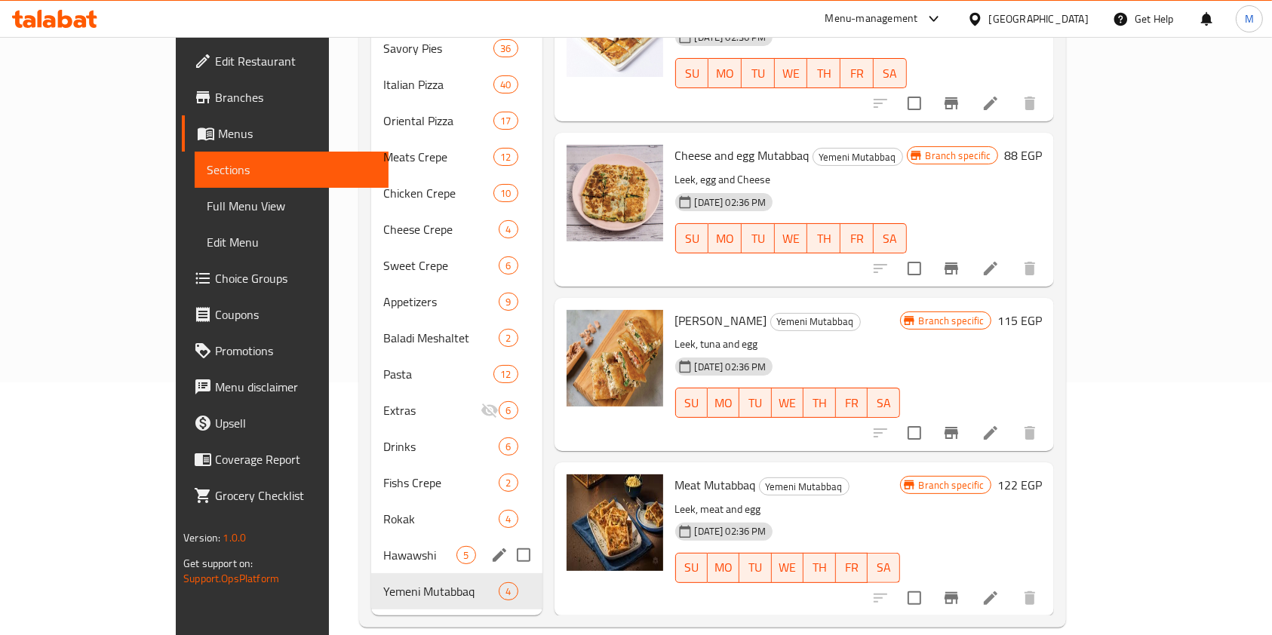
click at [371, 542] on div "Hawawshi 5" at bounding box center [456, 555] width 170 height 36
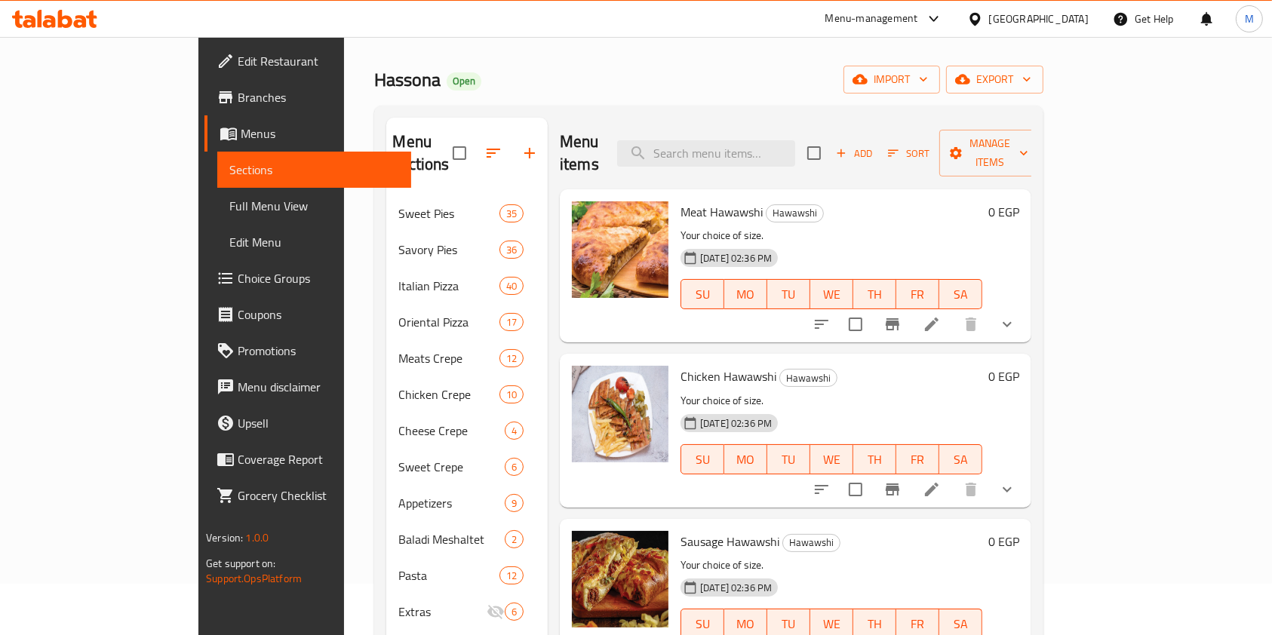
scroll to position [253, 0]
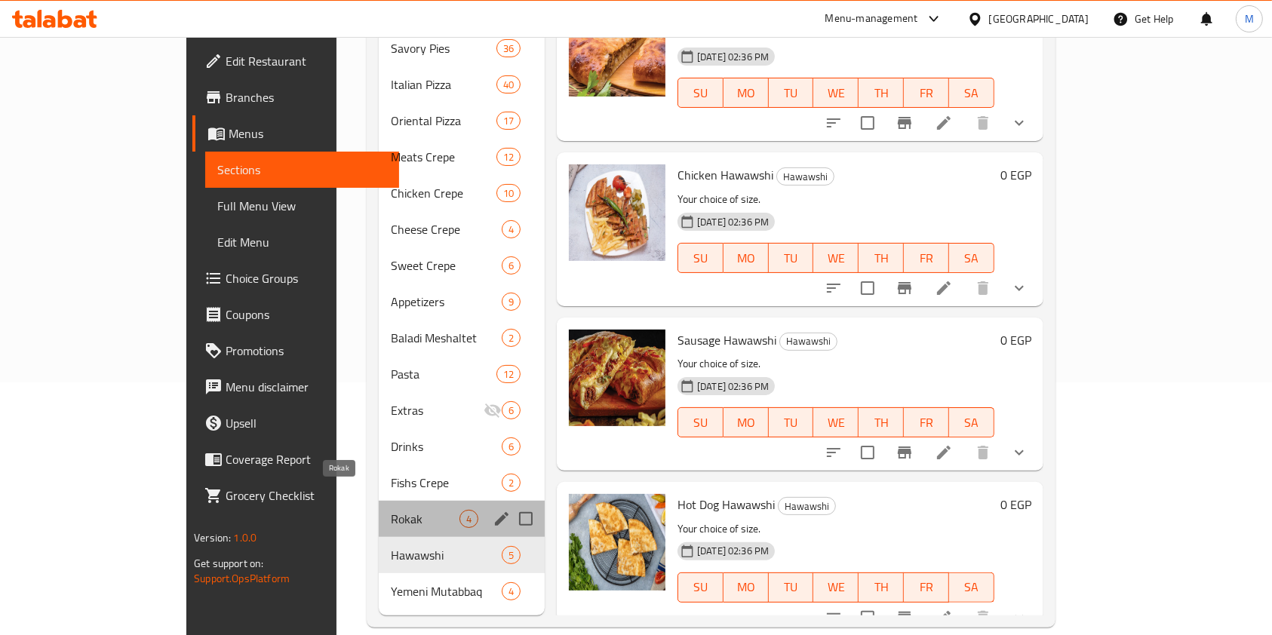
click at [396, 510] on span "Rokak" at bounding box center [425, 519] width 69 height 18
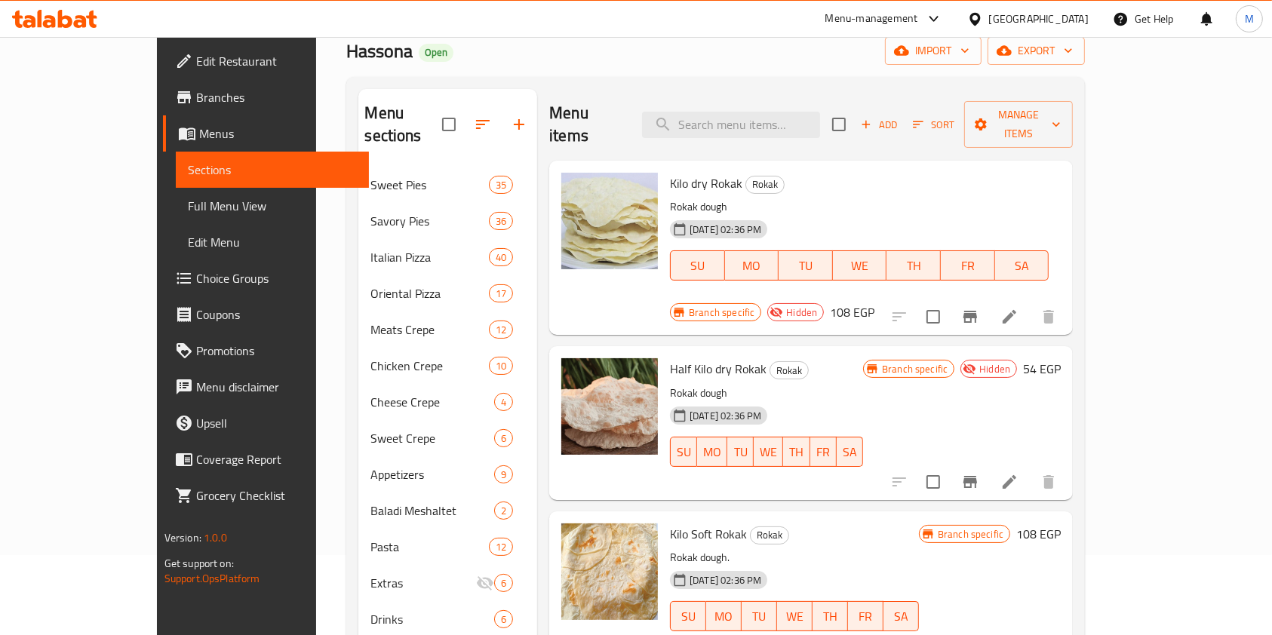
scroll to position [253, 0]
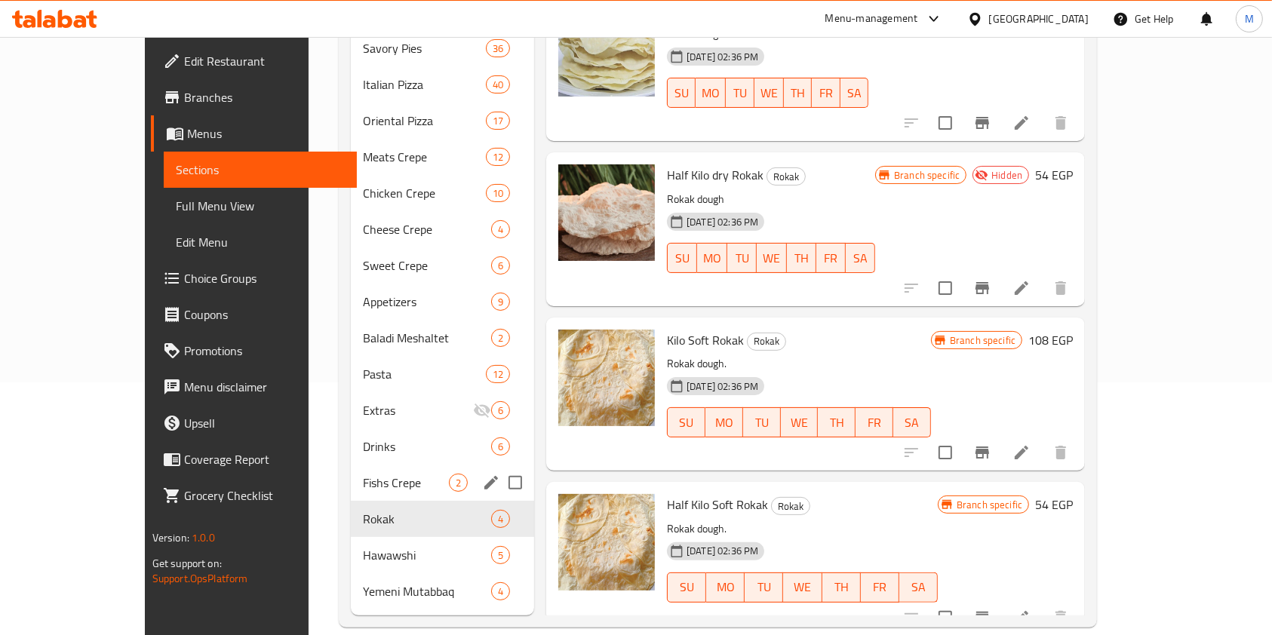
click at [363, 474] on span "Fishs Crepe" at bounding box center [406, 483] width 86 height 18
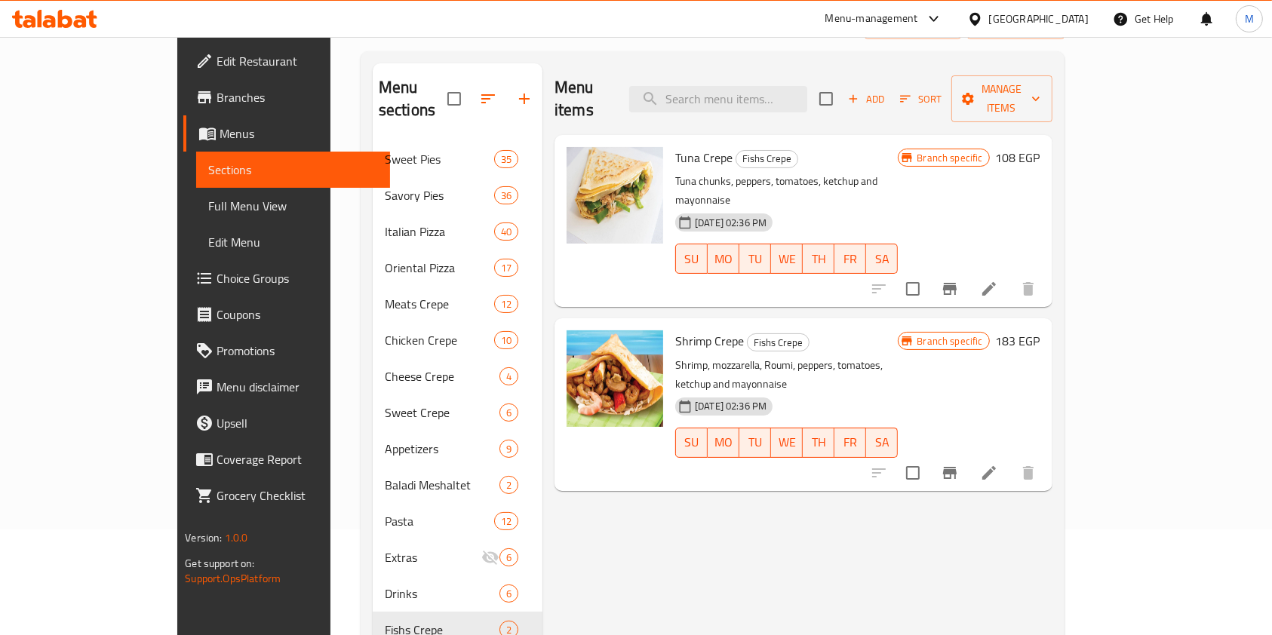
scroll to position [201, 0]
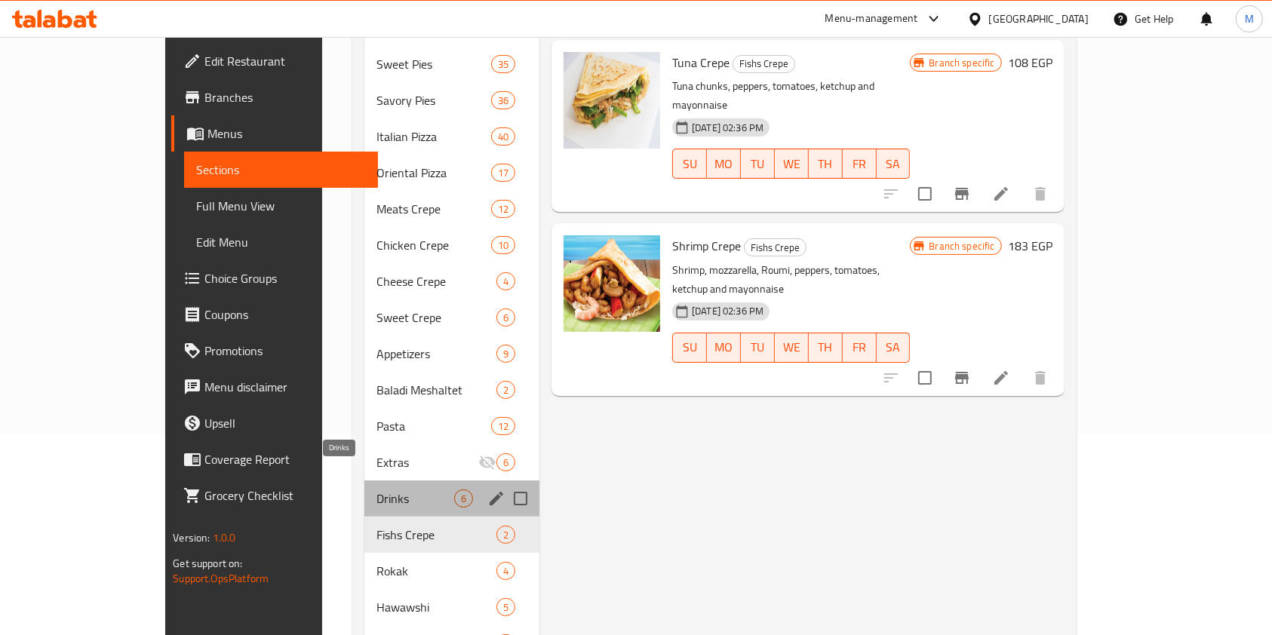
click at [376, 490] on span "Drinks" at bounding box center [415, 499] width 78 height 18
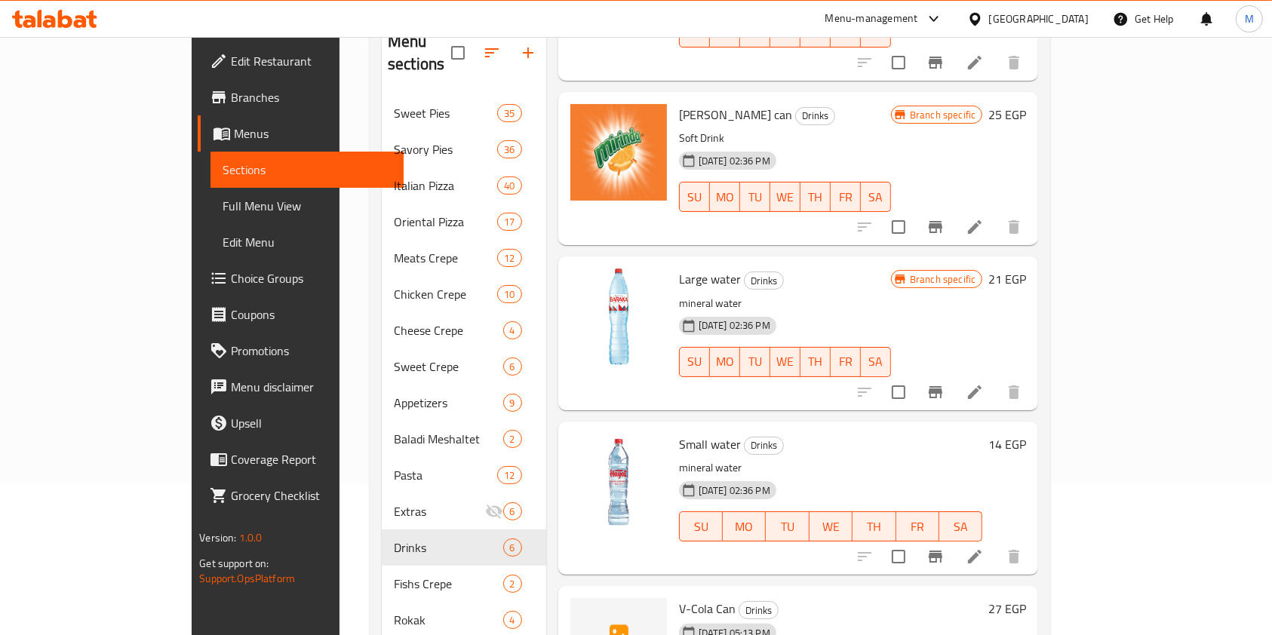
scroll to position [253, 0]
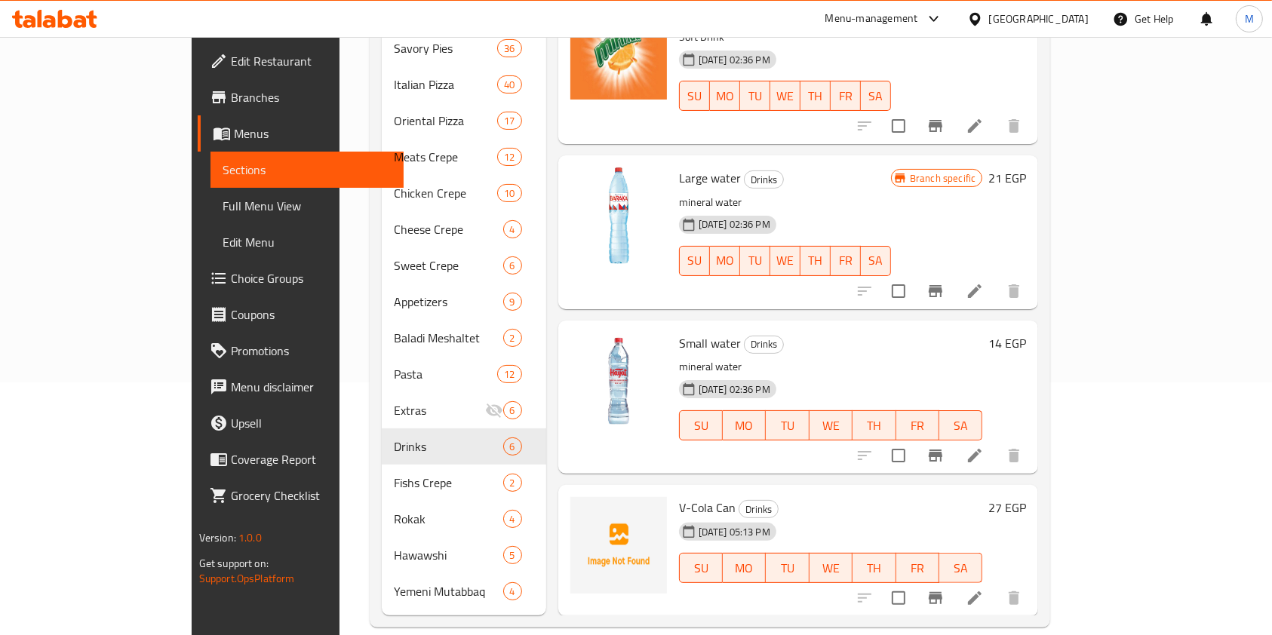
click at [679, 496] on span "V-Cola Can" at bounding box center [707, 507] width 57 height 23
copy h6 "V-Cola Can"
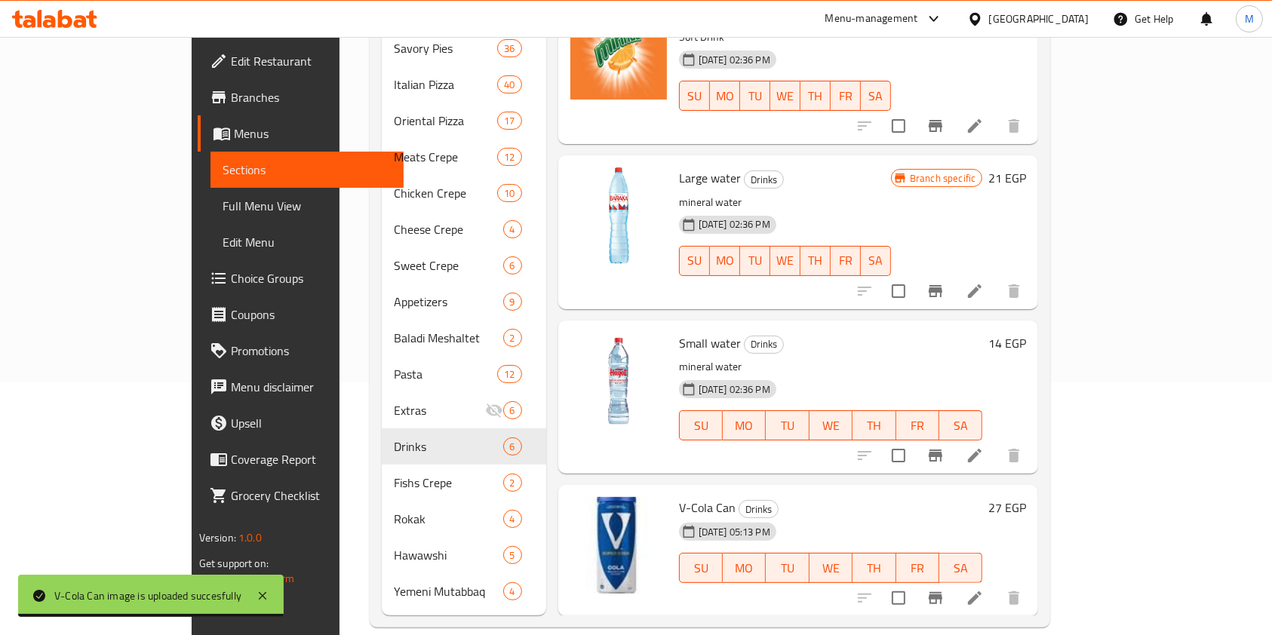
click at [835, 454] on div "Menu items Add Sort Manage items Pepsi can Drinks Soft Drink 09-09-2024 02:36 P…" at bounding box center [792, 265] width 493 height 699
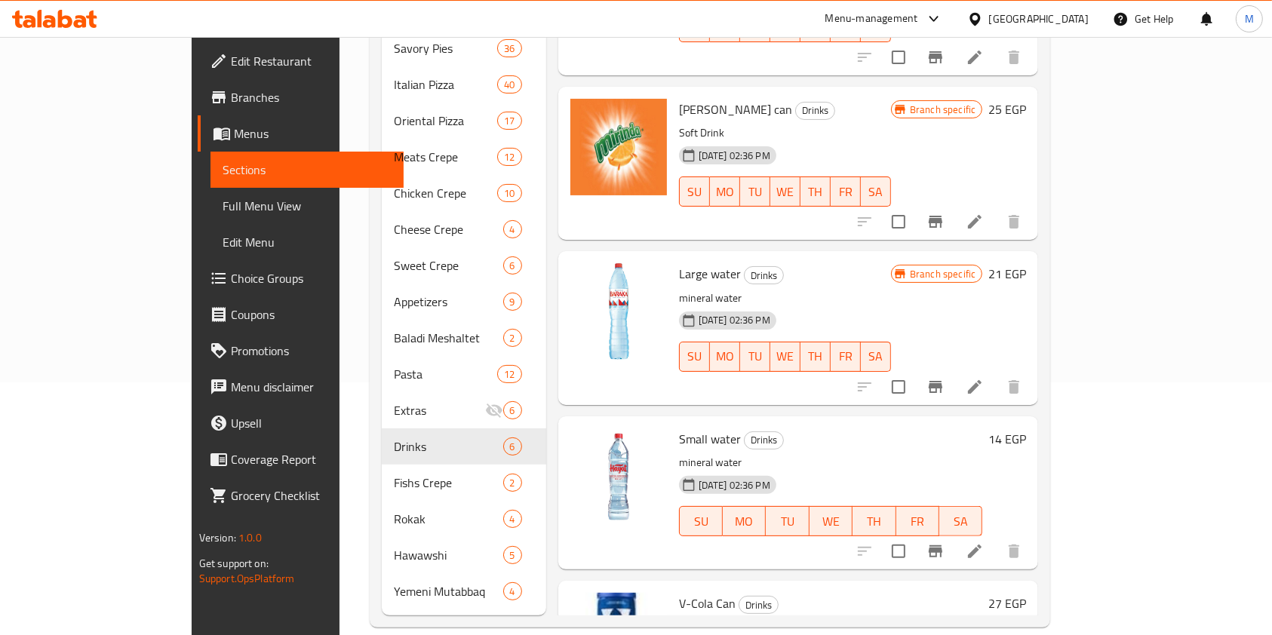
scroll to position [327, 0]
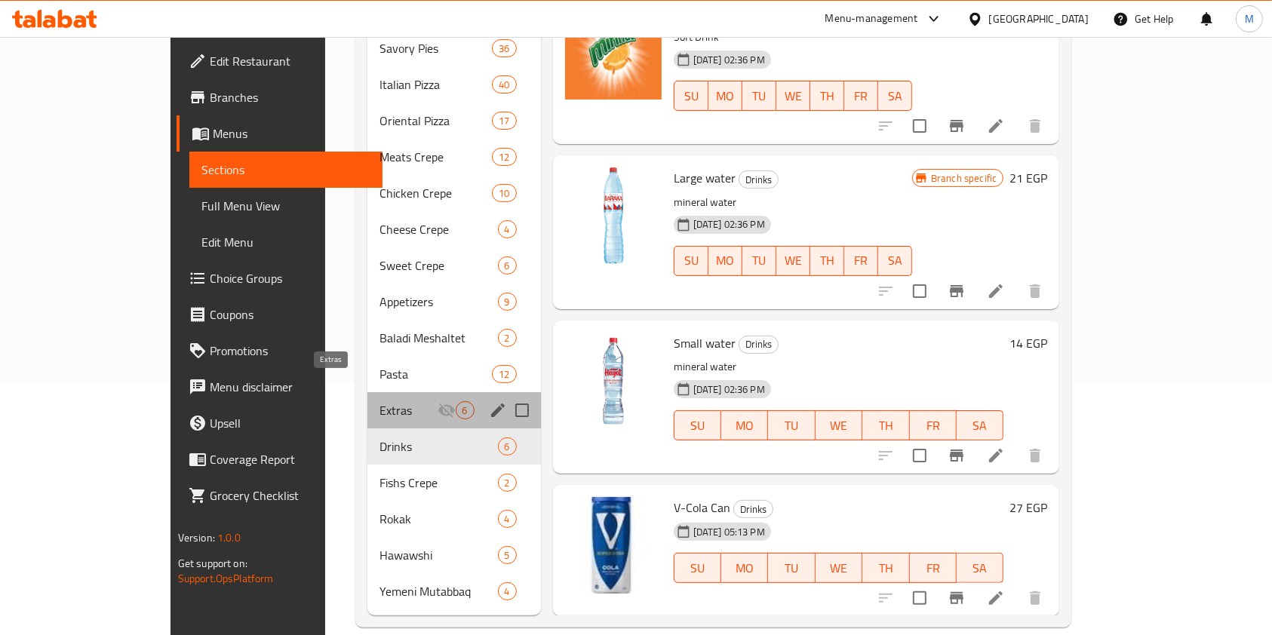
click at [379, 401] on span "Extras" at bounding box center [407, 410] width 57 height 18
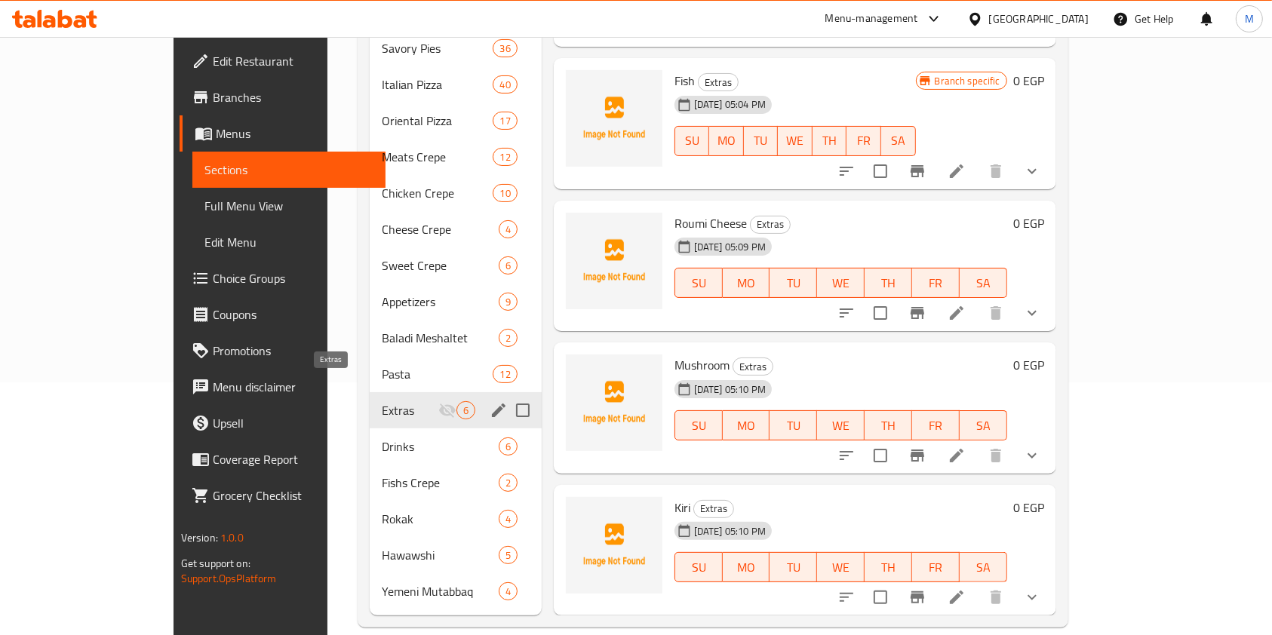
scroll to position [214, 0]
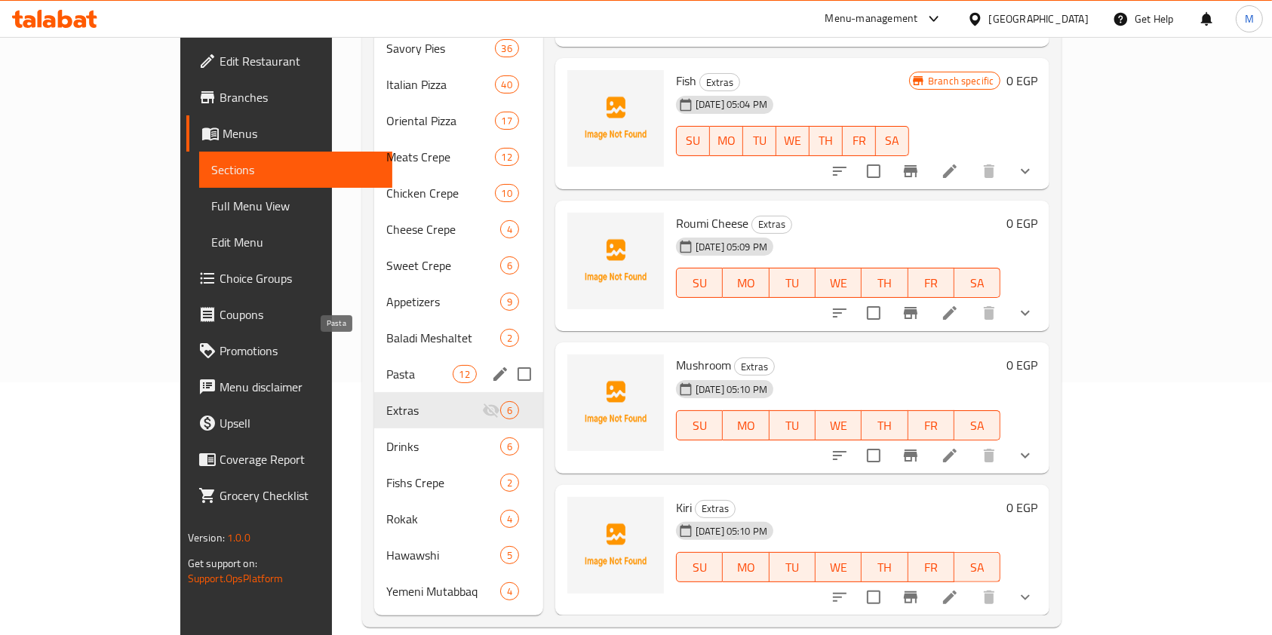
click at [386, 365] on span "Pasta" at bounding box center [419, 374] width 66 height 18
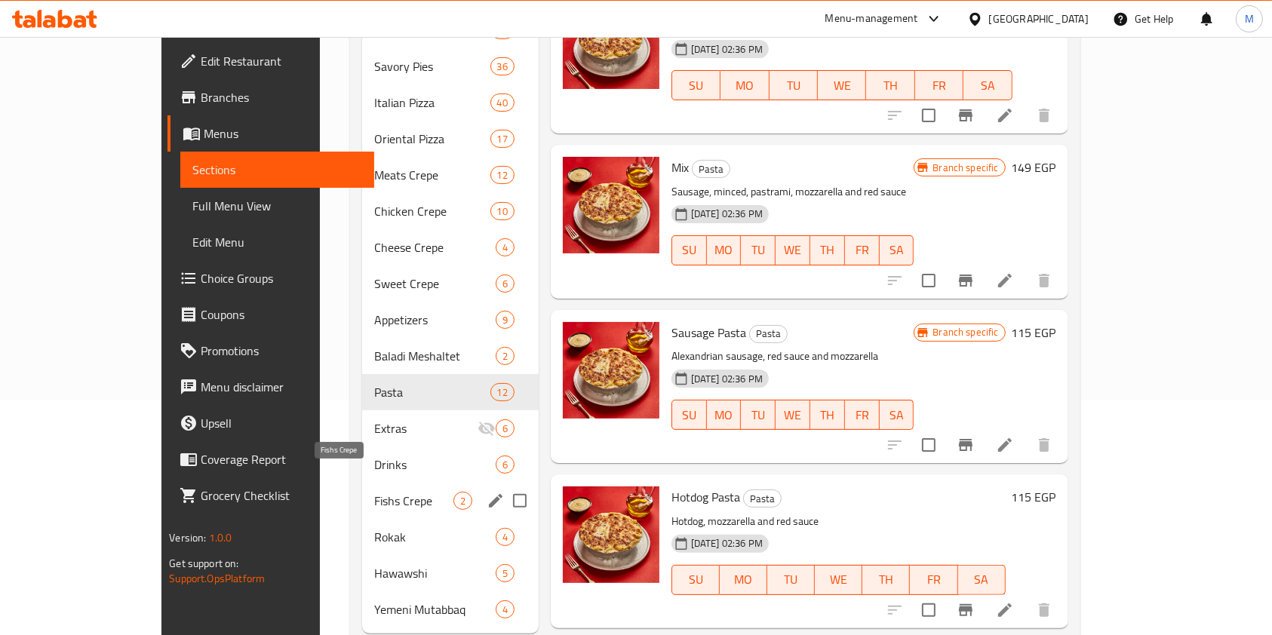
scroll to position [253, 0]
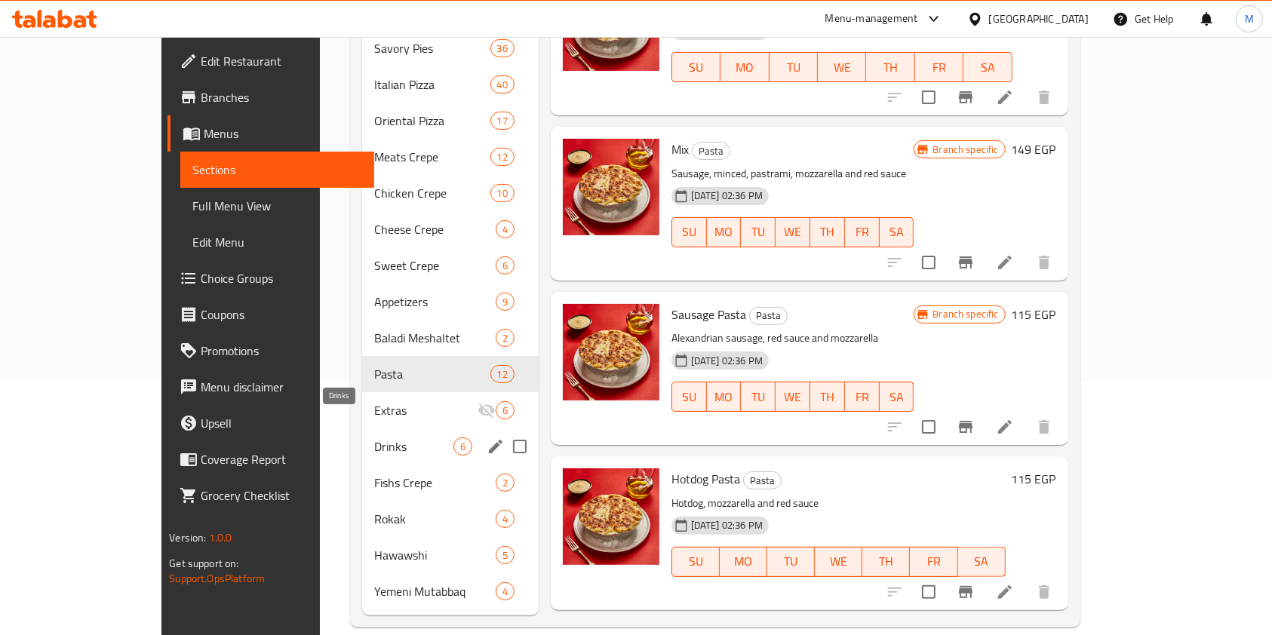
click at [374, 437] on span "Drinks" at bounding box center [413, 446] width 79 height 18
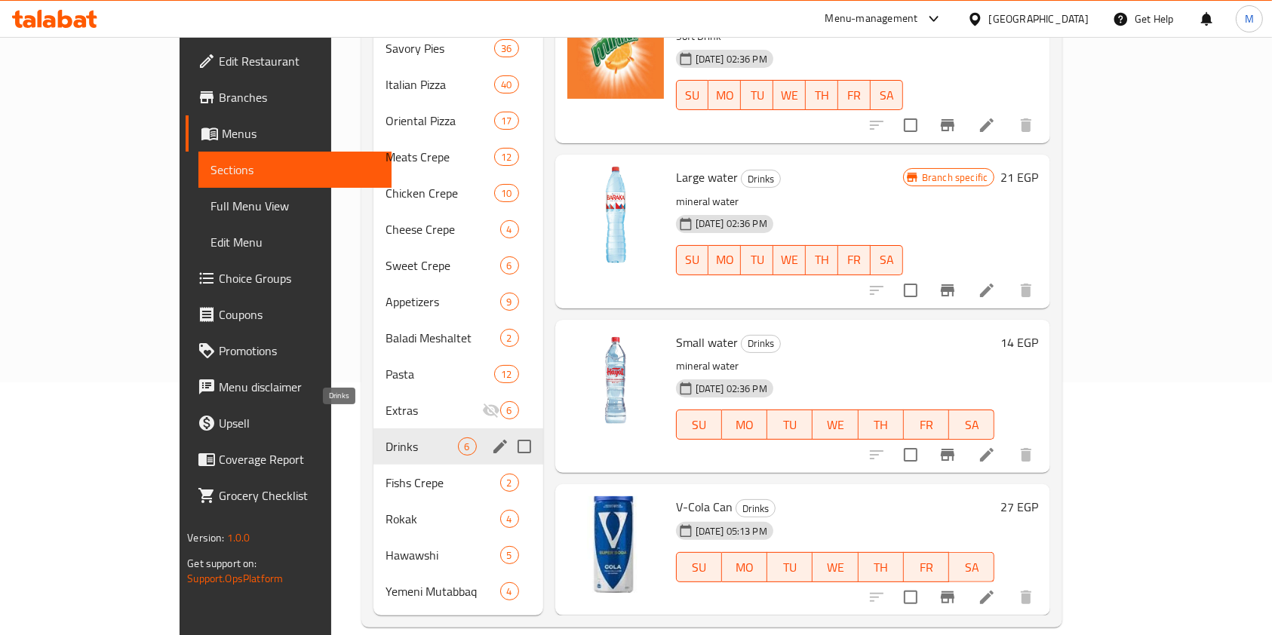
scroll to position [327, 0]
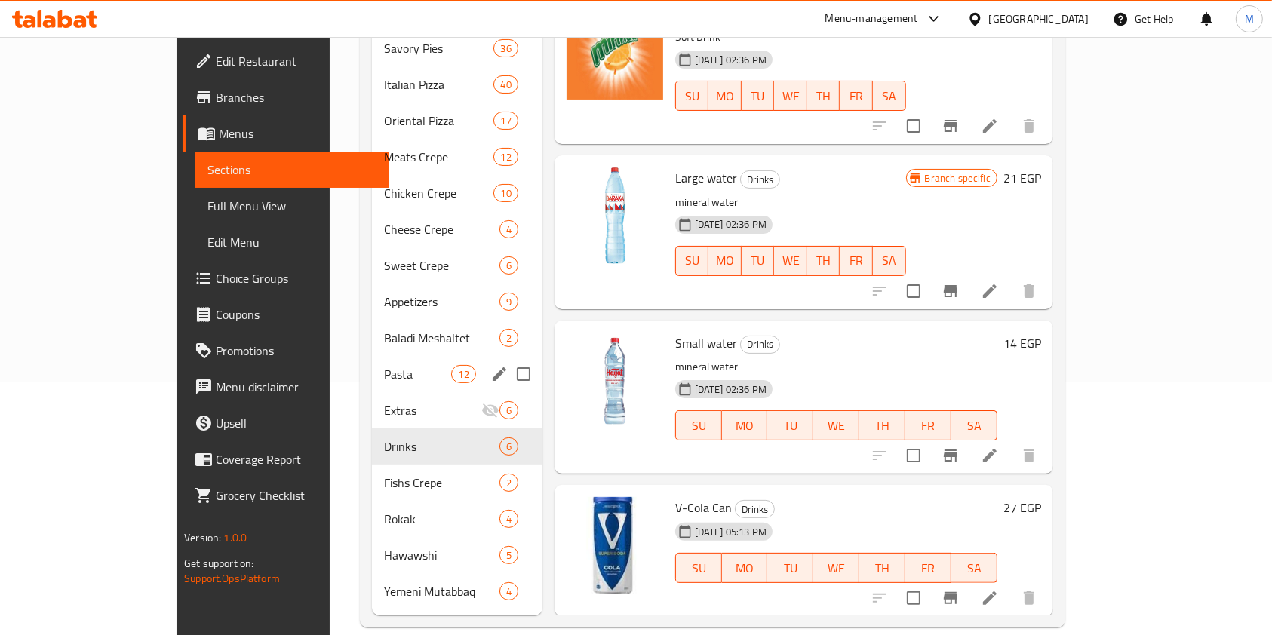
click at [384, 365] on span "Pasta" at bounding box center [417, 374] width 67 height 18
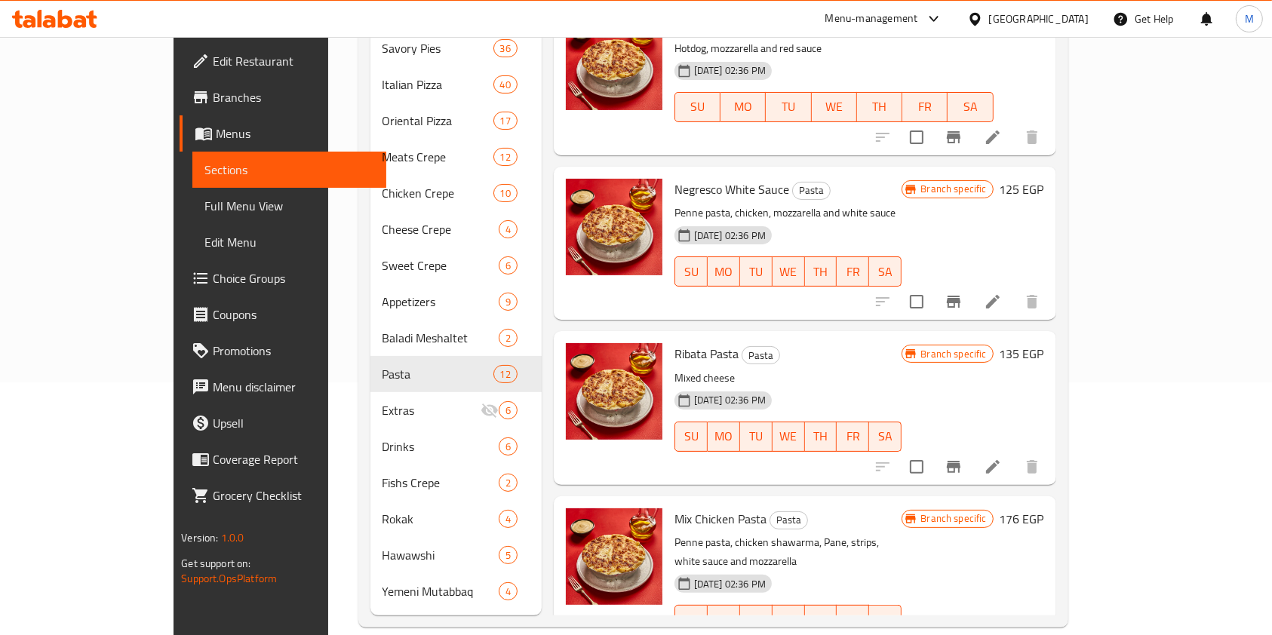
scroll to position [1338, 0]
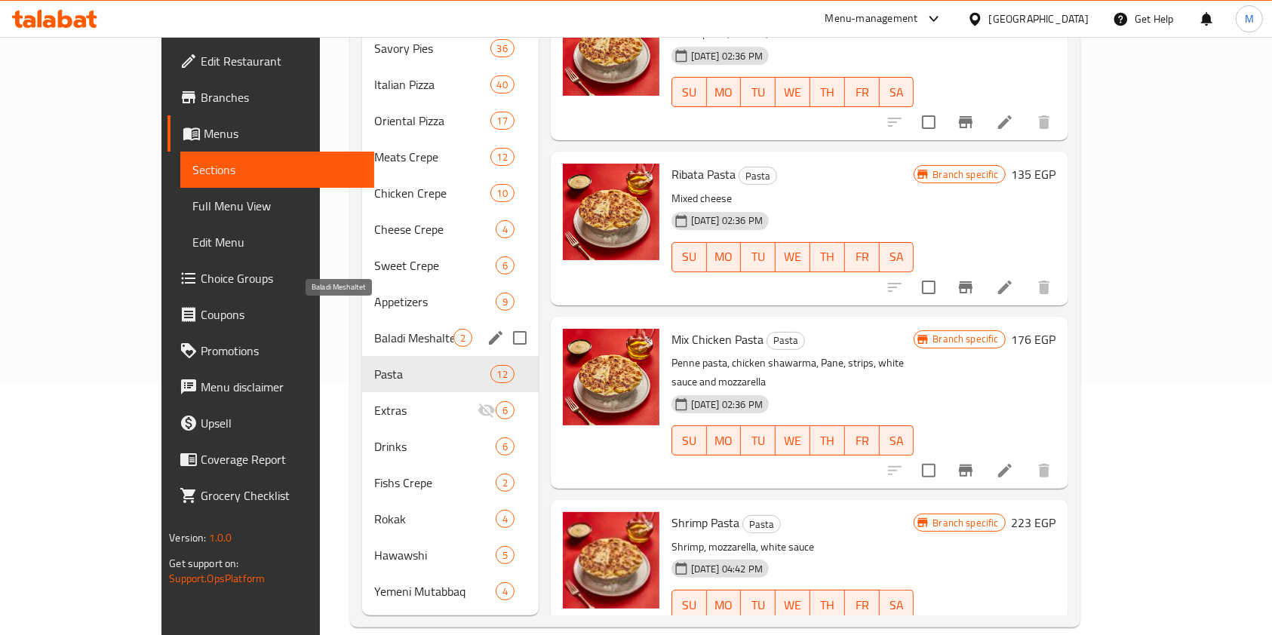
click at [379, 329] on span "Baladi Meshaltet" at bounding box center [413, 338] width 79 height 18
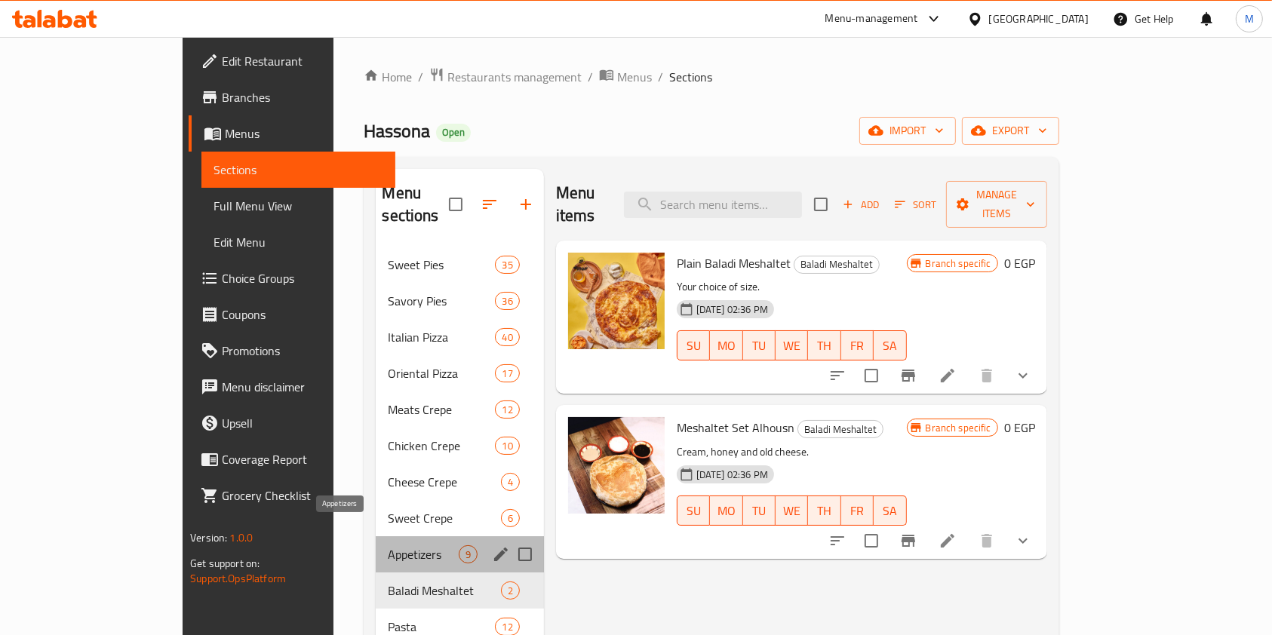
click at [388, 545] on span "Appetizers" at bounding box center [423, 554] width 70 height 18
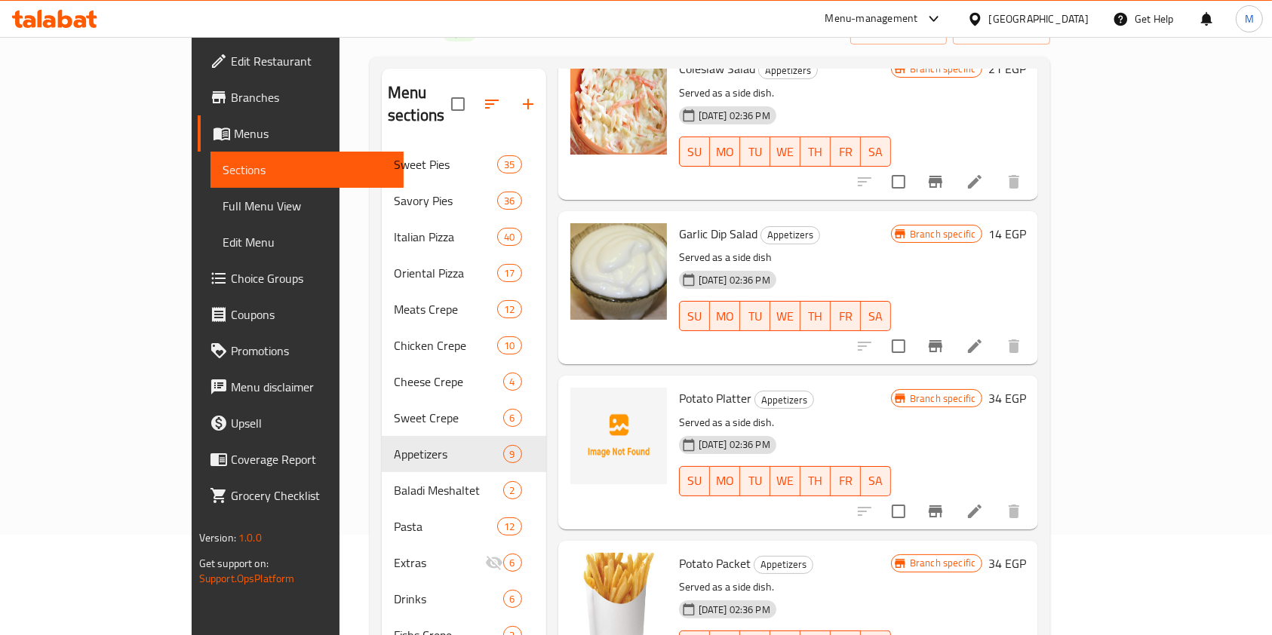
scroll to position [302, 0]
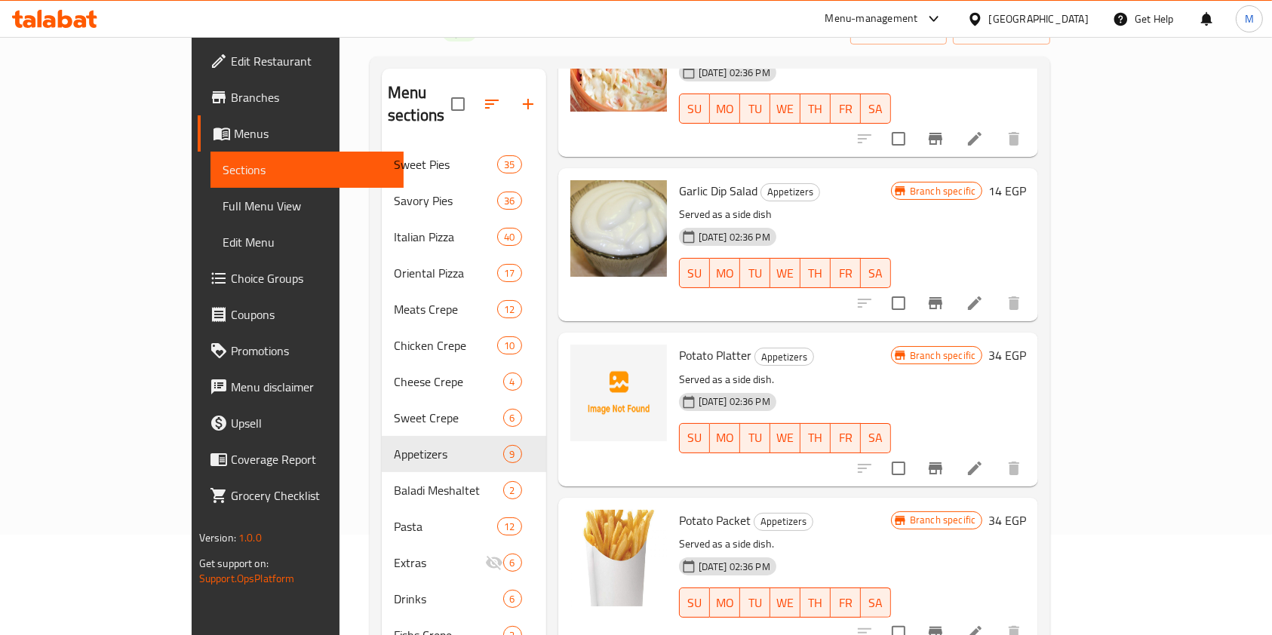
click at [679, 344] on span "Potato Platter" at bounding box center [715, 355] width 72 height 23
copy h6 "Potato Platter"
click at [984, 459] on icon at bounding box center [974, 468] width 18 height 18
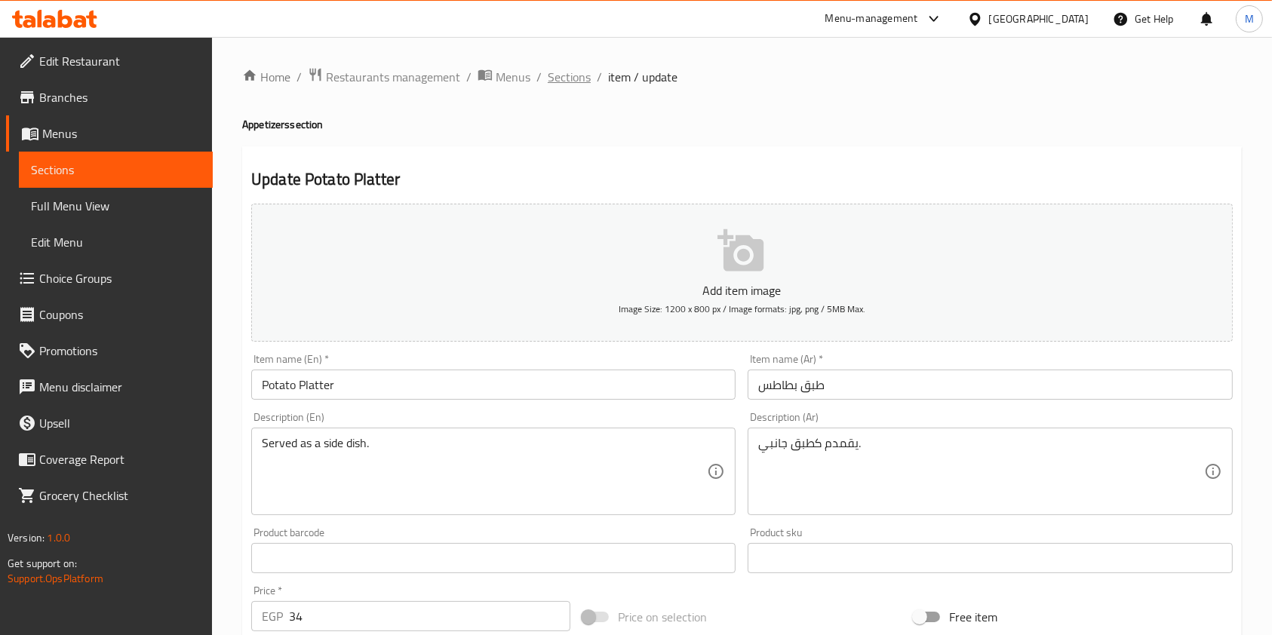
click at [580, 80] on span "Sections" at bounding box center [569, 77] width 43 height 18
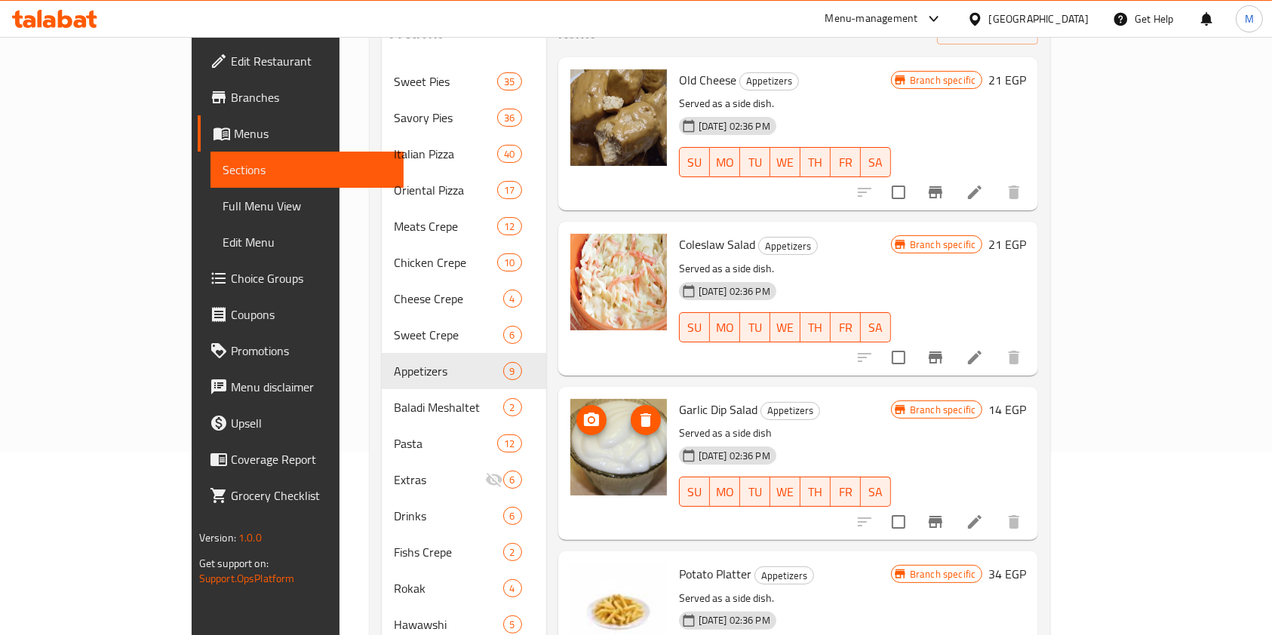
scroll to position [152, 0]
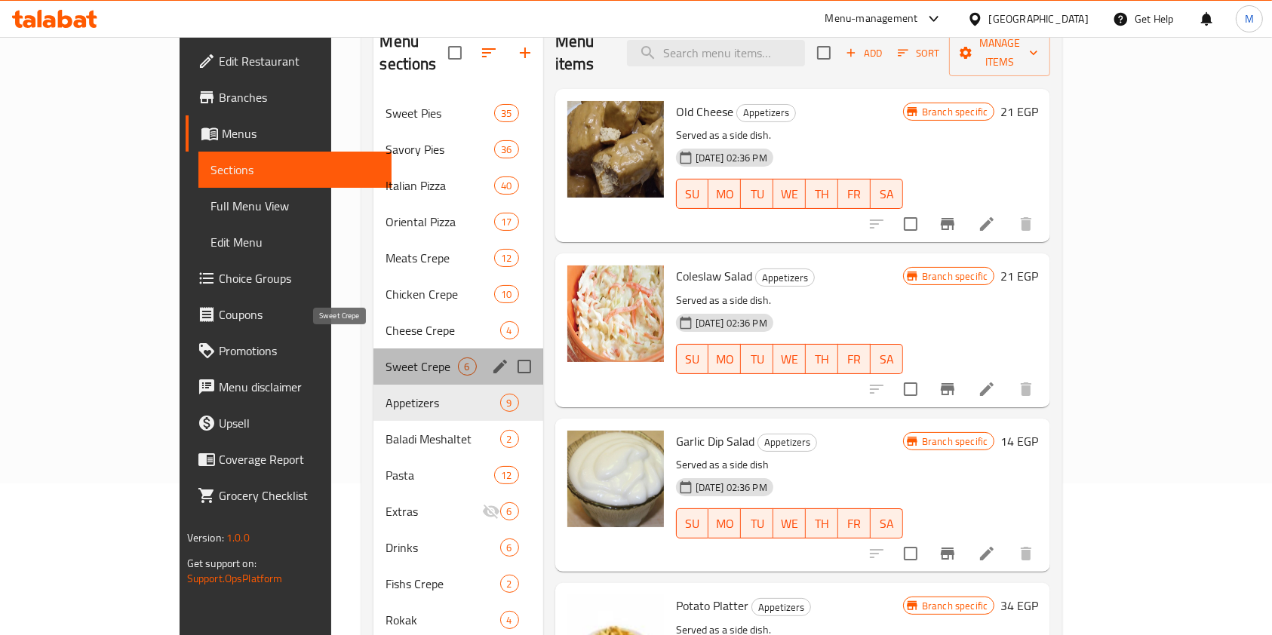
click at [385, 358] on span "Sweet Crepe" at bounding box center [421, 367] width 72 height 18
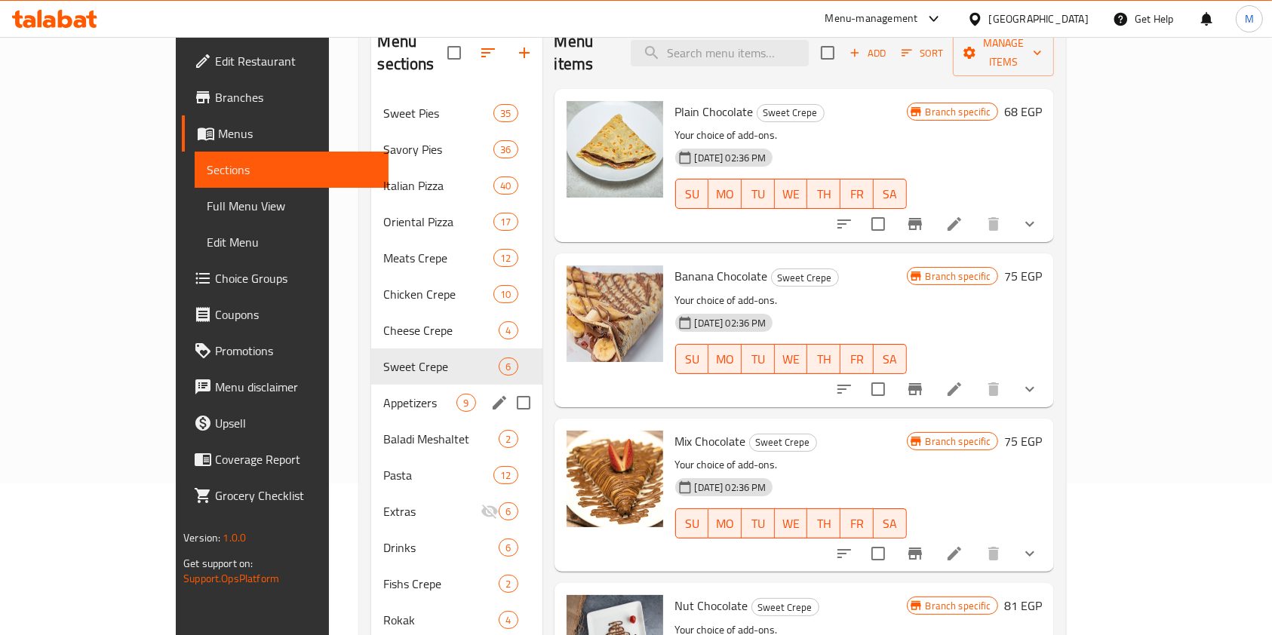
click at [379, 385] on div "Appetizers 9" at bounding box center [456, 403] width 170 height 36
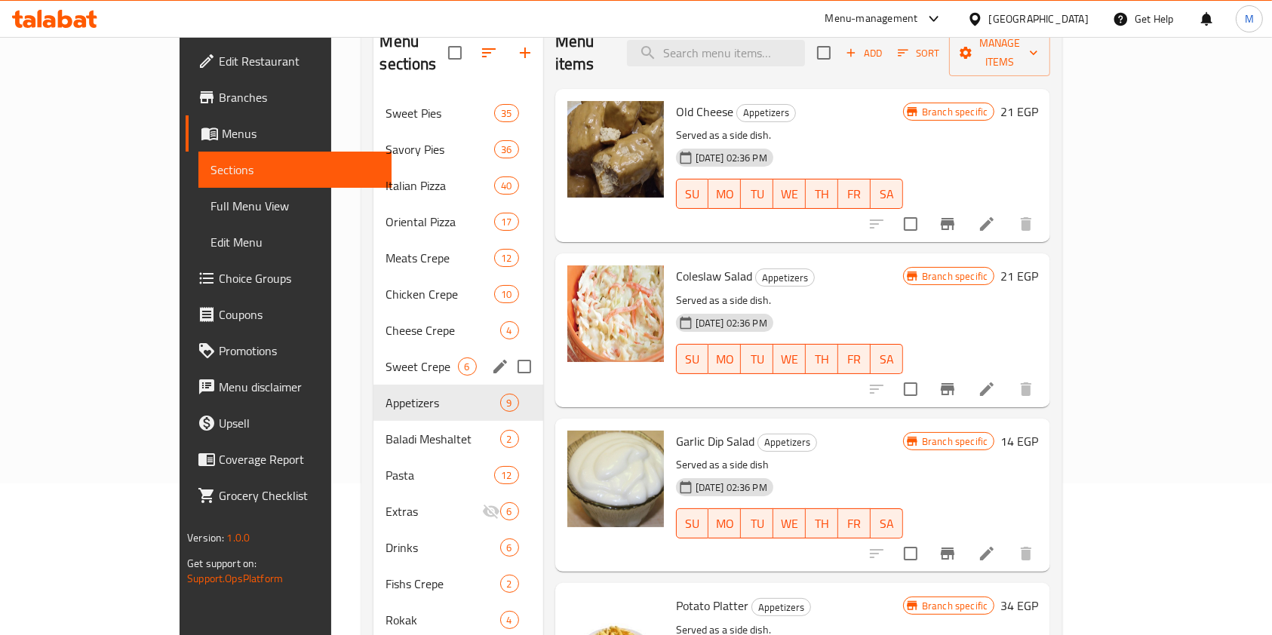
click at [373, 348] on div "Sweet Crepe 6" at bounding box center [457, 366] width 169 height 36
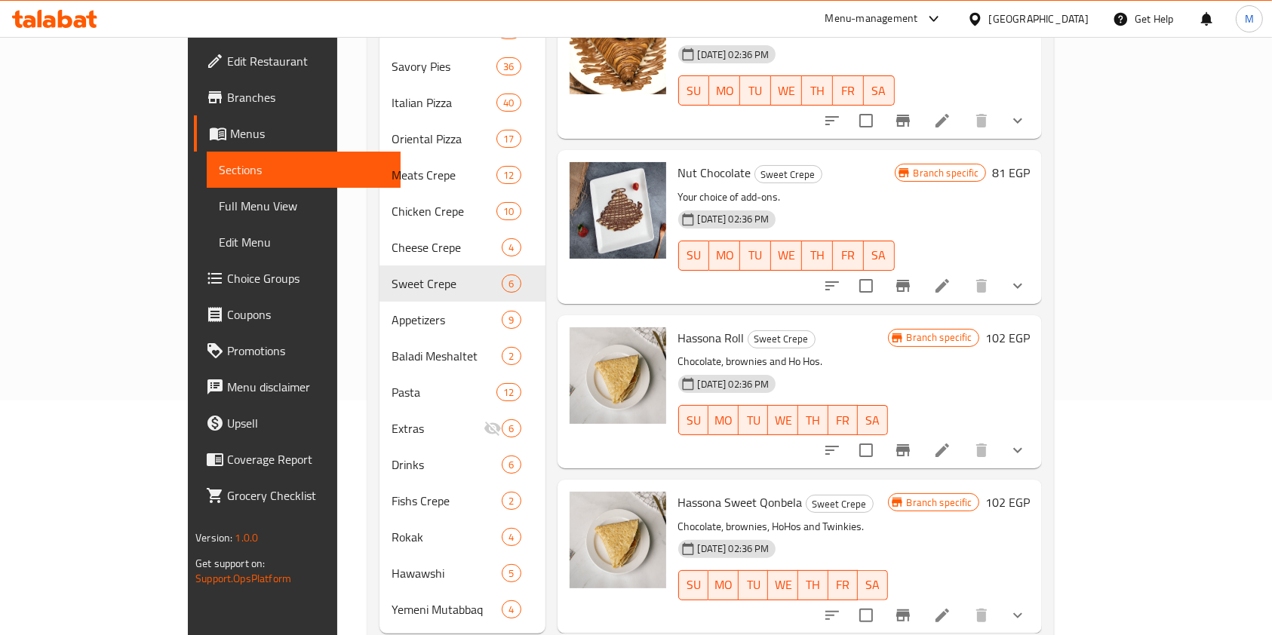
scroll to position [253, 0]
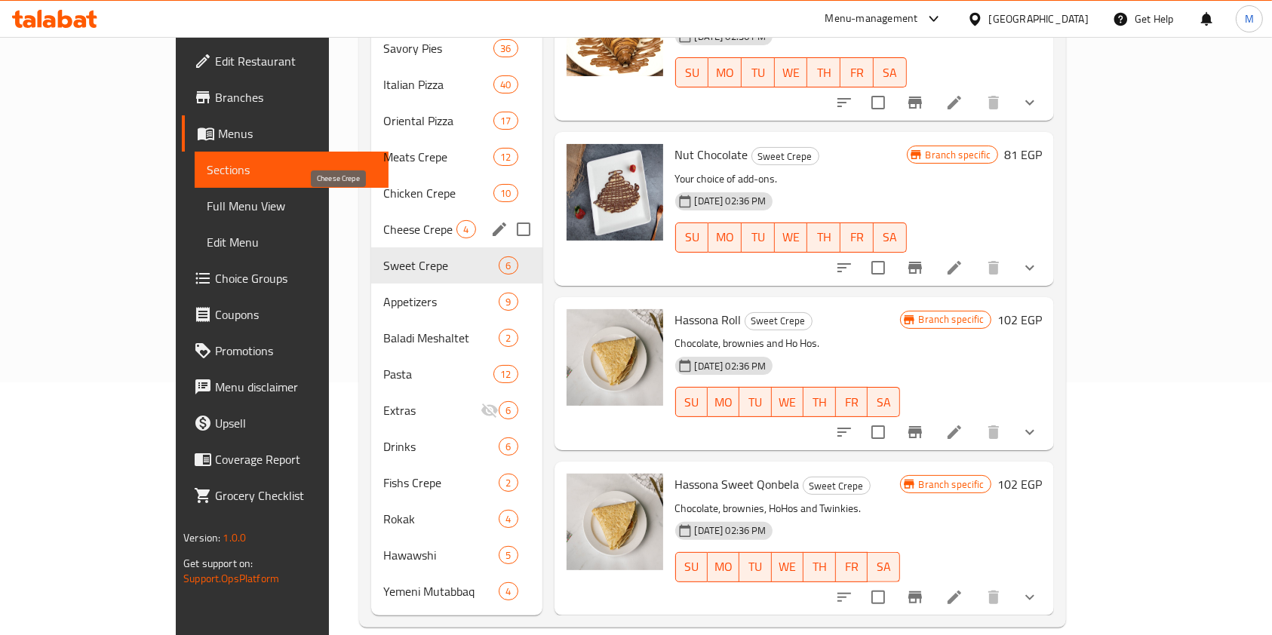
click at [383, 220] on span "Cheese Crepe" at bounding box center [419, 229] width 73 height 18
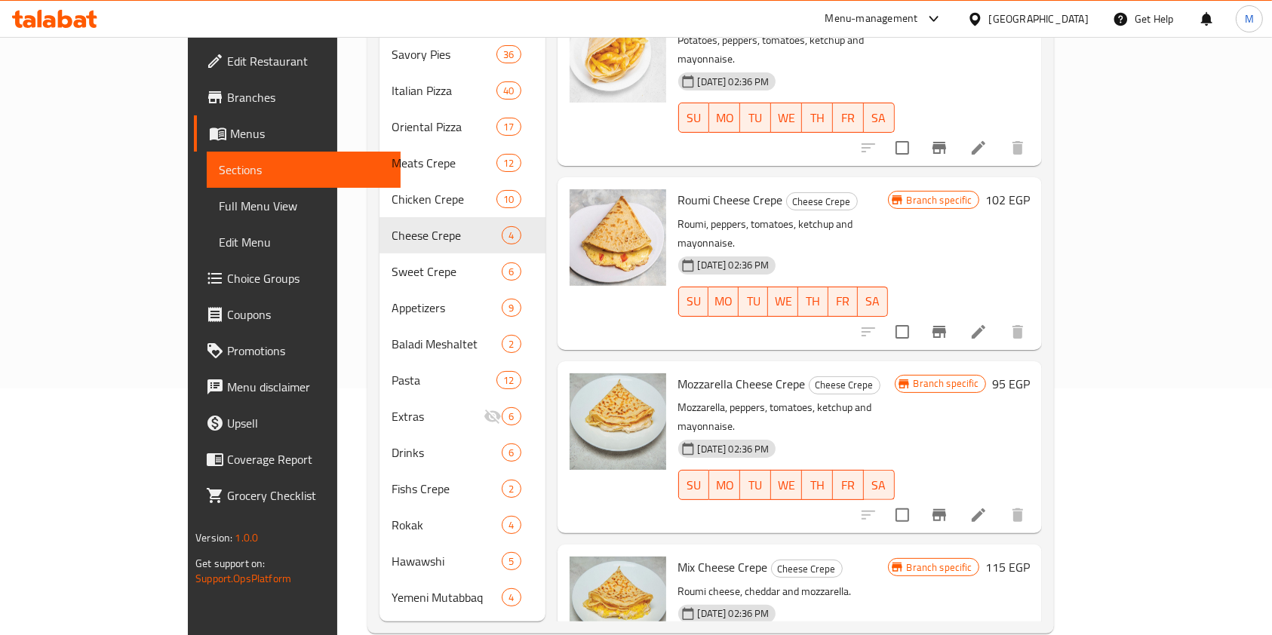
scroll to position [253, 0]
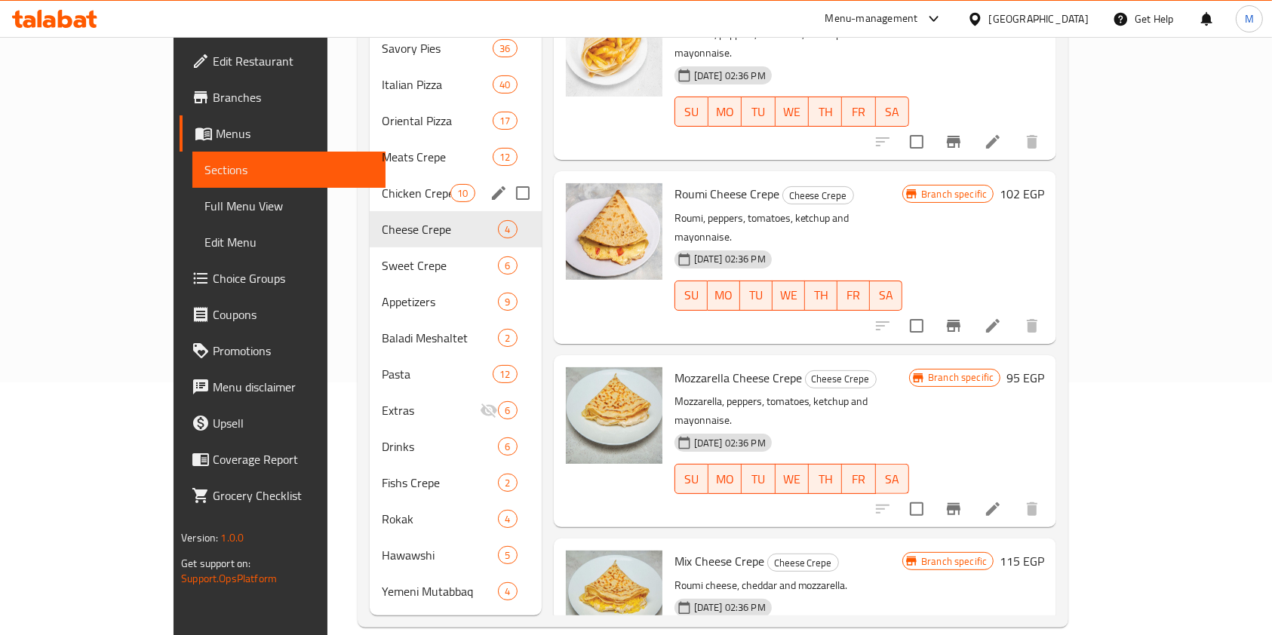
click at [382, 184] on span "Chicken Crepe" at bounding box center [416, 193] width 69 height 18
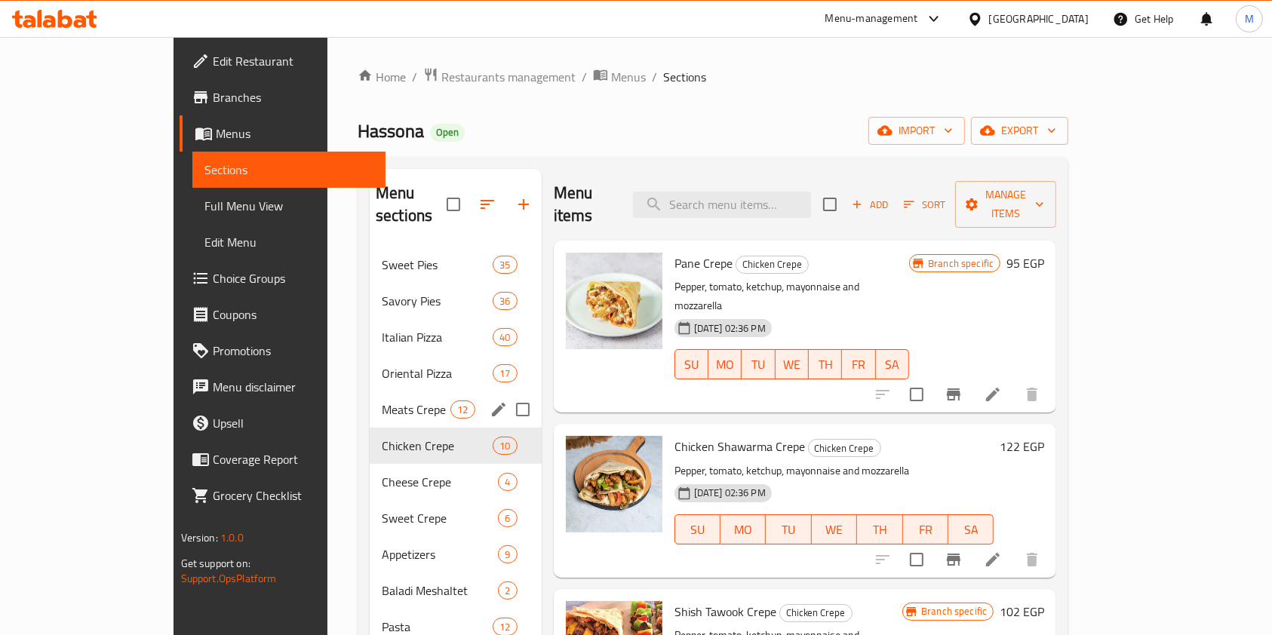
click at [382, 401] on span "Meats Crepe" at bounding box center [416, 410] width 69 height 18
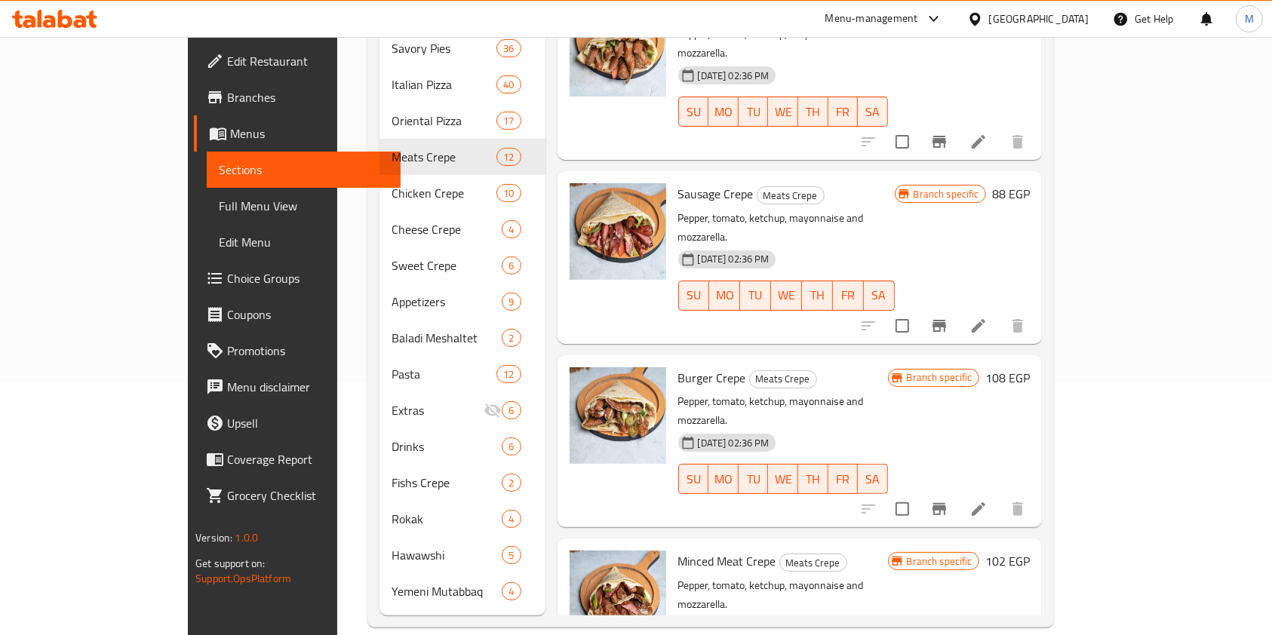
scroll to position [51, 0]
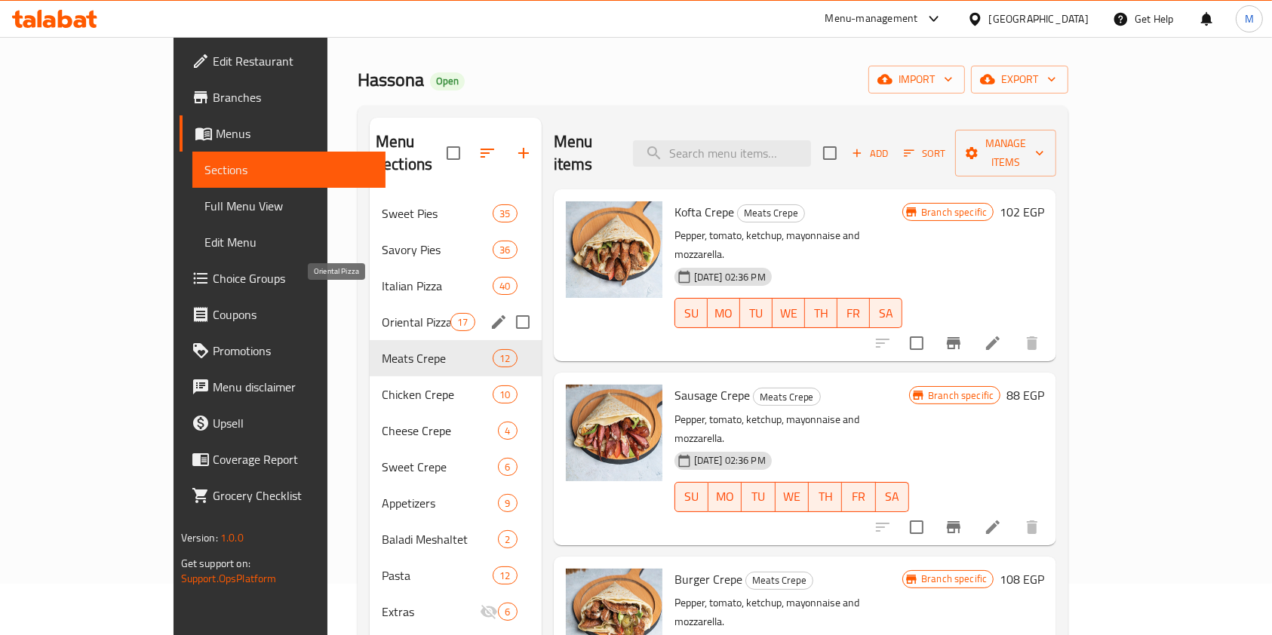
click at [382, 313] on span "Oriental Pizza" at bounding box center [416, 322] width 69 height 18
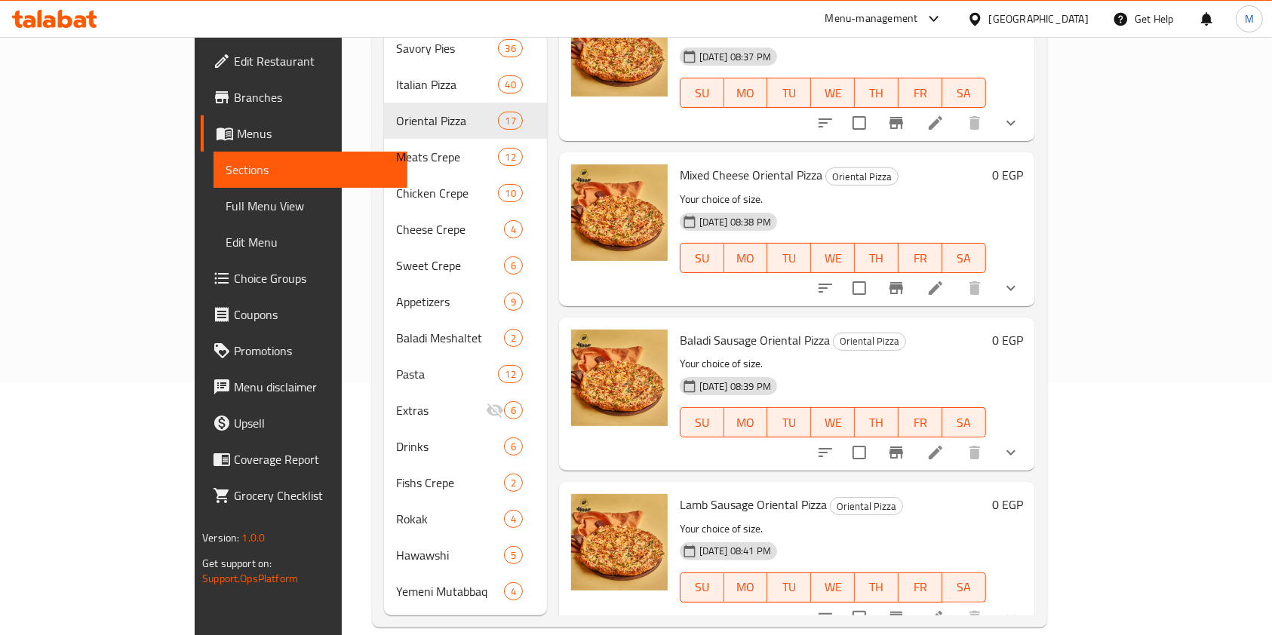
scroll to position [51, 0]
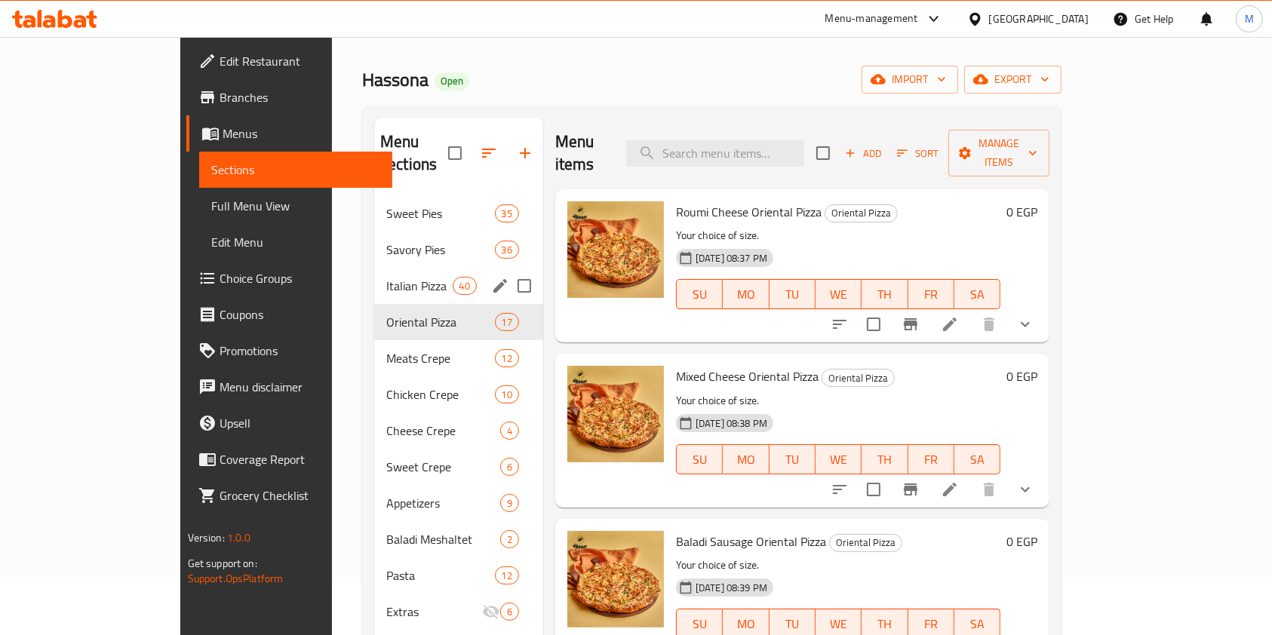
click at [386, 277] on span "Italian Pizza" at bounding box center [419, 286] width 66 height 18
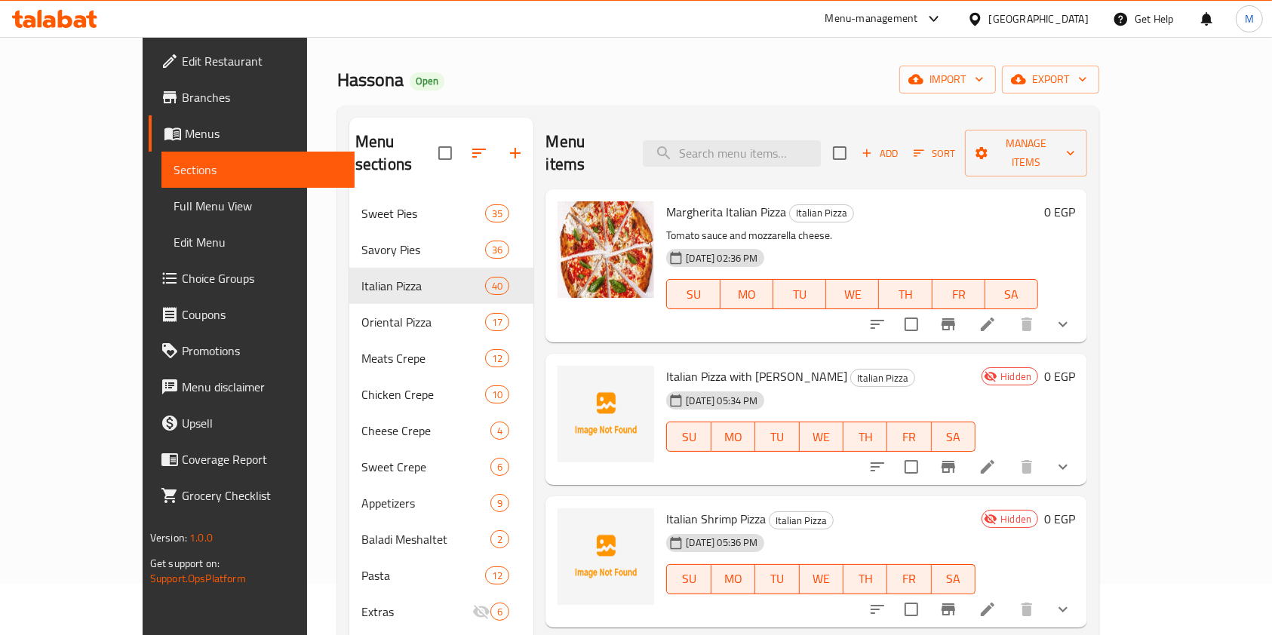
click at [666, 365] on span "Italian Pizza with [PERSON_NAME]" at bounding box center [756, 376] width 181 height 23
copy h6 "Italian Pizza with [PERSON_NAME]"
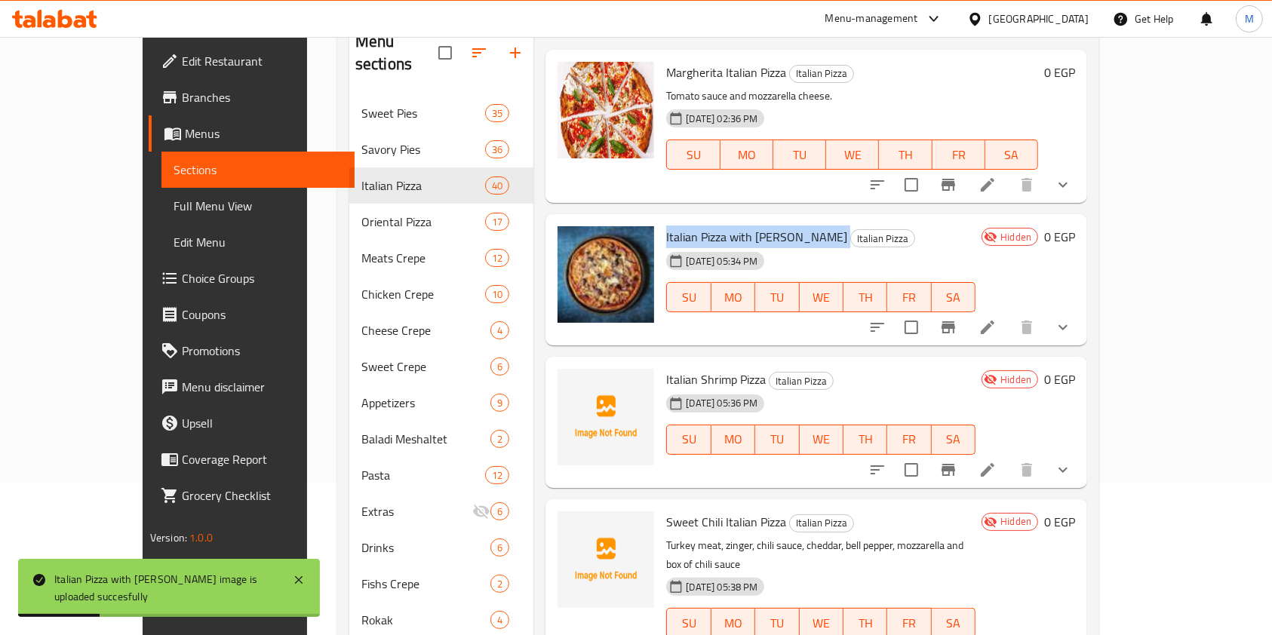
scroll to position [100, 0]
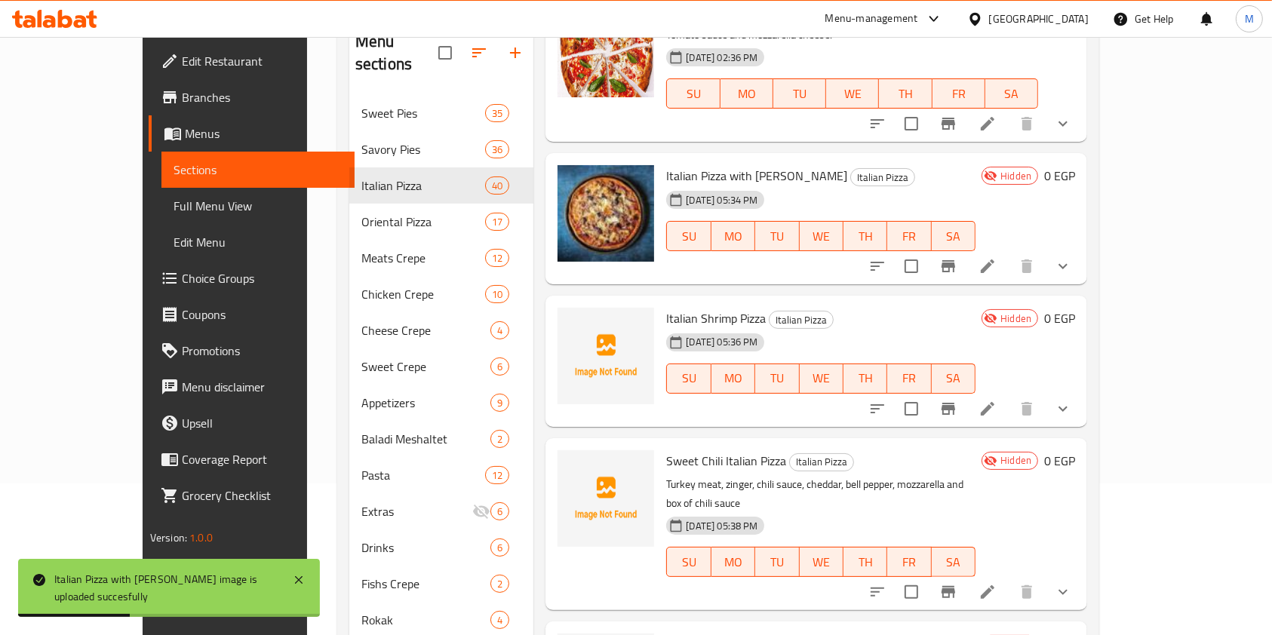
click at [666, 307] on span "Italian Shrimp Pizza" at bounding box center [716, 318] width 100 height 23
copy h6 "Italian Shrimp Pizza"
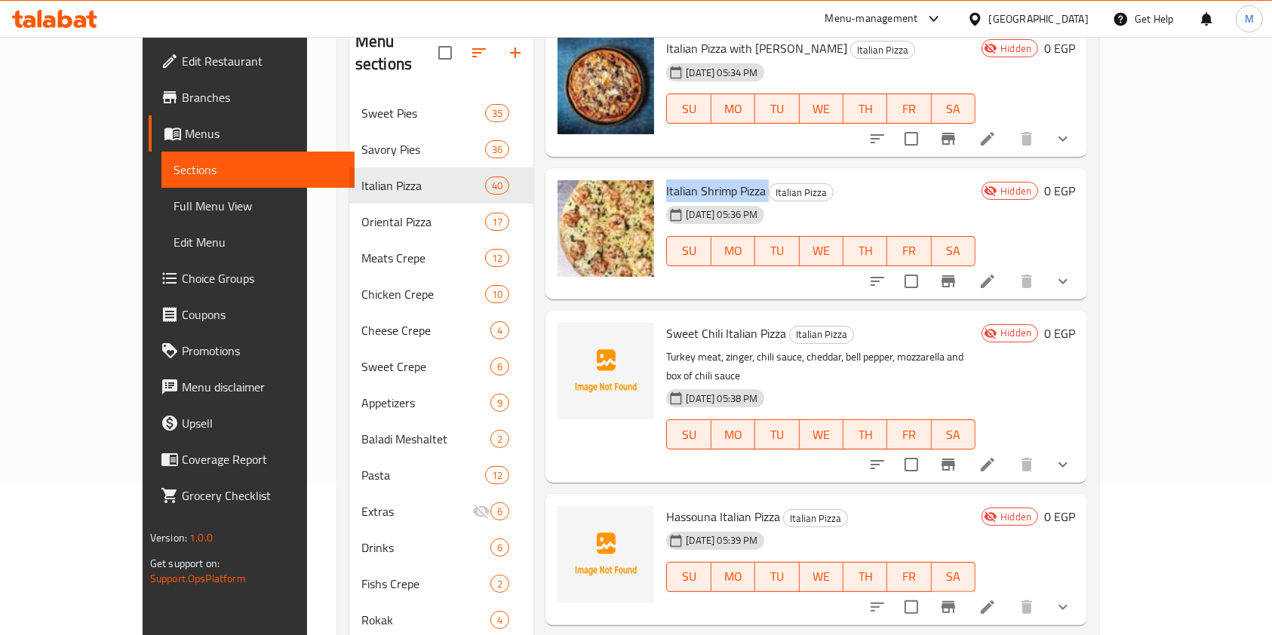
scroll to position [302, 0]
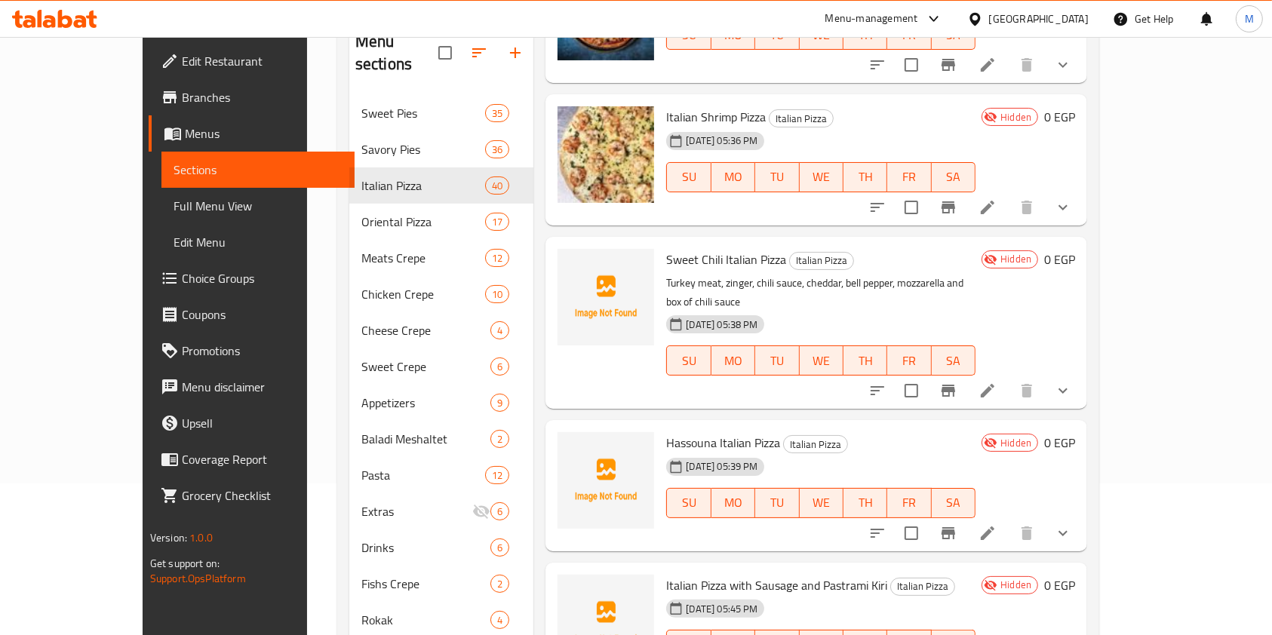
click at [666, 248] on span "Sweet Chili Italian Pizza" at bounding box center [726, 259] width 120 height 23
copy h6 "Sweet Chili Italian Pizza"
click at [666, 431] on span "Hassouna Italian Pizza" at bounding box center [723, 442] width 114 height 23
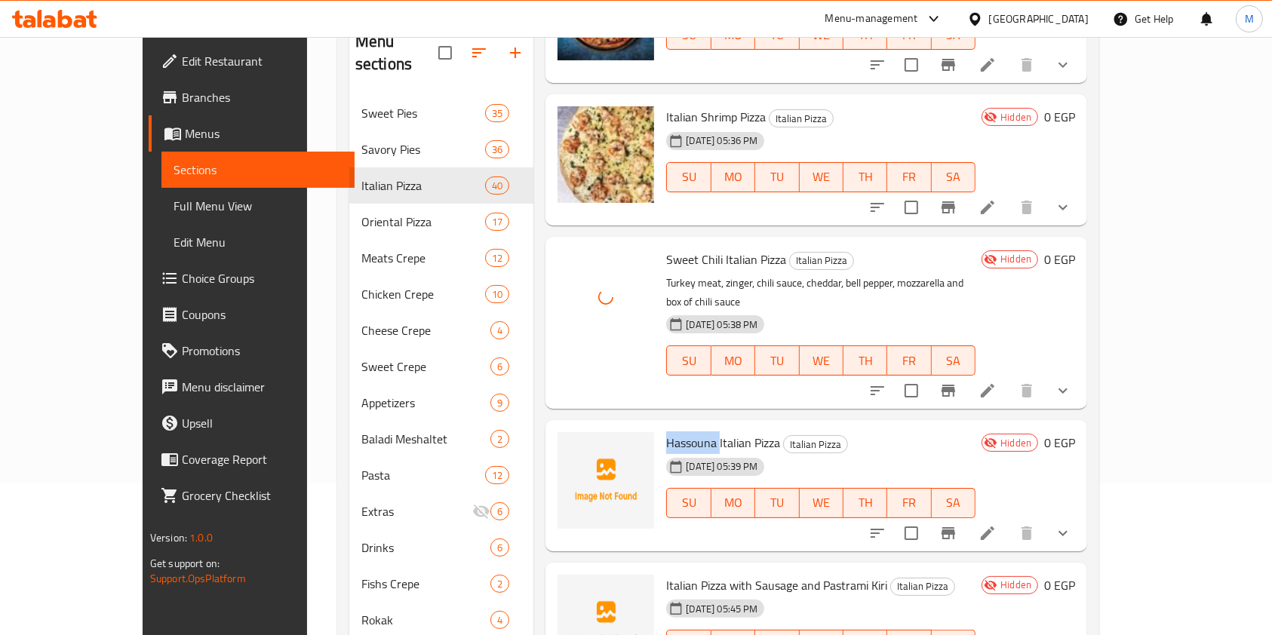
click at [666, 431] on span "Hassouna Italian Pizza" at bounding box center [723, 442] width 114 height 23
click at [706, 431] on span "Hassouna Italian Pizza" at bounding box center [723, 442] width 114 height 23
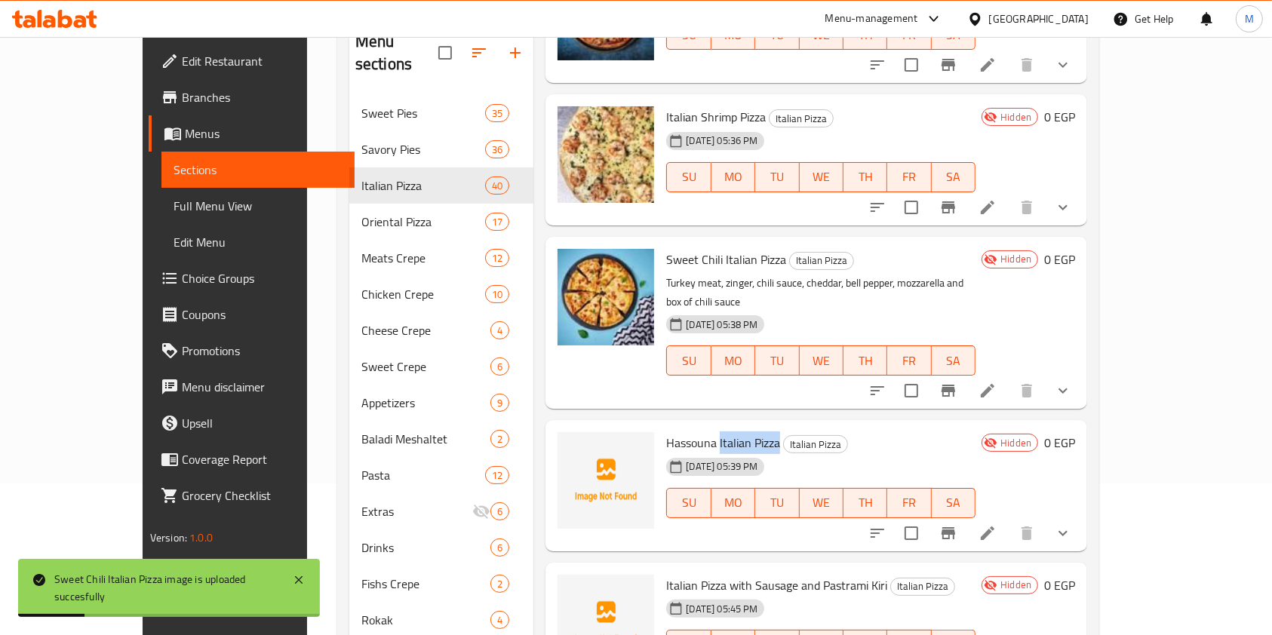
drag, startPoint x: 683, startPoint y: 400, endPoint x: 743, endPoint y: 402, distance: 59.6
click at [743, 431] on span "Hassouna Italian Pizza" at bounding box center [723, 442] width 114 height 23
copy span "Italian Pizza"
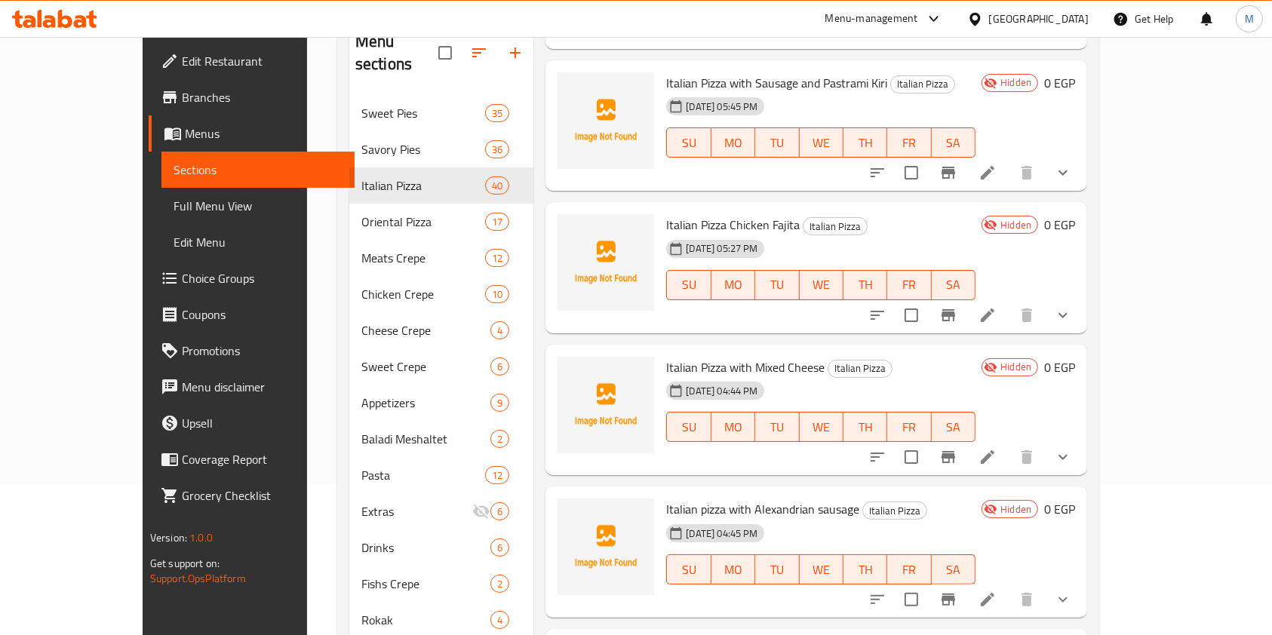
scroll to position [704, 0]
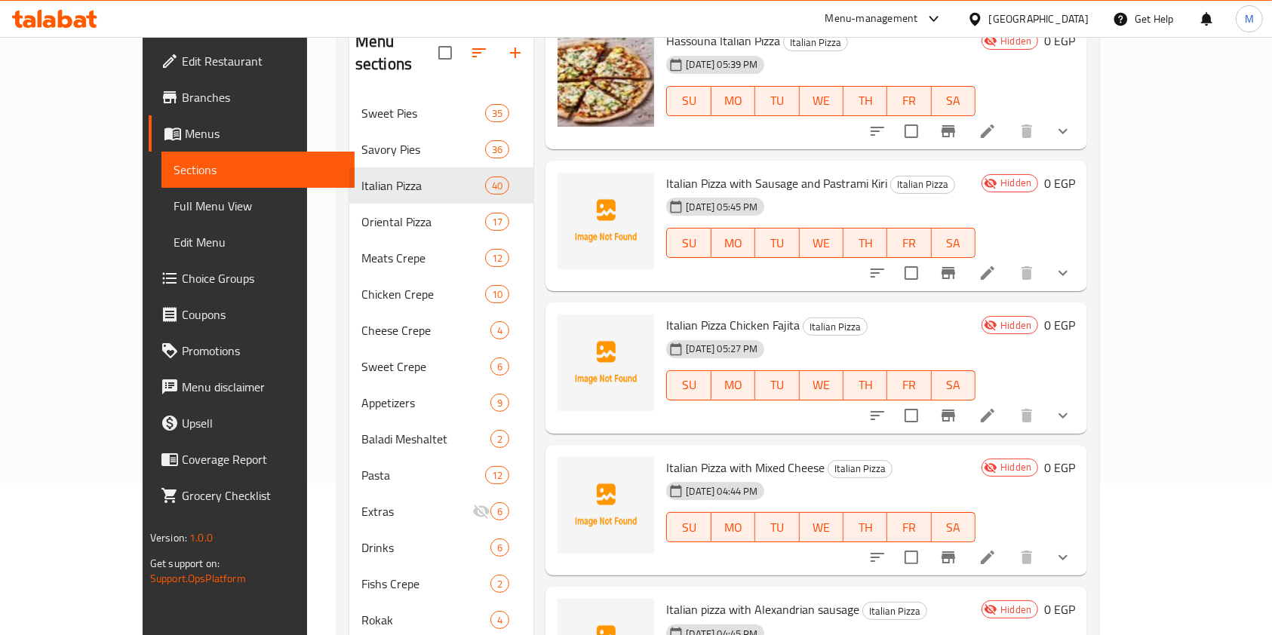
click at [711, 172] on span "Italian Pizza with Sausage and Pastrami Kiri" at bounding box center [776, 183] width 221 height 23
copy h6 "Italian Pizza with Sausage and Pastrami Kiri"
click at [686, 314] on span "Italian Pizza Chicken Fajita" at bounding box center [733, 325] width 134 height 23
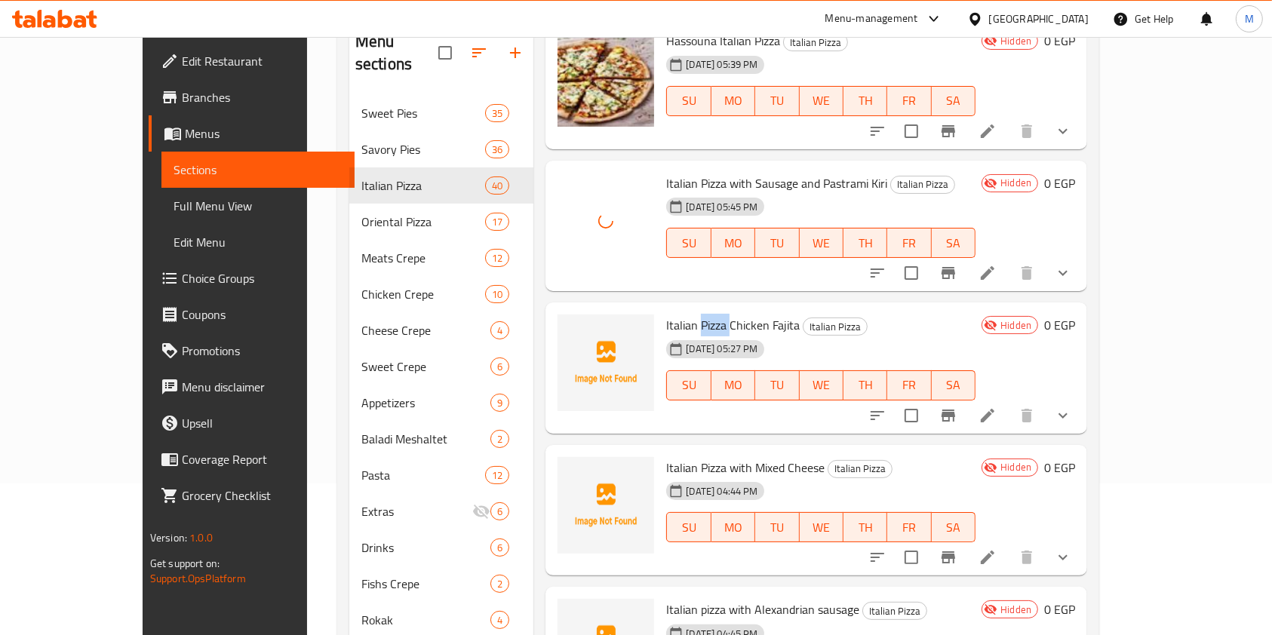
click at [686, 314] on span "Italian Pizza Chicken Fajita" at bounding box center [733, 325] width 134 height 23
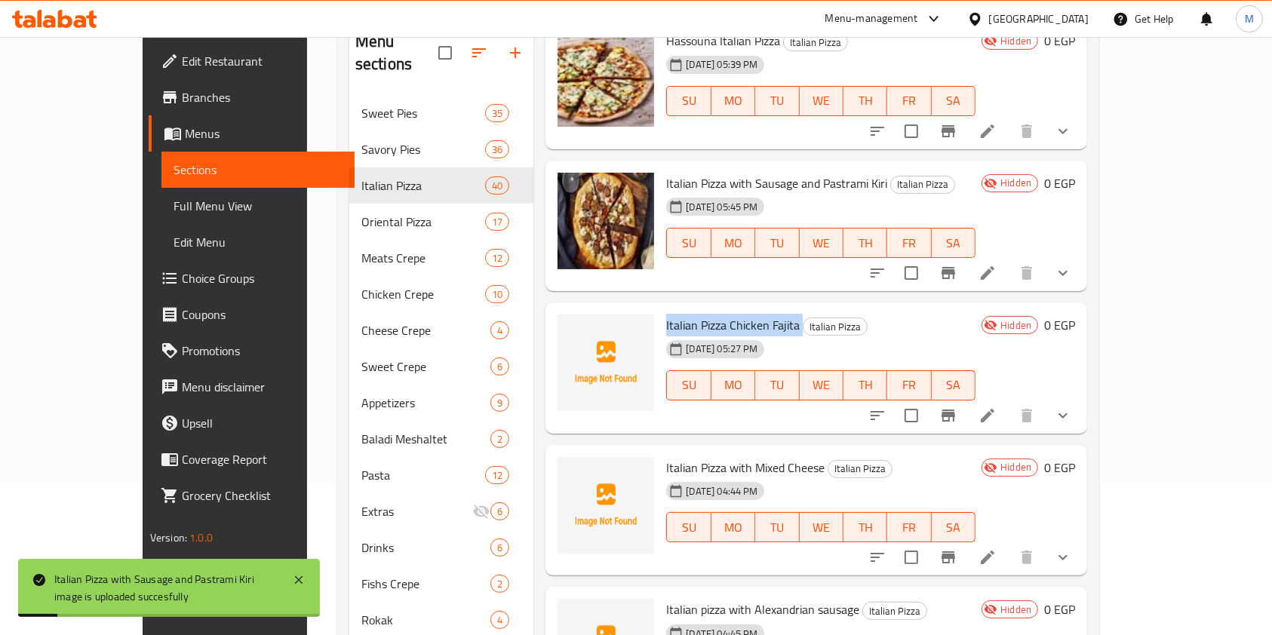
copy h6 "Italian Pizza Chicken Fajita"
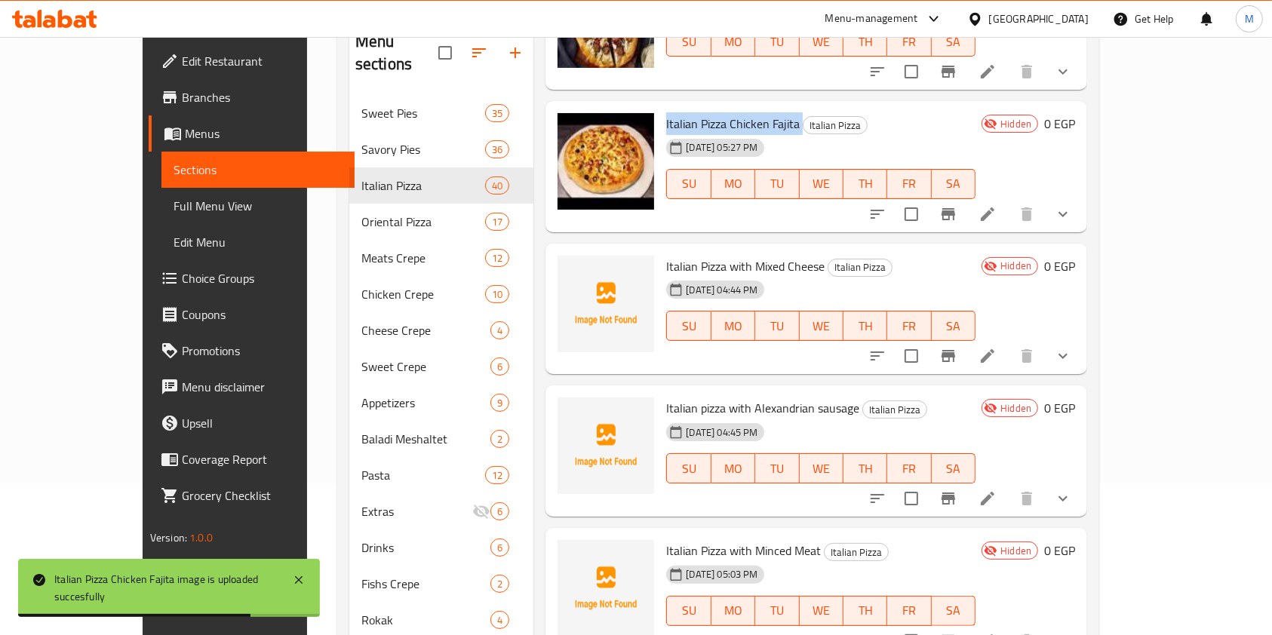
scroll to position [1005, 0]
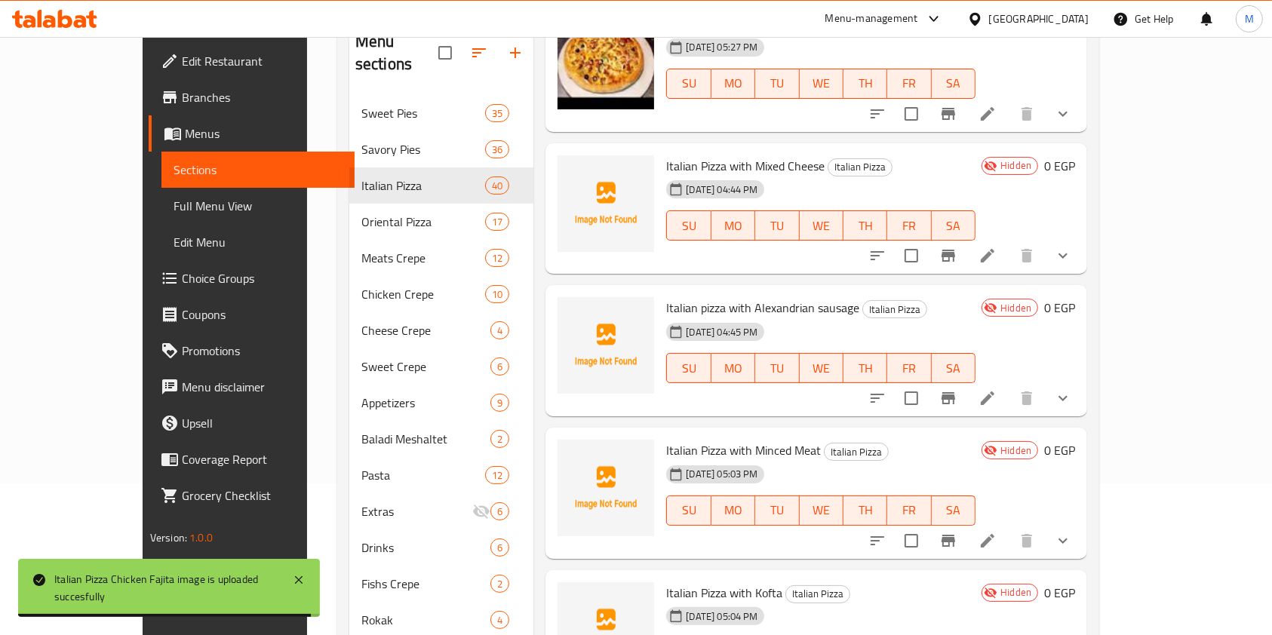
click at [712, 155] on span "Italian Pizza with Mixed Cheese" at bounding box center [745, 166] width 158 height 23
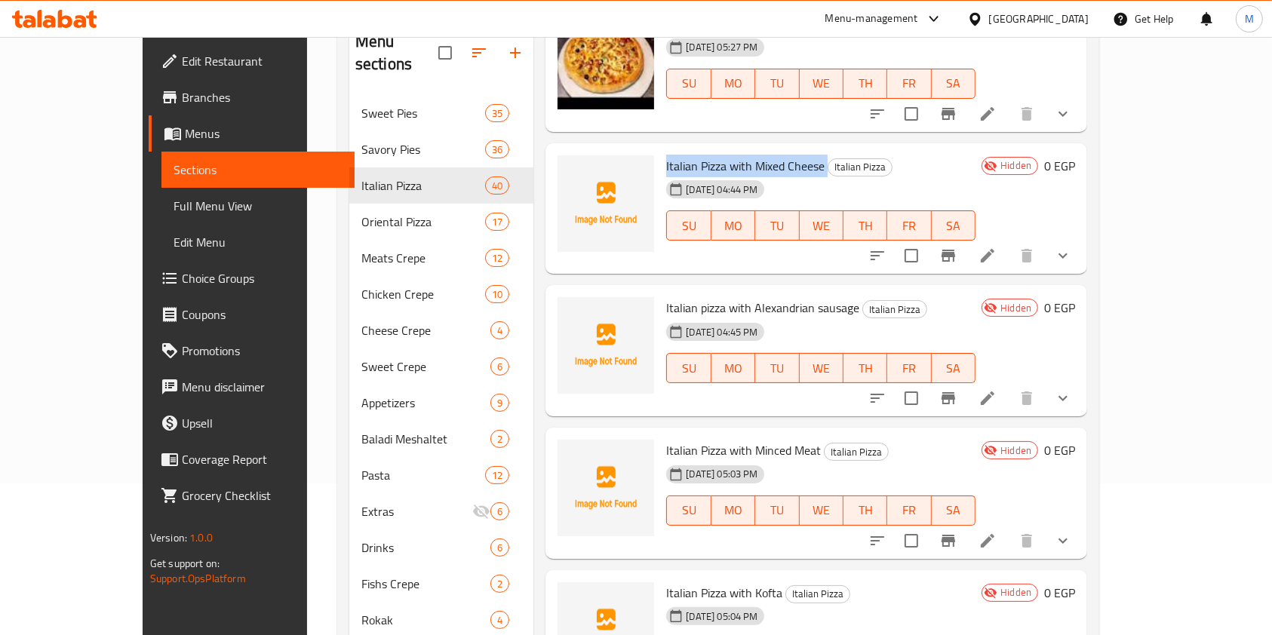
copy h6 "Italian Pizza with Mixed Cheese"
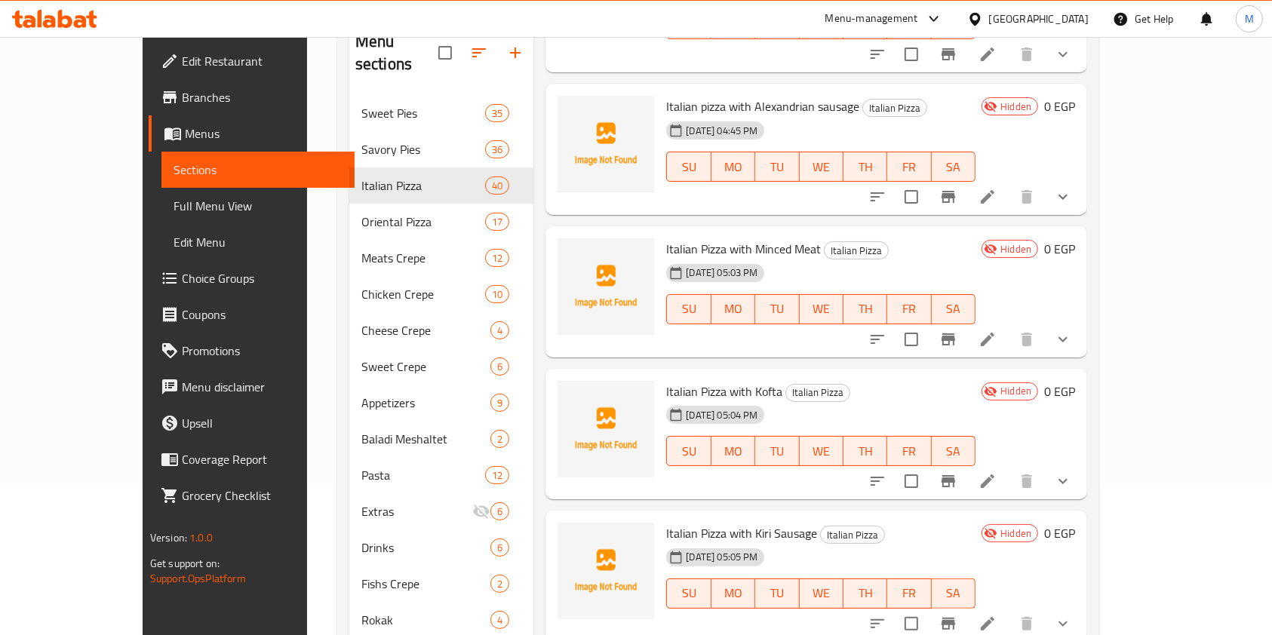
scroll to position [1106, 0]
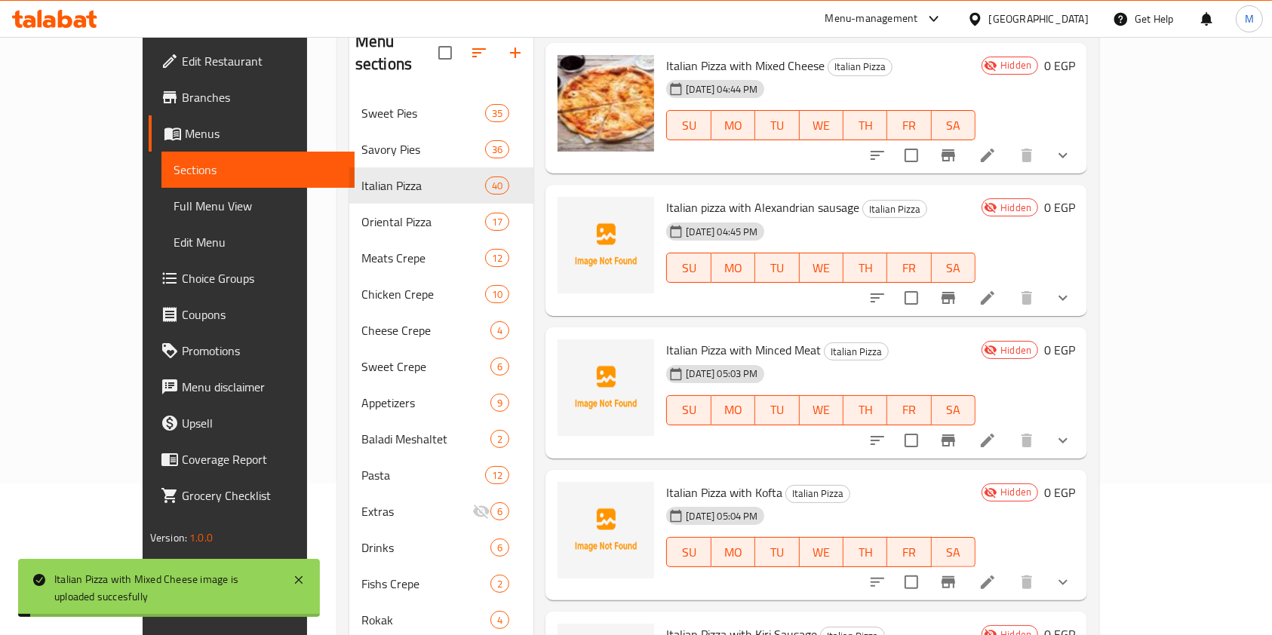
click at [695, 196] on span "Italian pizza with Alexandrian sausage" at bounding box center [762, 207] width 193 height 23
copy h6 "Italian pizza with Alexandrian sausage"
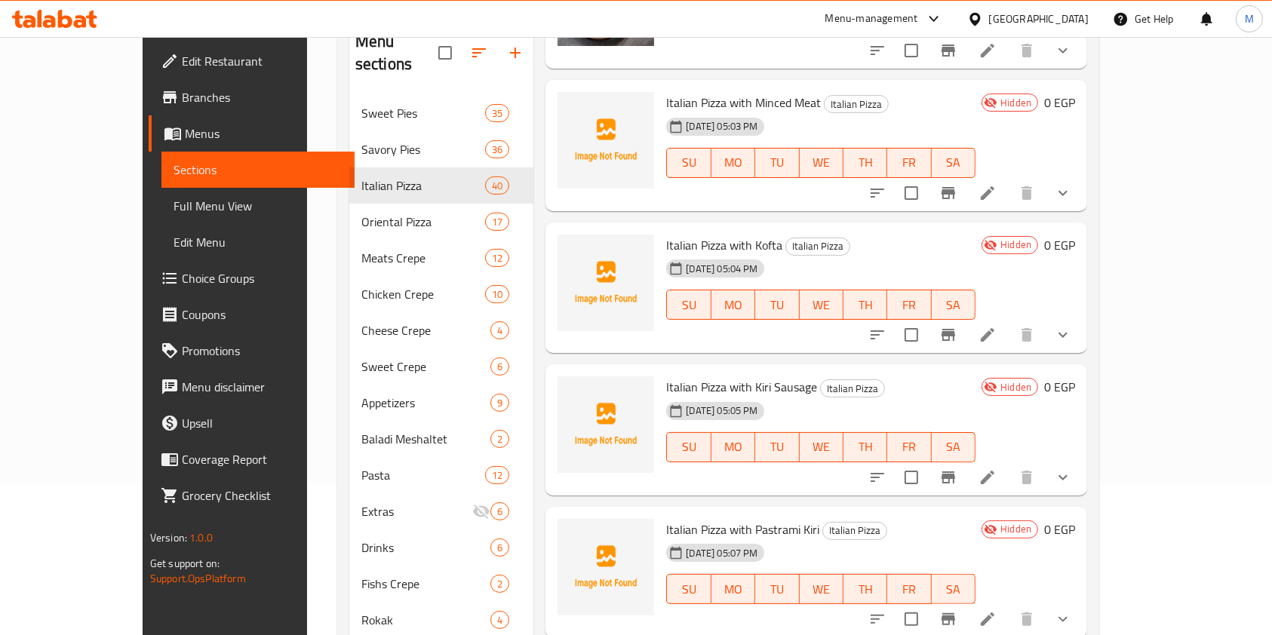
scroll to position [1307, 0]
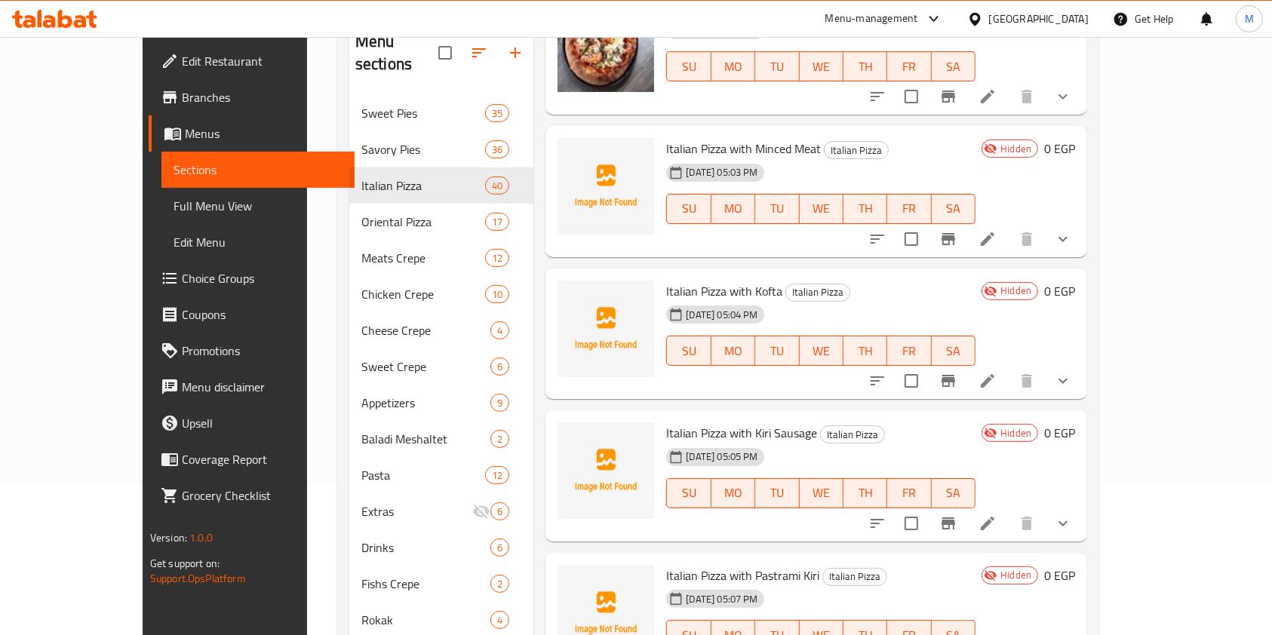
click at [692, 137] on span "Italian Pizza with Minced Meat" at bounding box center [743, 148] width 155 height 23
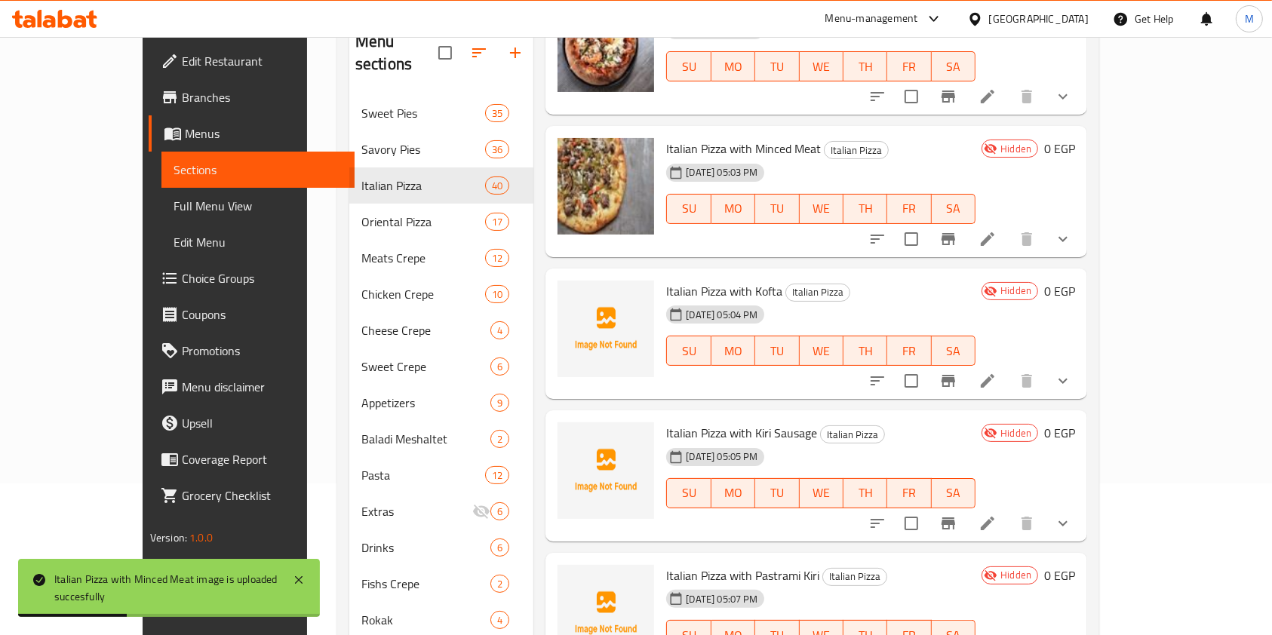
click at [683, 280] on span "Italian Pizza with Kofta" at bounding box center [724, 291] width 116 height 23
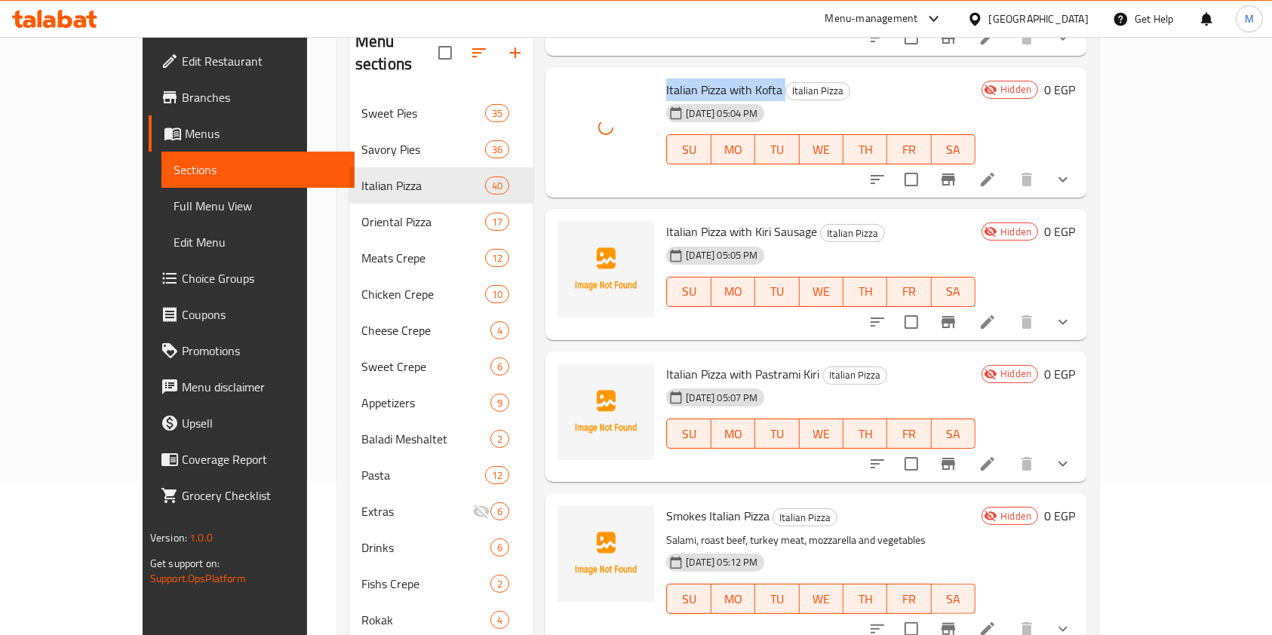
scroll to position [1609, 0]
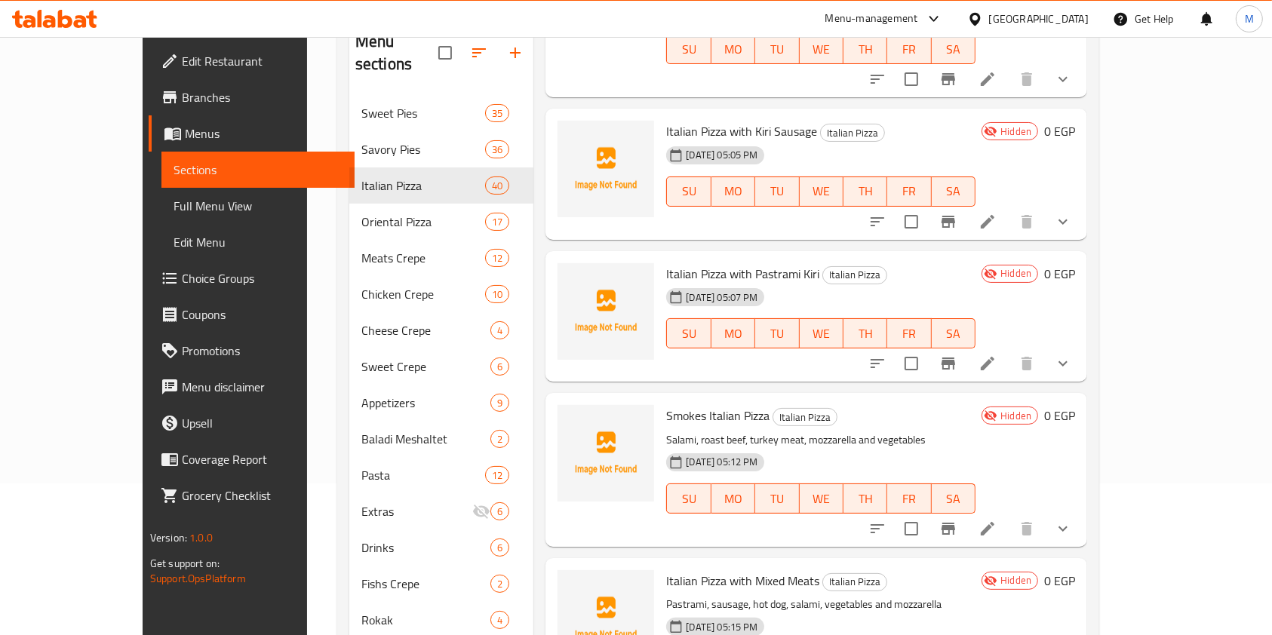
click at [689, 120] on span "Italian Pizza with Kiri Sausage" at bounding box center [741, 131] width 151 height 23
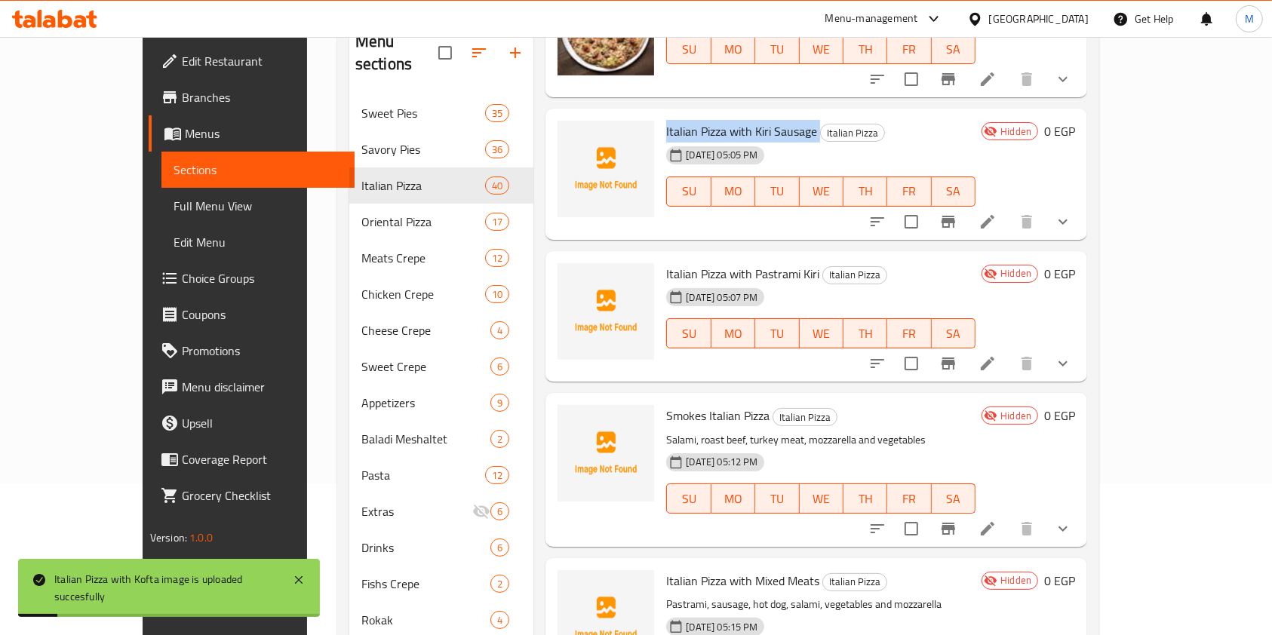
click at [689, 120] on span "Italian Pizza with Kiri Sausage" at bounding box center [741, 131] width 151 height 23
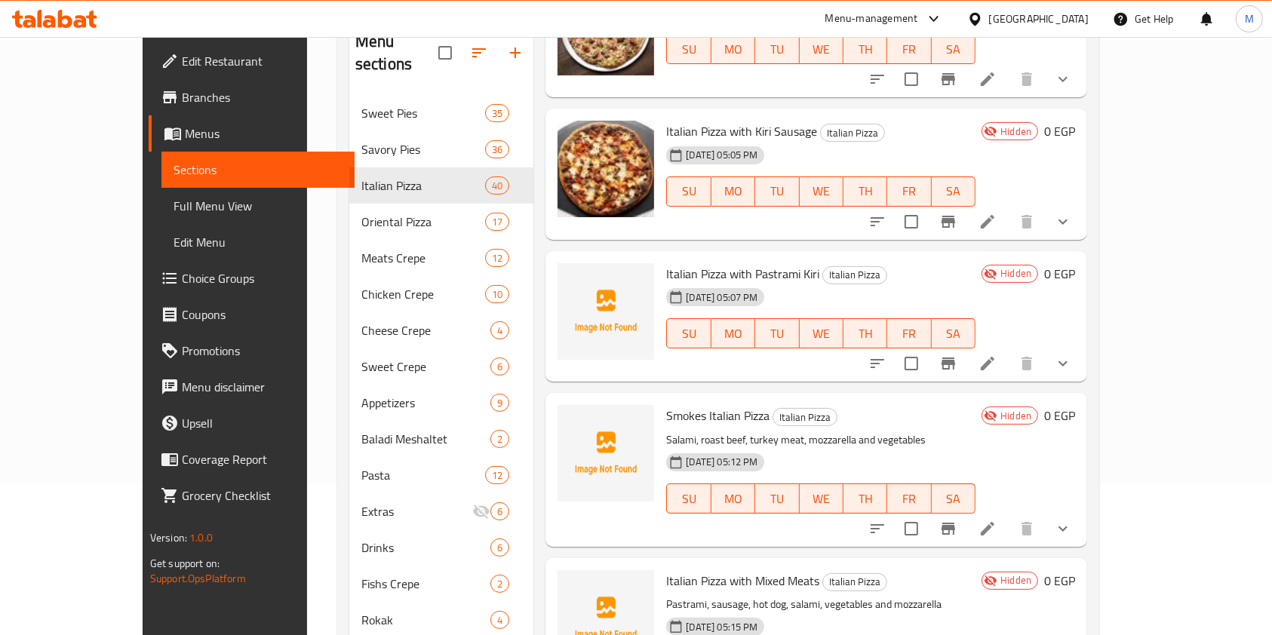
click at [666, 262] on span "Italian Pizza with Pastrami Kiri" at bounding box center [742, 273] width 153 height 23
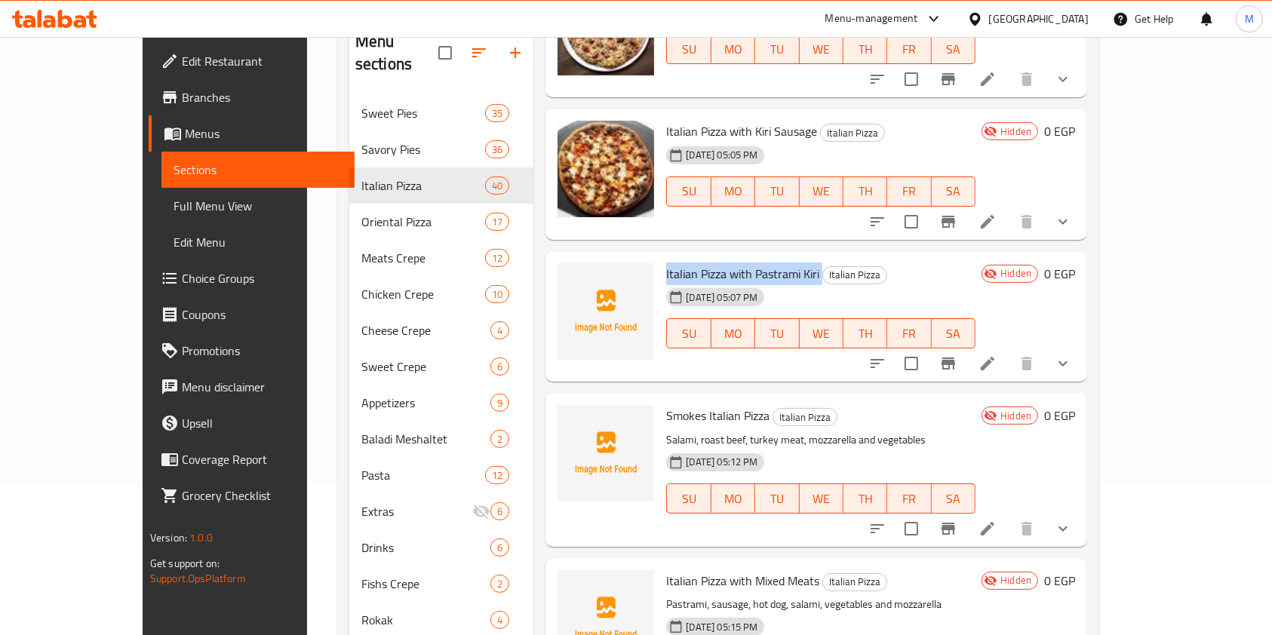
click at [666, 262] on span "Italian Pizza with Pastrami Kiri" at bounding box center [742, 273] width 153 height 23
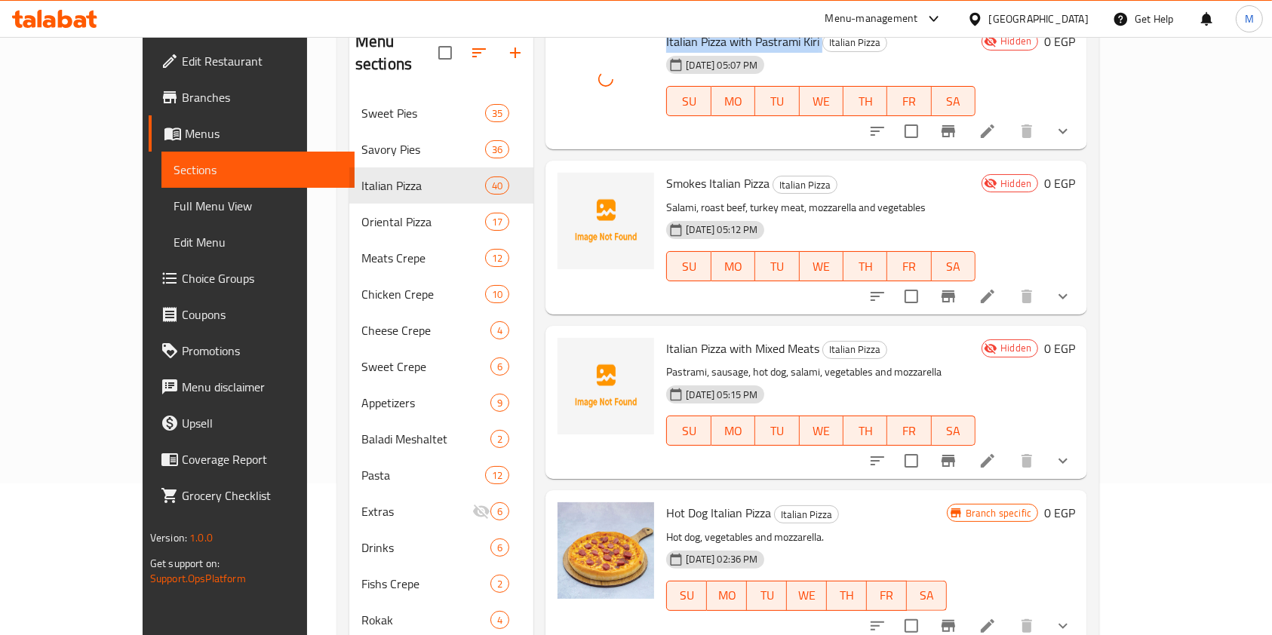
scroll to position [1810, 0]
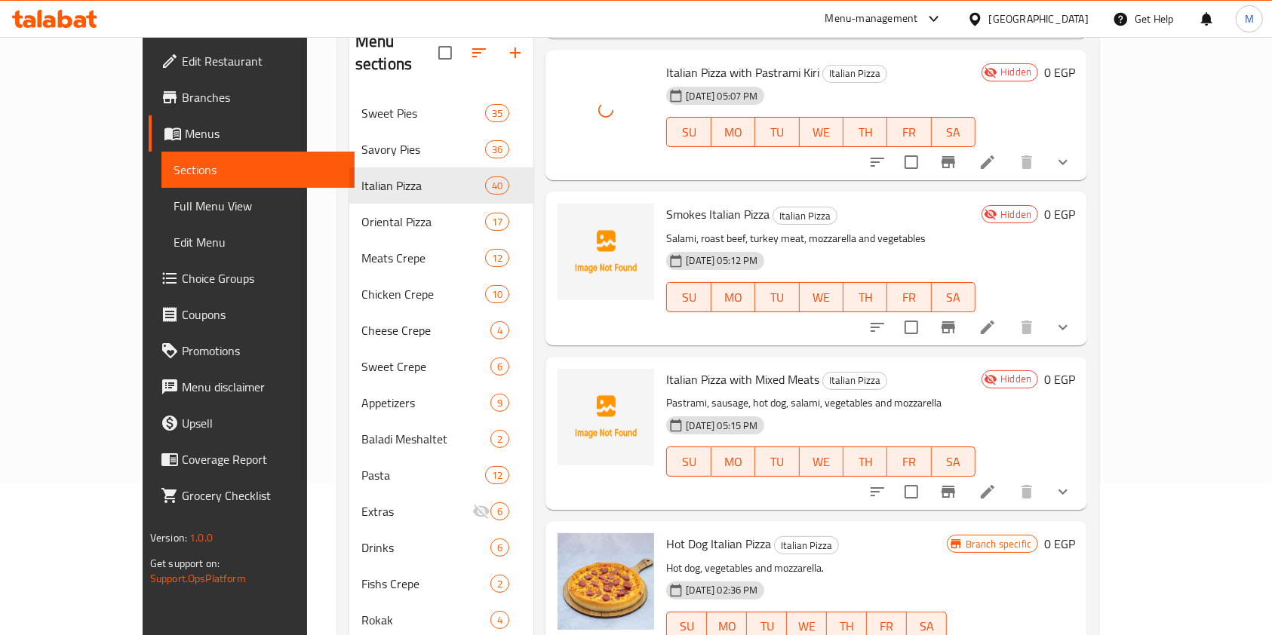
click at [677, 203] on span "Smokes Italian Pizza" at bounding box center [717, 214] width 103 height 23
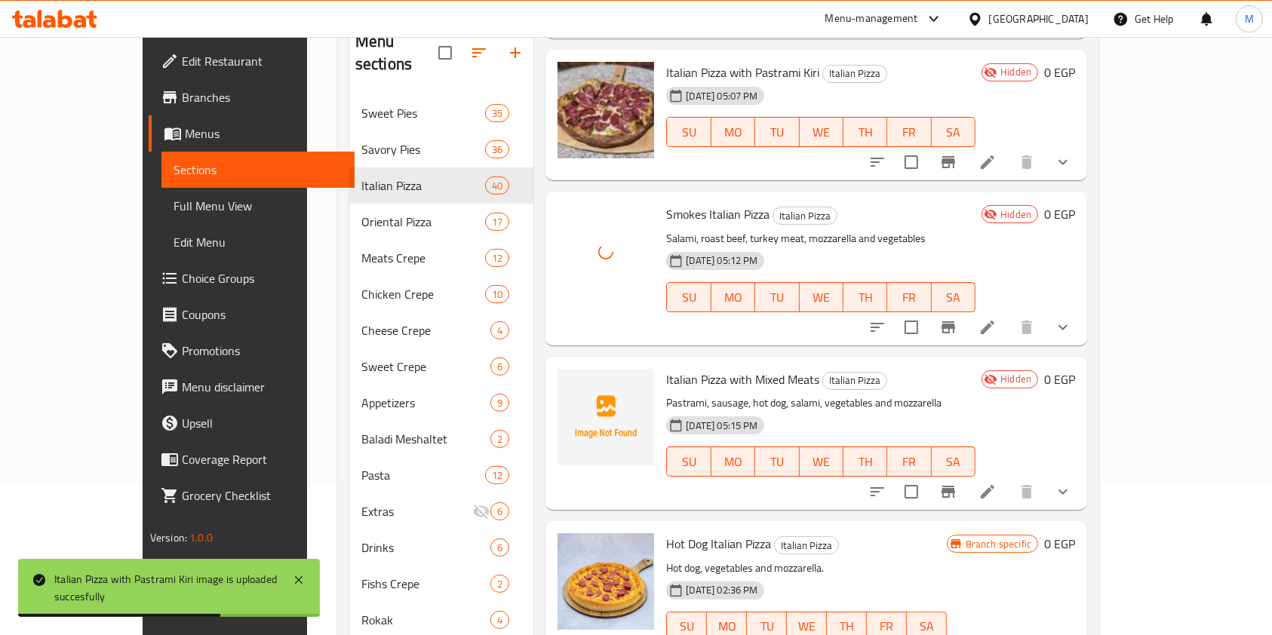
click at [671, 368] on span "Italian Pizza with Mixed Meats" at bounding box center [742, 379] width 153 height 23
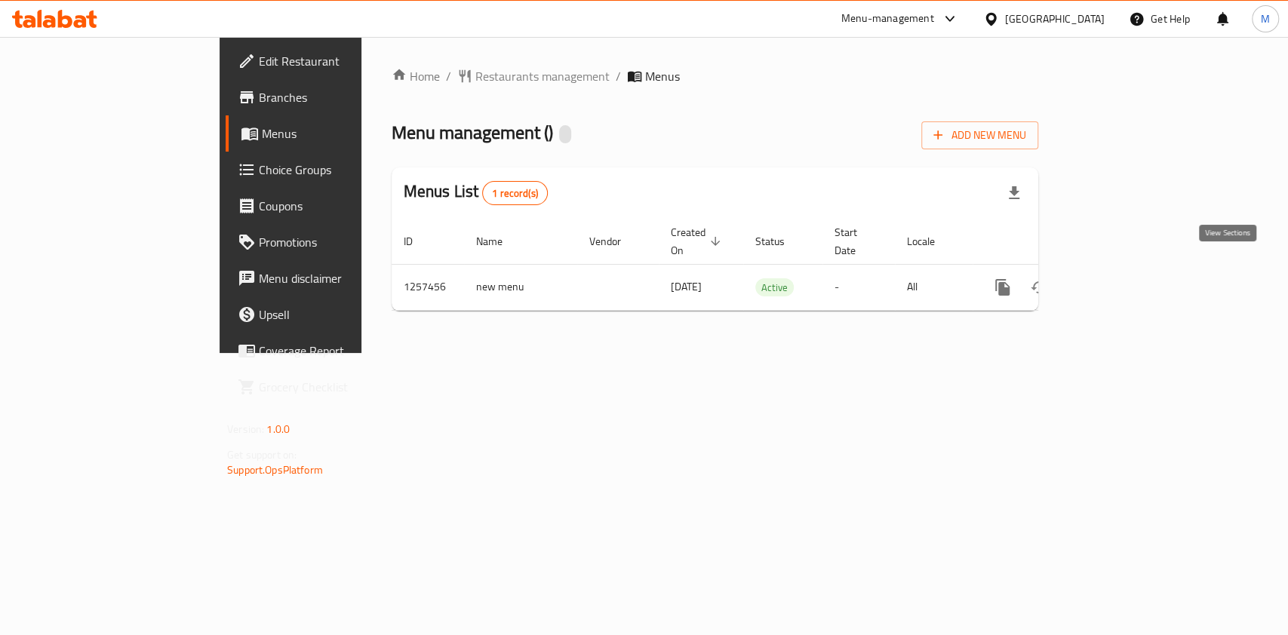
click at [1129, 274] on link "enhanced table" at bounding box center [1111, 287] width 36 height 36
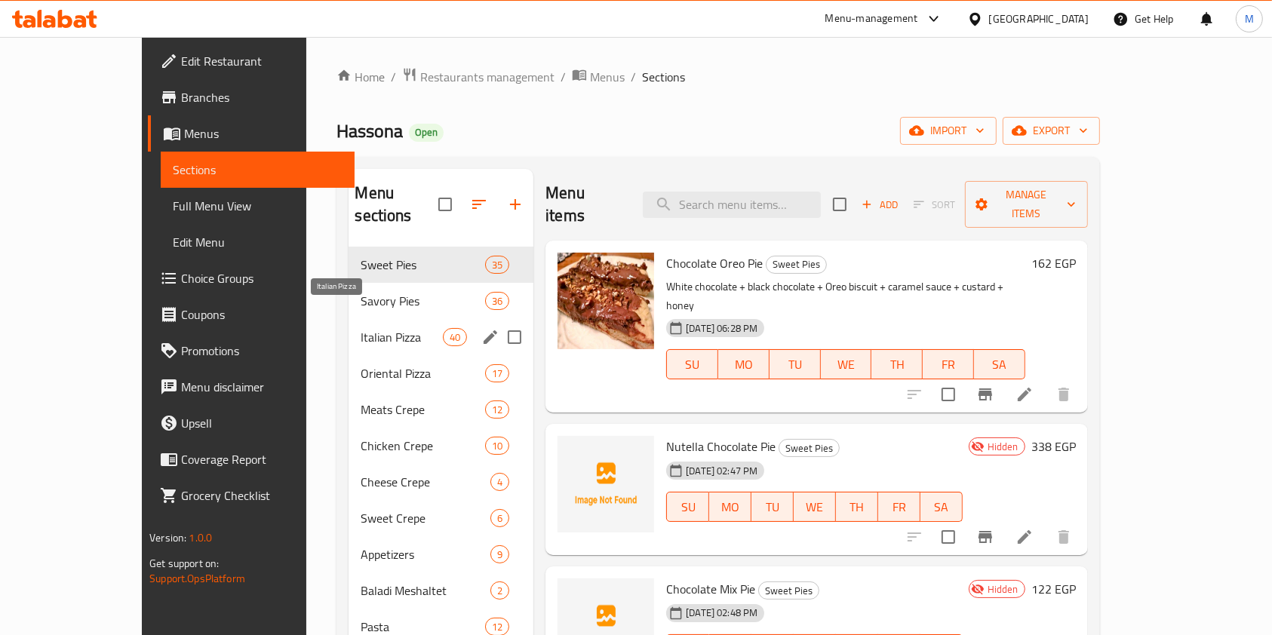
click at [348, 355] on div "Oriental Pizza 17" at bounding box center [440, 373] width 185 height 36
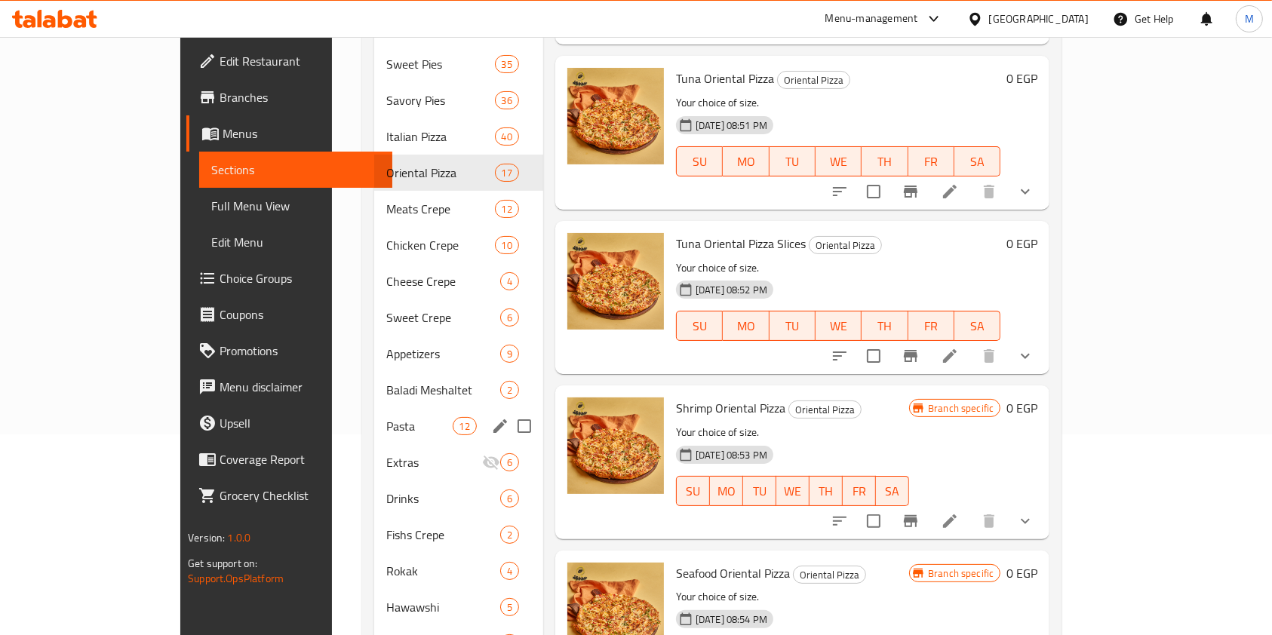
scroll to position [100, 0]
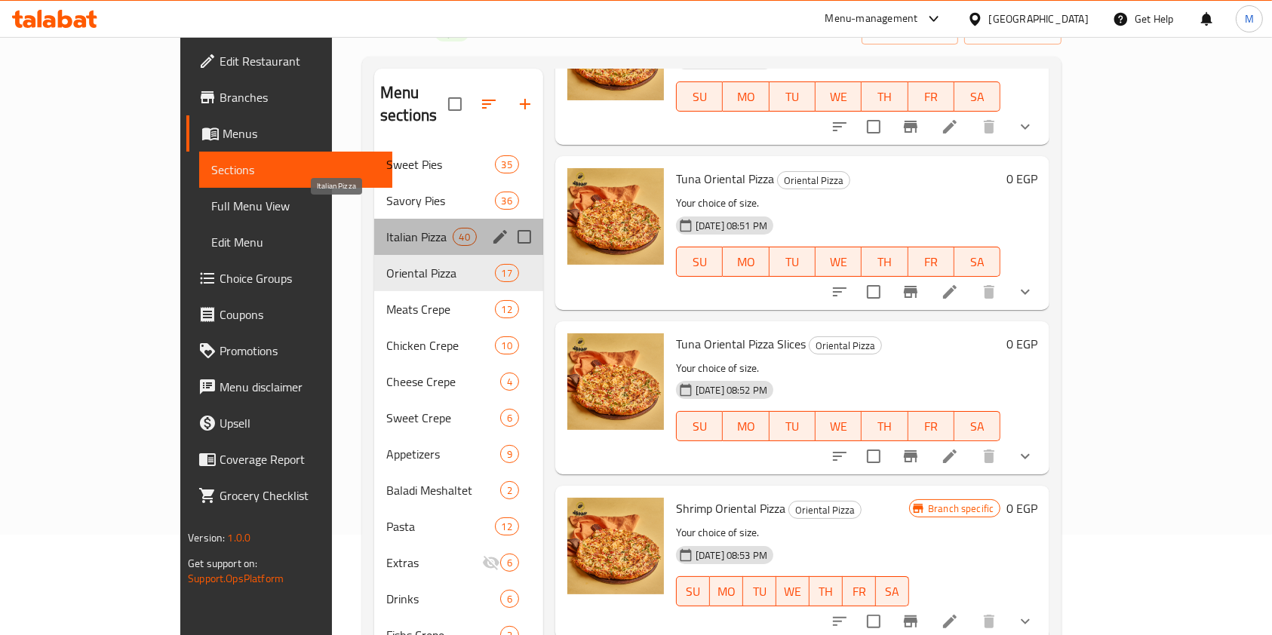
click at [391, 228] on span "Italian Pizza" at bounding box center [419, 237] width 66 height 18
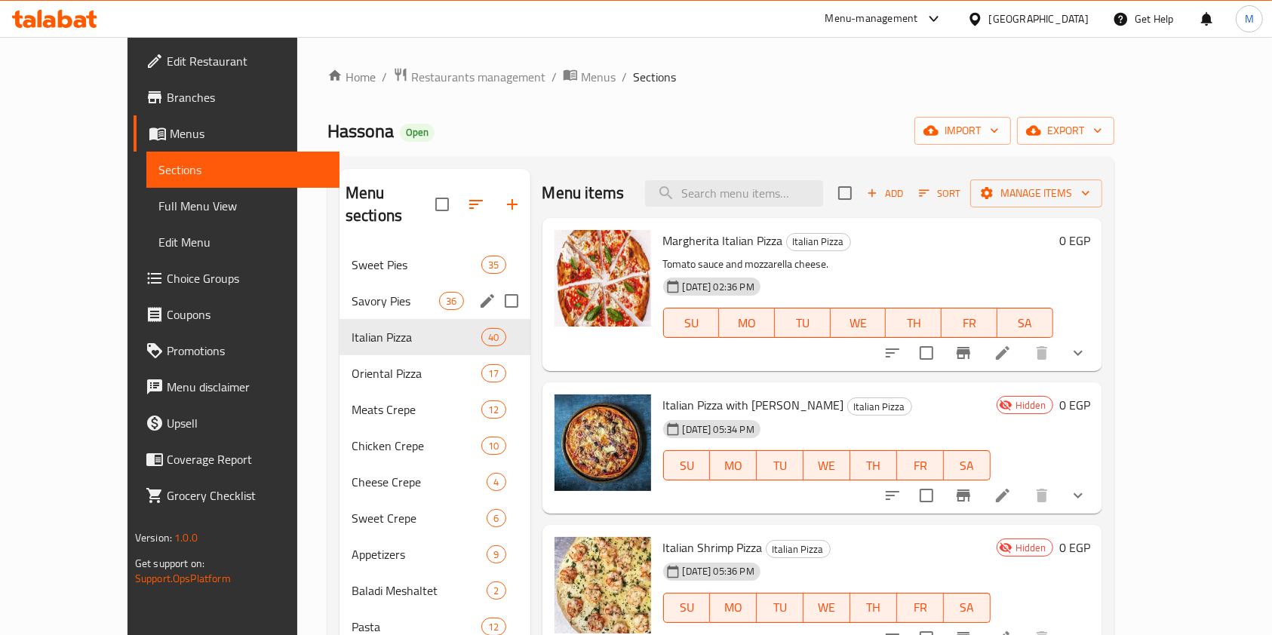
click at [375, 292] on span "Savory Pies" at bounding box center [394, 301] width 87 height 18
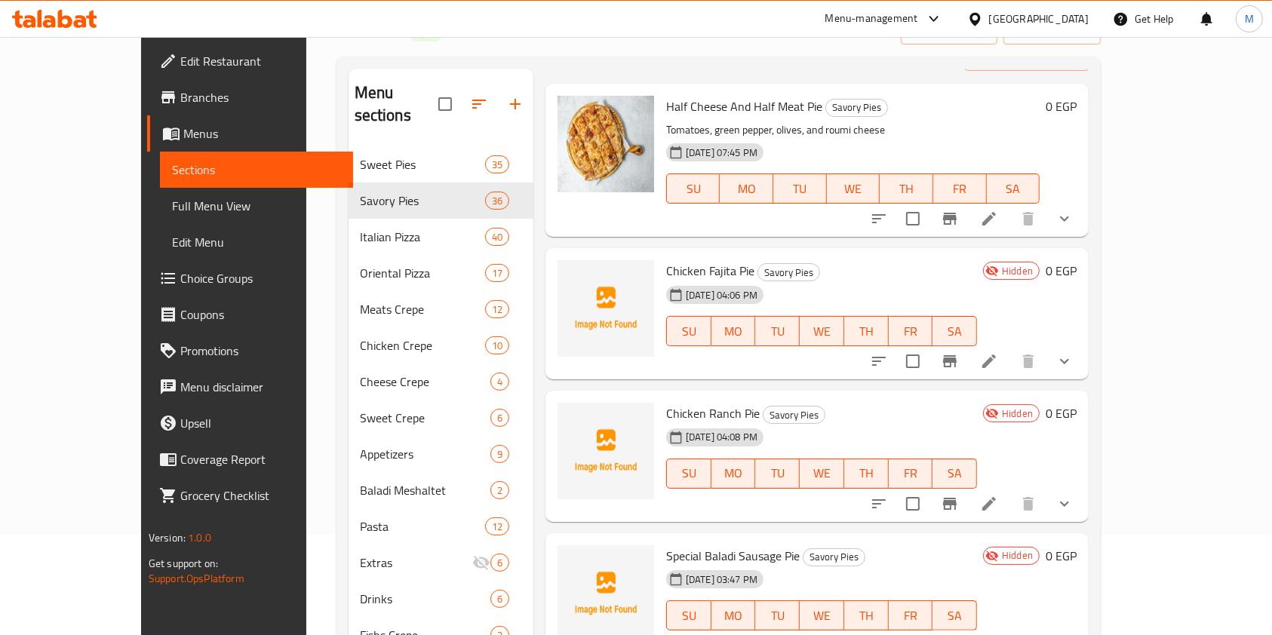
scroll to position [100, 0]
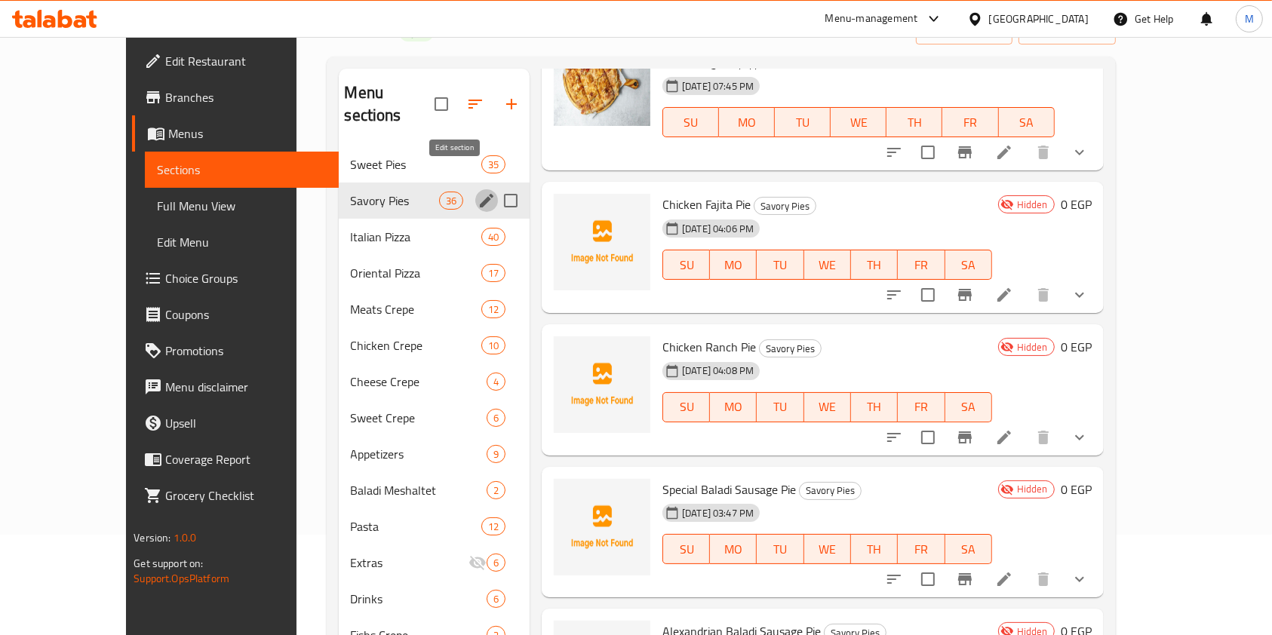
click at [477, 192] on icon "edit" at bounding box center [486, 201] width 18 height 18
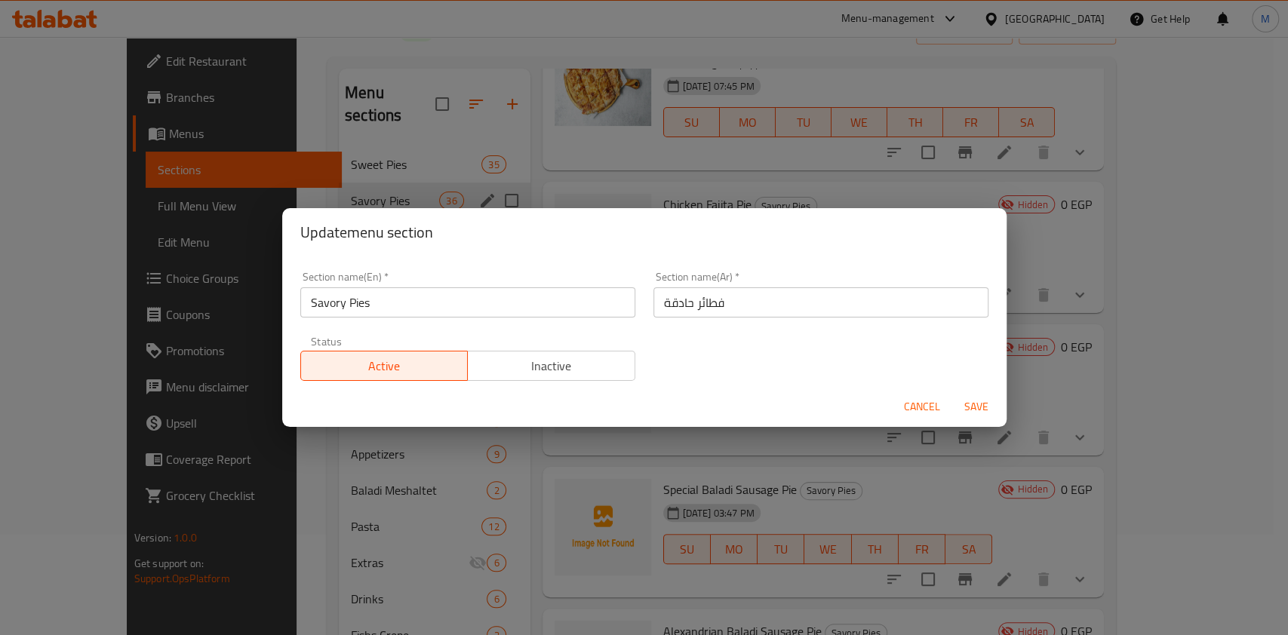
click at [902, 402] on button "Cancel" at bounding box center [922, 407] width 48 height 28
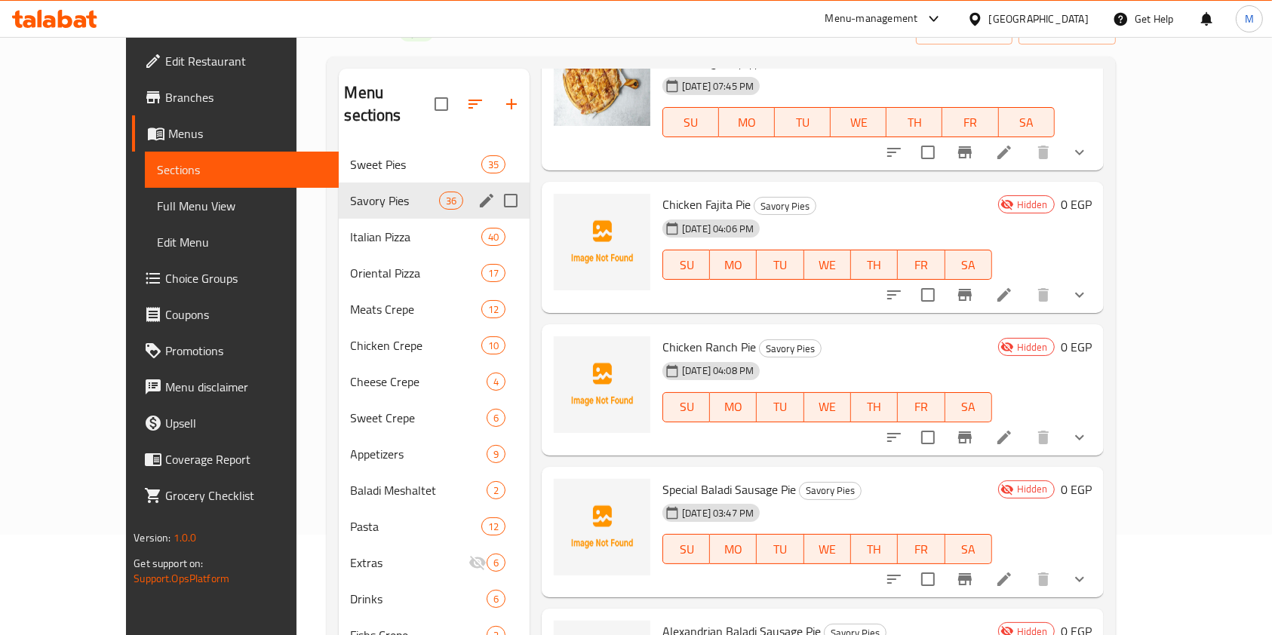
click at [662, 198] on span "Chicken Fajita Pie" at bounding box center [706, 204] width 88 height 23
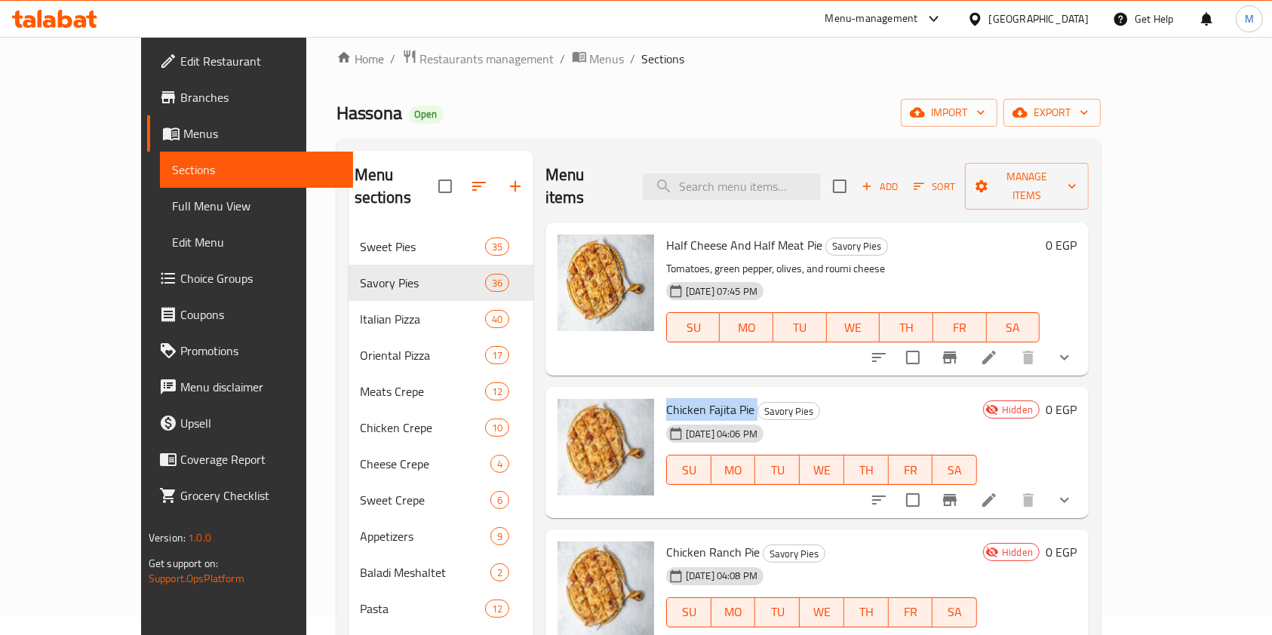
scroll to position [0, 0]
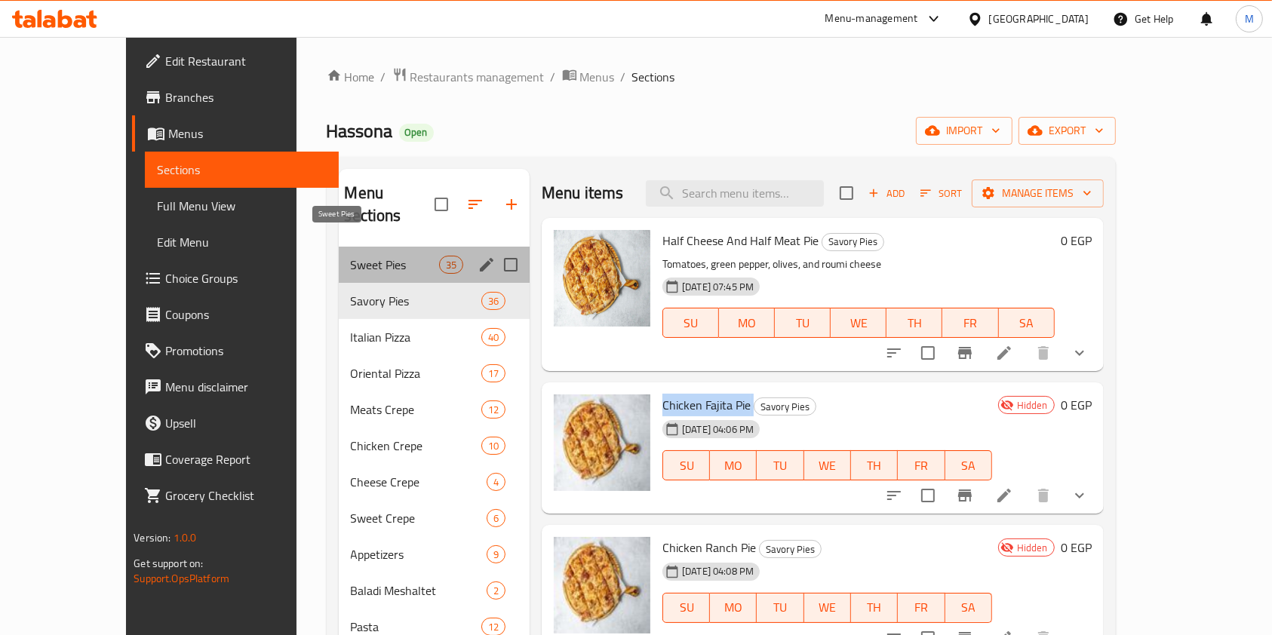
click at [351, 256] on span "Sweet Pies" at bounding box center [395, 265] width 88 height 18
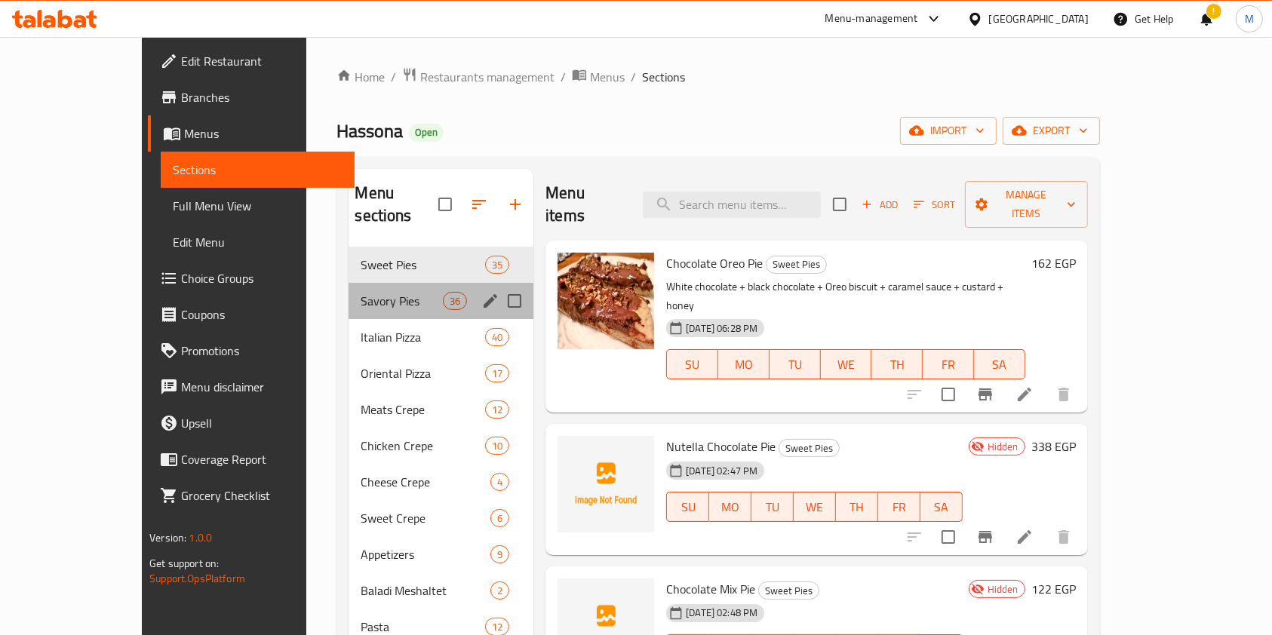
click at [373, 292] on span "Savory Pies" at bounding box center [402, 301] width 82 height 18
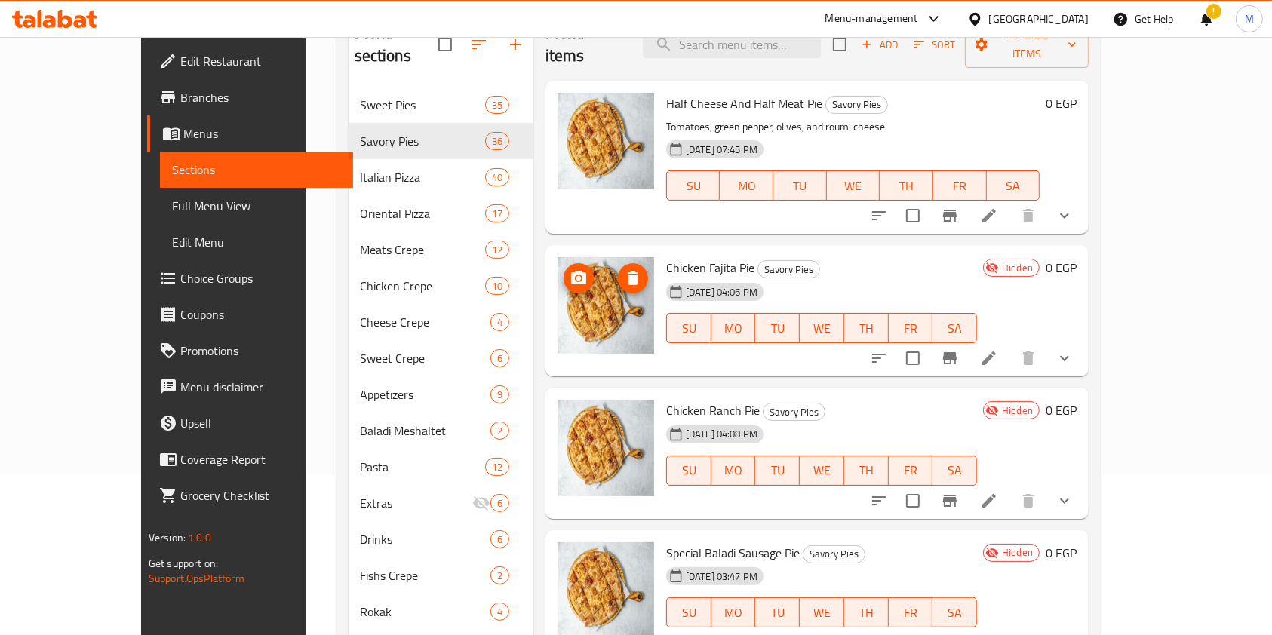
scroll to position [51, 0]
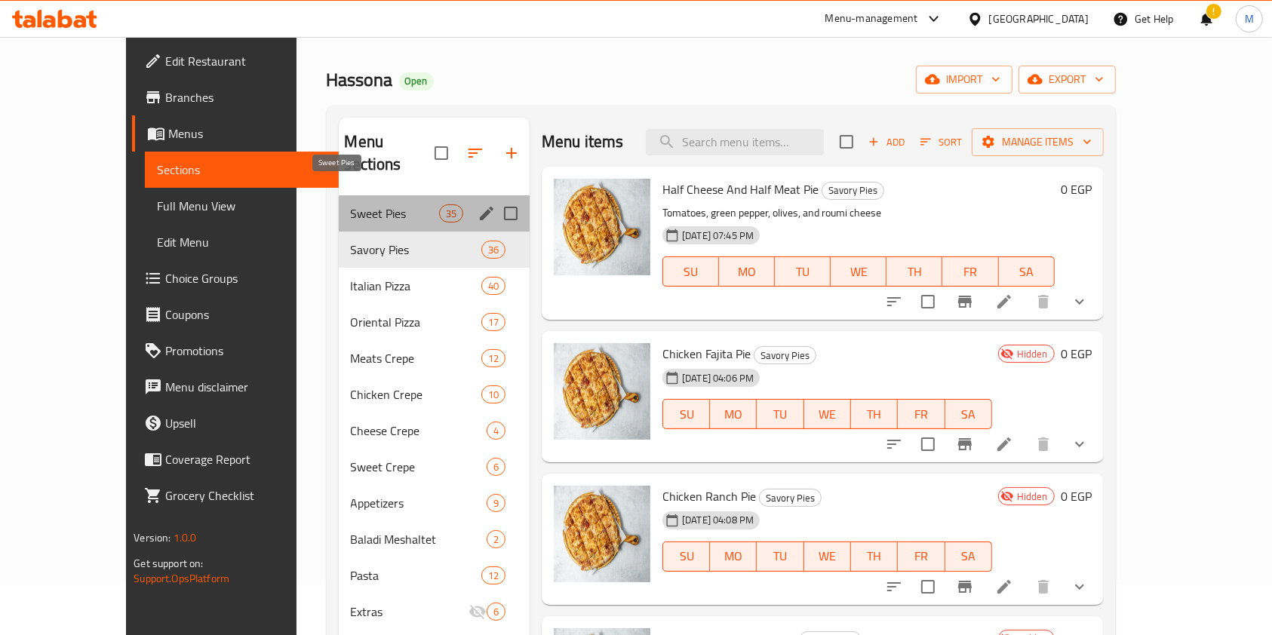
click at [380, 204] on span "Sweet Pies" at bounding box center [395, 213] width 88 height 18
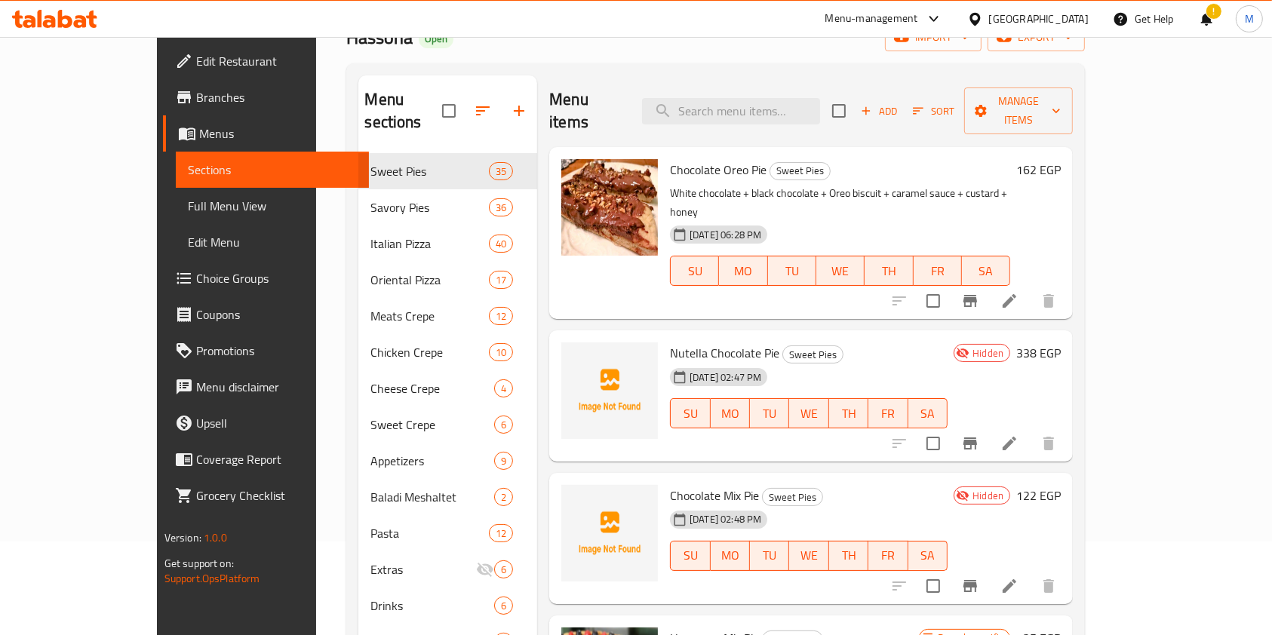
scroll to position [201, 0]
